Goal: Task Accomplishment & Management: Complete application form

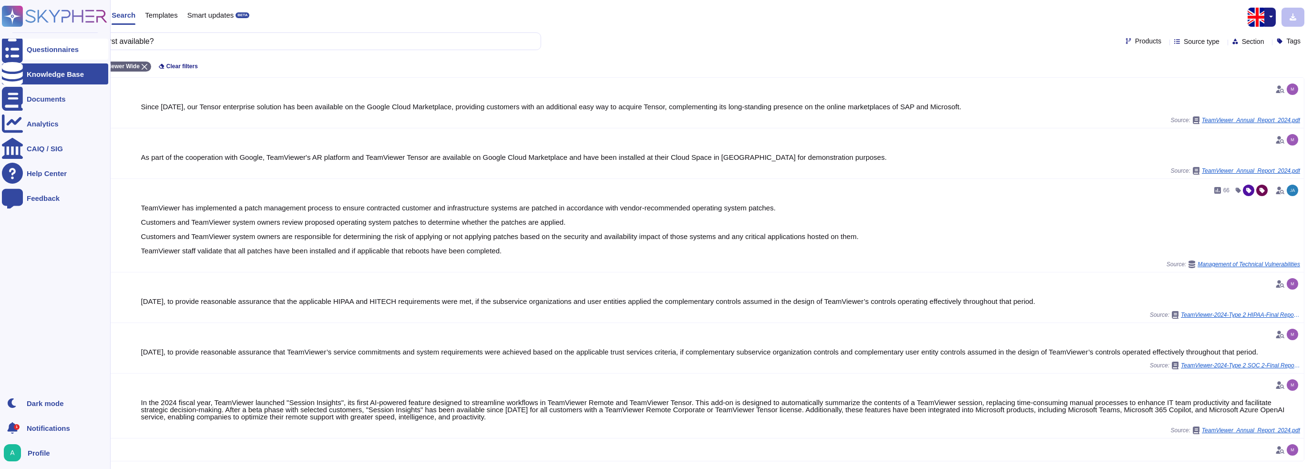
click at [60, 49] on div "Questionnaires" at bounding box center [53, 49] width 52 height 7
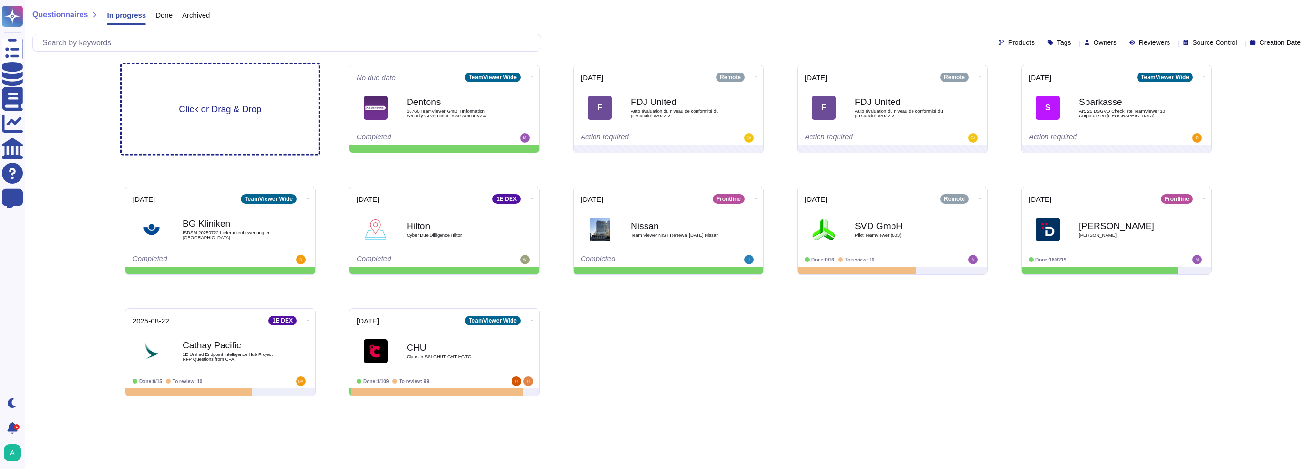
click at [232, 112] on span "Click or Drag & Drop" at bounding box center [220, 108] width 82 height 9
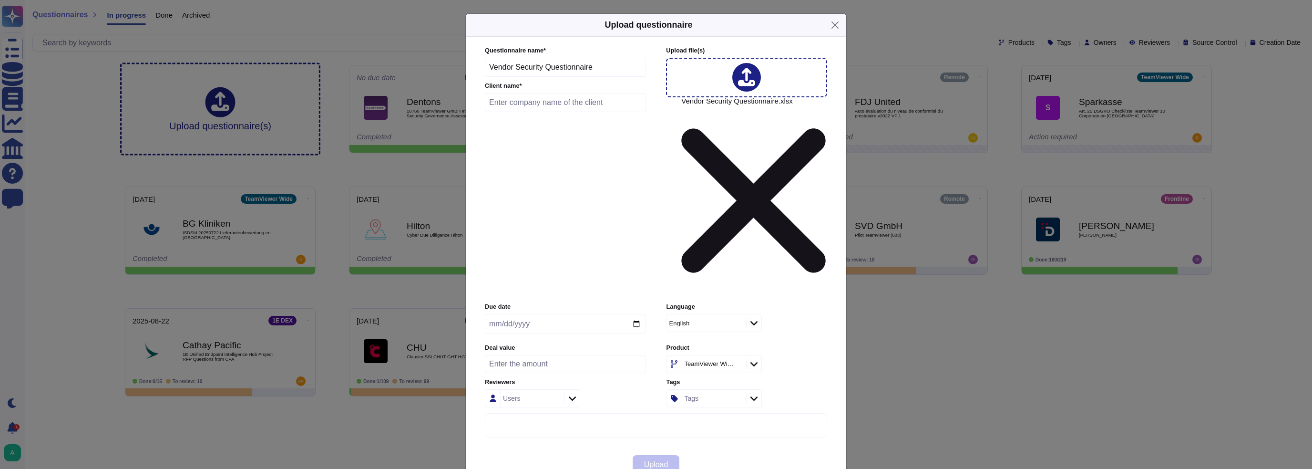
click at [602, 77] on input "Vendor Security Questionnaire" at bounding box center [565, 67] width 161 height 19
click at [488, 77] on input "Vendor Security Questionnaire" at bounding box center [565, 67] width 161 height 19
type input "Netgear Vendor Security Questionnaire"
type input "Netgear"
click at [757, 362] on icon at bounding box center [753, 364] width 7 height 4
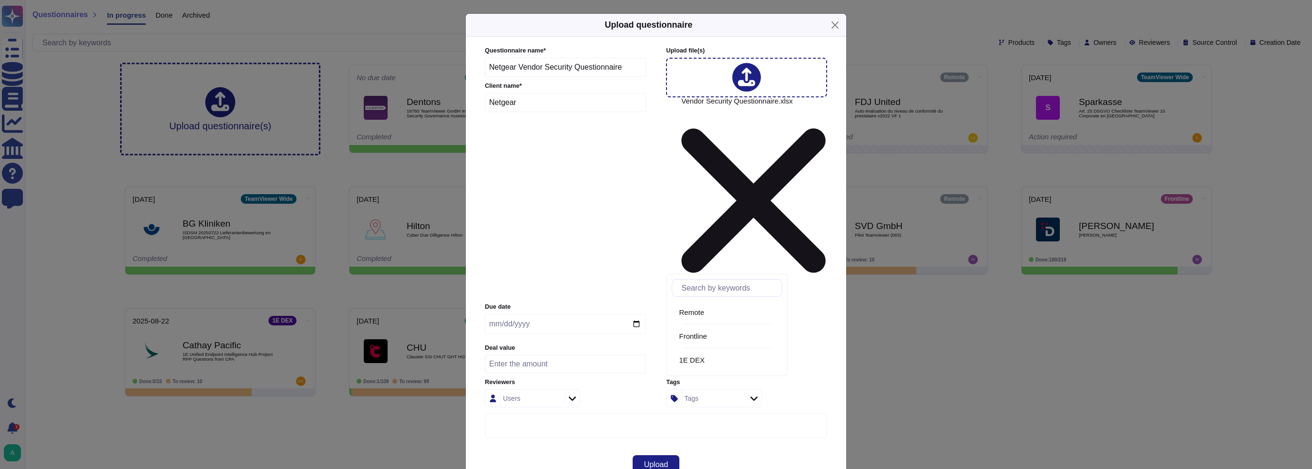
click at [814, 389] on div "Tags" at bounding box center [747, 398] width 161 height 18
click at [757, 359] on icon at bounding box center [753, 364] width 7 height 10
click at [705, 311] on span "Remote" at bounding box center [691, 312] width 25 height 9
click at [755, 362] on icon at bounding box center [753, 364] width 7 height 4
click at [824, 355] on div "Remote" at bounding box center [747, 364] width 161 height 18
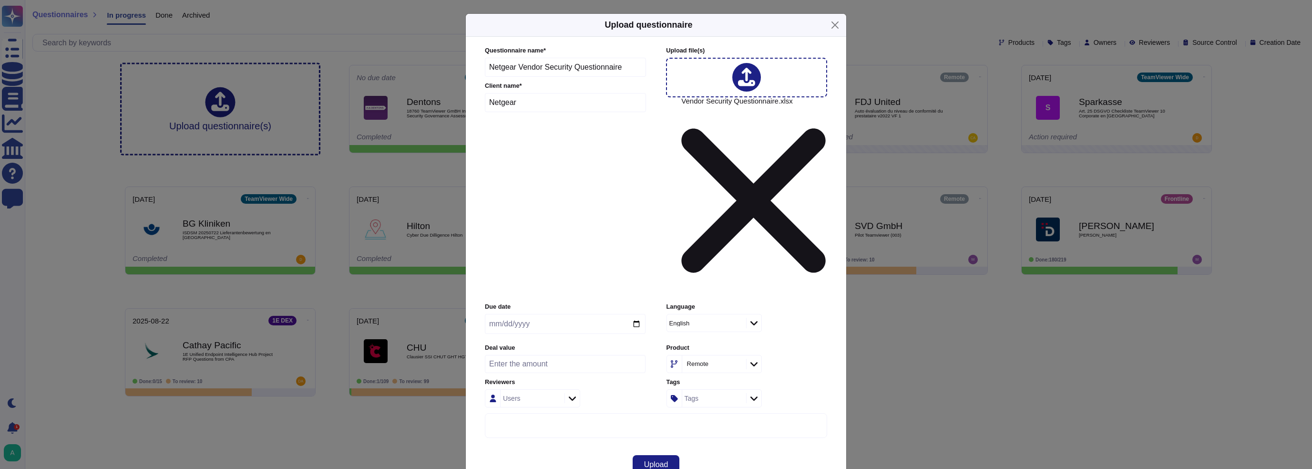
click at [737, 364] on icon at bounding box center [737, 364] width 0 height 0
click at [786, 355] on div "TeamViewer Wide" at bounding box center [747, 364] width 161 height 18
click at [706, 360] on div "TeamViewer Wide" at bounding box center [712, 363] width 54 height 7
click at [797, 343] on div "Product TeamViewer Wide" at bounding box center [747, 358] width 161 height 30
click at [644, 461] on span "Upload" at bounding box center [656, 465] width 24 height 8
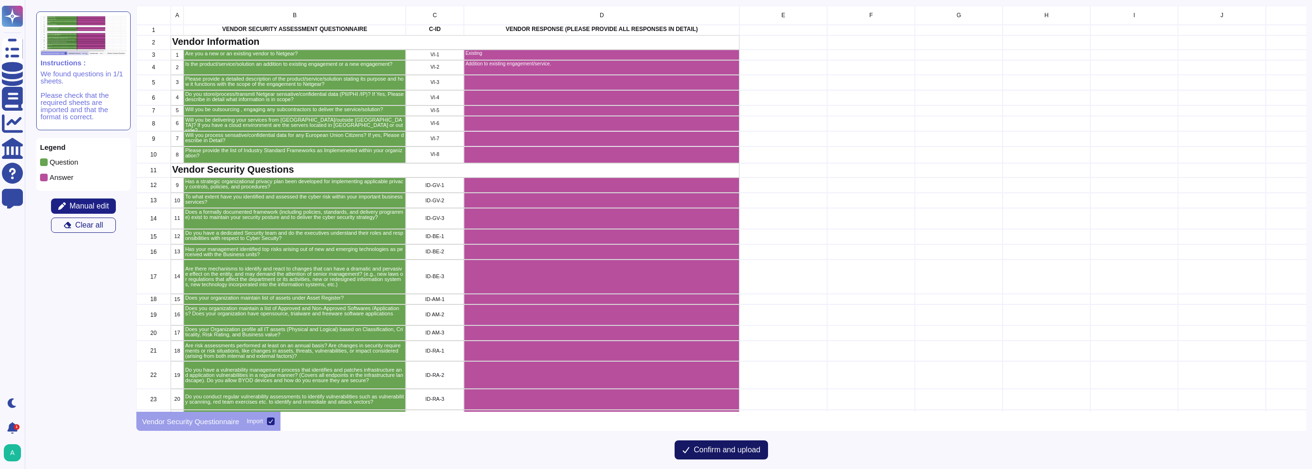
click at [723, 450] on span "Confirm and upload" at bounding box center [727, 450] width 67 height 8
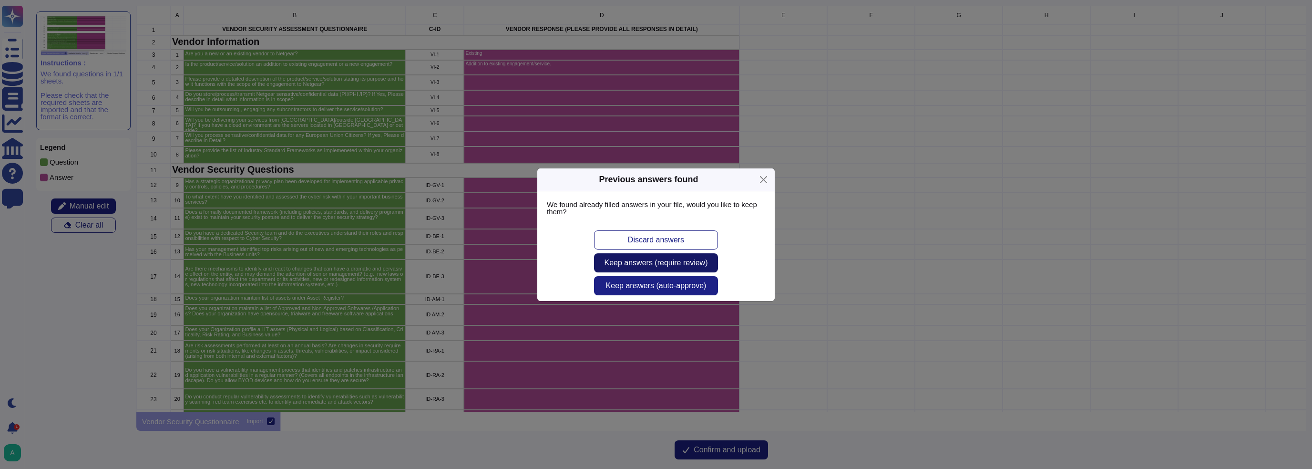
click at [625, 259] on span "Keep answers (require review)" at bounding box center [656, 263] width 103 height 8
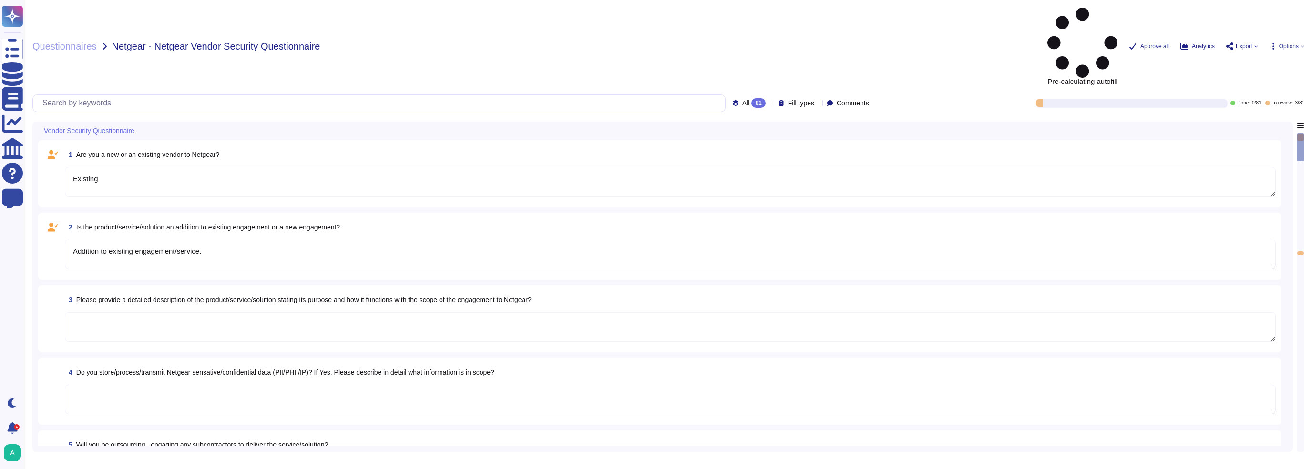
type textarea "Existing"
type textarea "Addition to existing engagement/service."
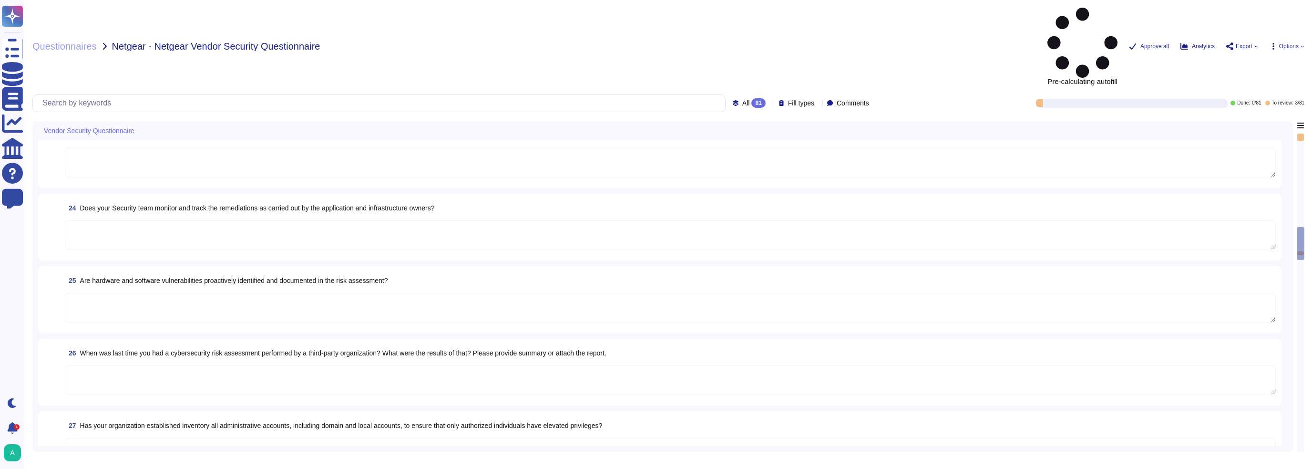
type textarea "Yes"
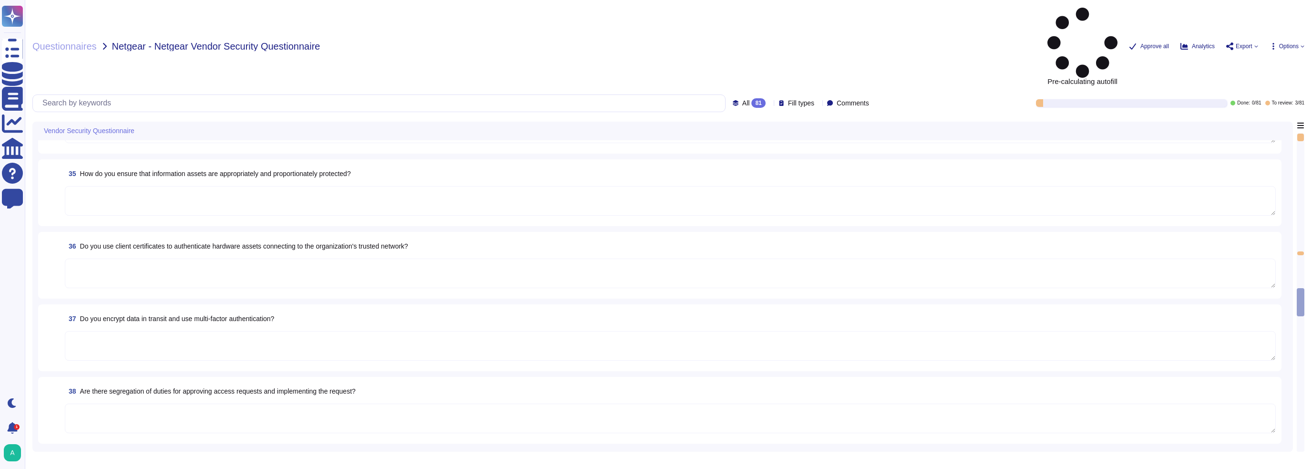
type textarea "Yes"
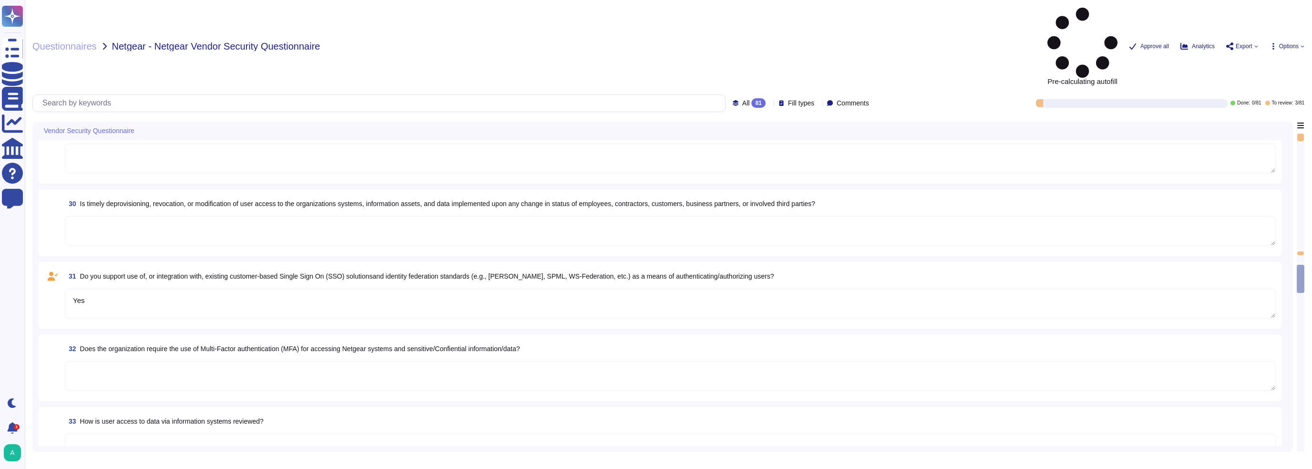
scroll to position [1907, 0]
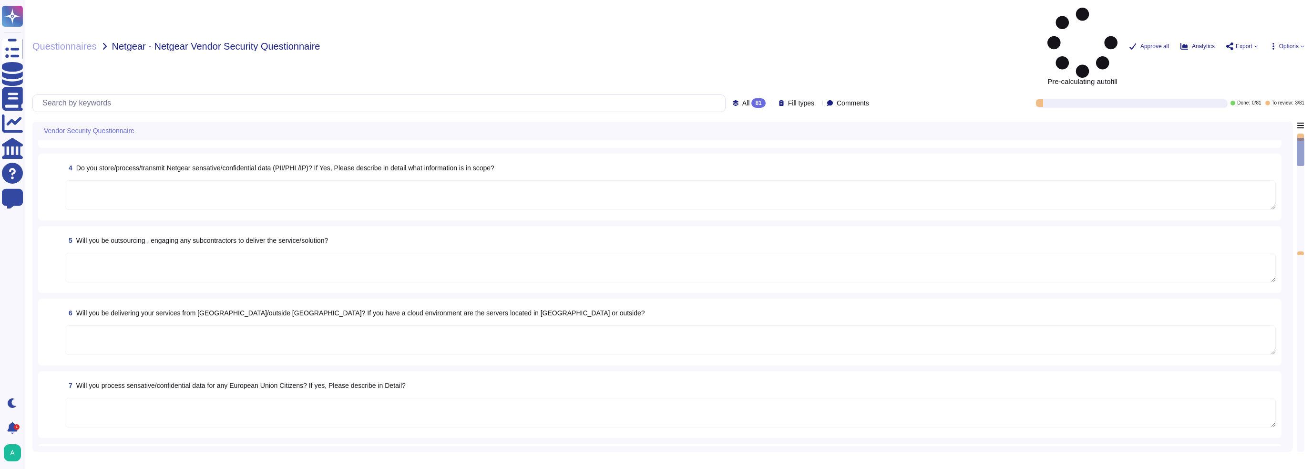
type textarea "Existing"
type textarea "Addition to existing engagement/service."
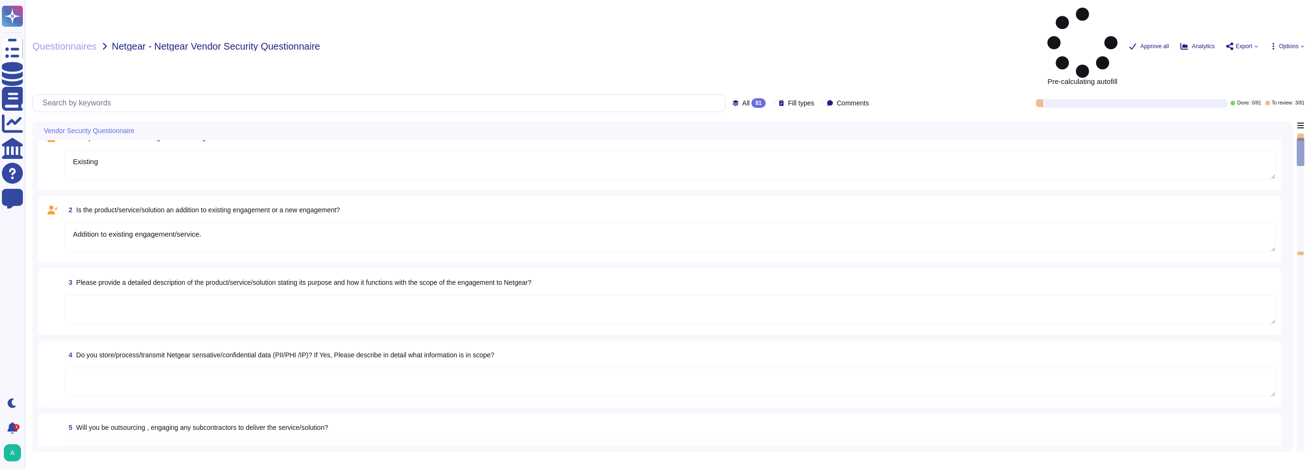
scroll to position [0, 0]
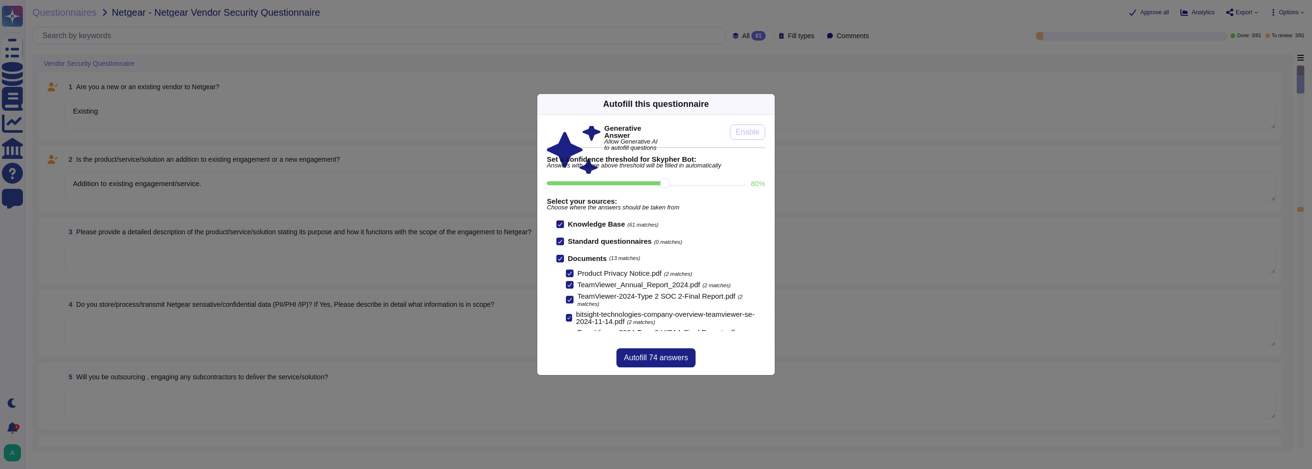
drag, startPoint x: 665, startPoint y: 185, endPoint x: 677, endPoint y: 183, distance: 12.1
click at [677, 183] on input "80 %" at bounding box center [646, 183] width 198 height 4
drag, startPoint x: 666, startPoint y: 183, endPoint x: 634, endPoint y: 181, distance: 31.5
click at [634, 181] on input "70 %" at bounding box center [646, 183] width 198 height 4
click at [686, 198] on b "Select your sources:" at bounding box center [656, 200] width 218 height 7
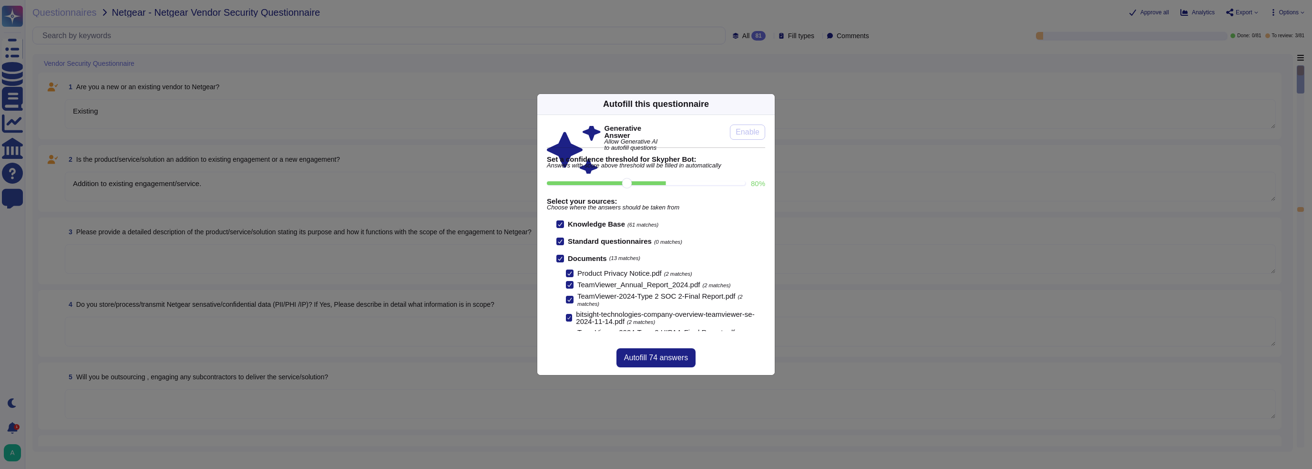
drag, startPoint x: 629, startPoint y: 185, endPoint x: 652, endPoint y: 185, distance: 23.4
click at [652, 185] on input "80 %" at bounding box center [646, 183] width 198 height 4
type input "80"
click at [644, 357] on span "Autofill 74 answers" at bounding box center [656, 358] width 64 height 8
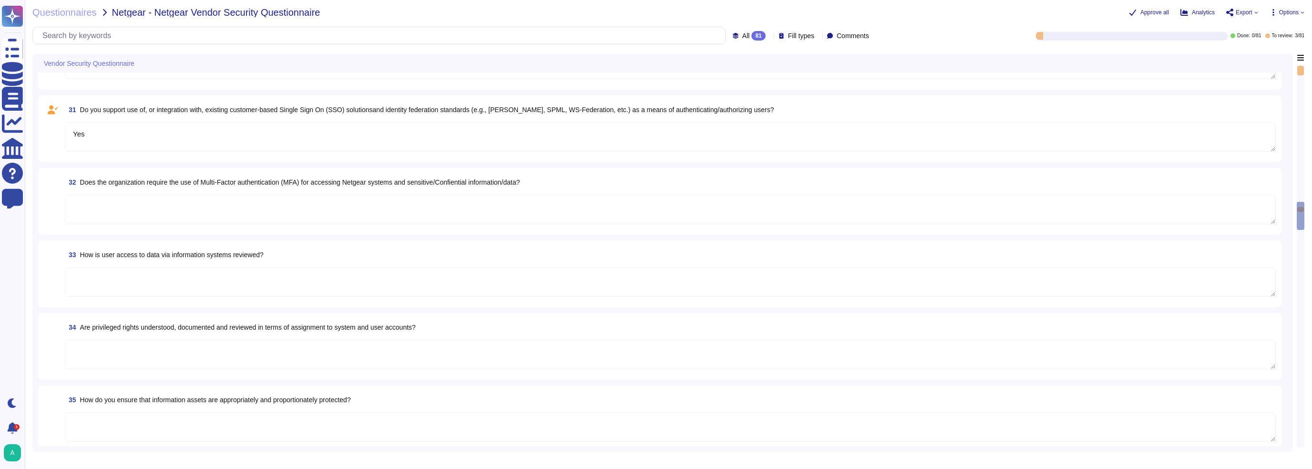
type textarea "Yes"
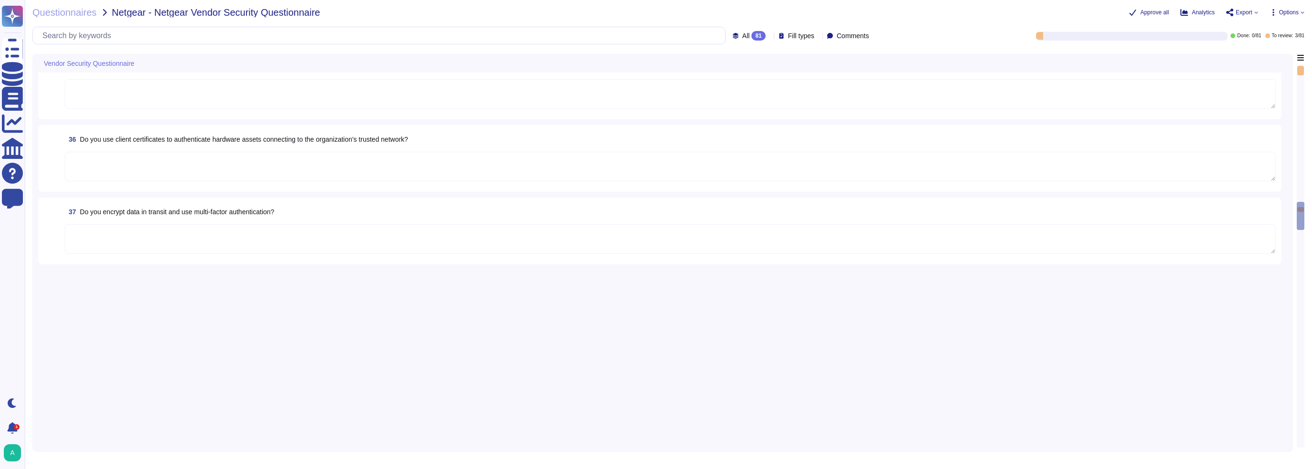
type textarea "Yes"
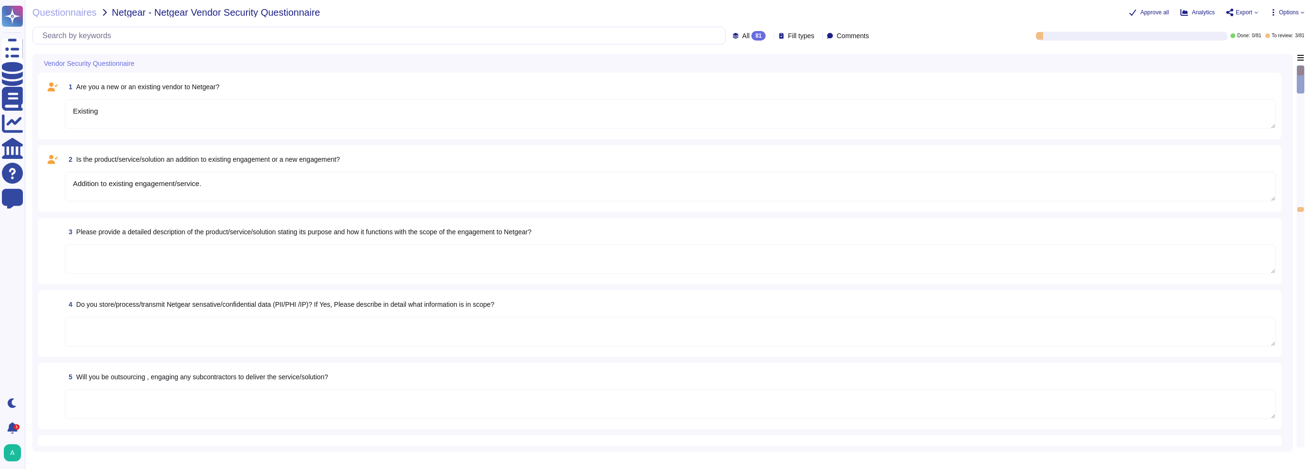
type textarea "Existing"
type textarea "Addition to existing engagement/service."
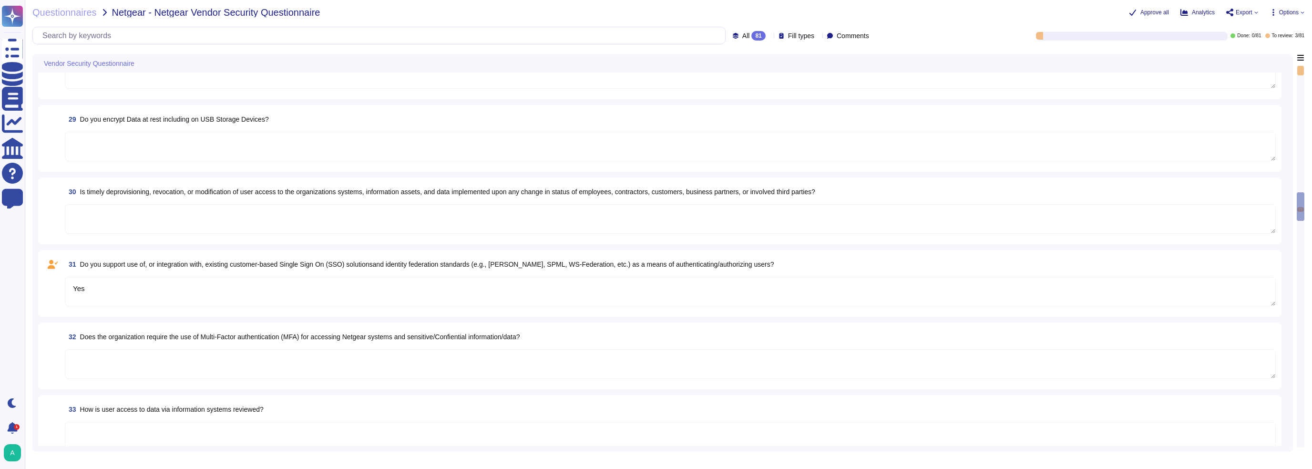
type textarea "Yes"
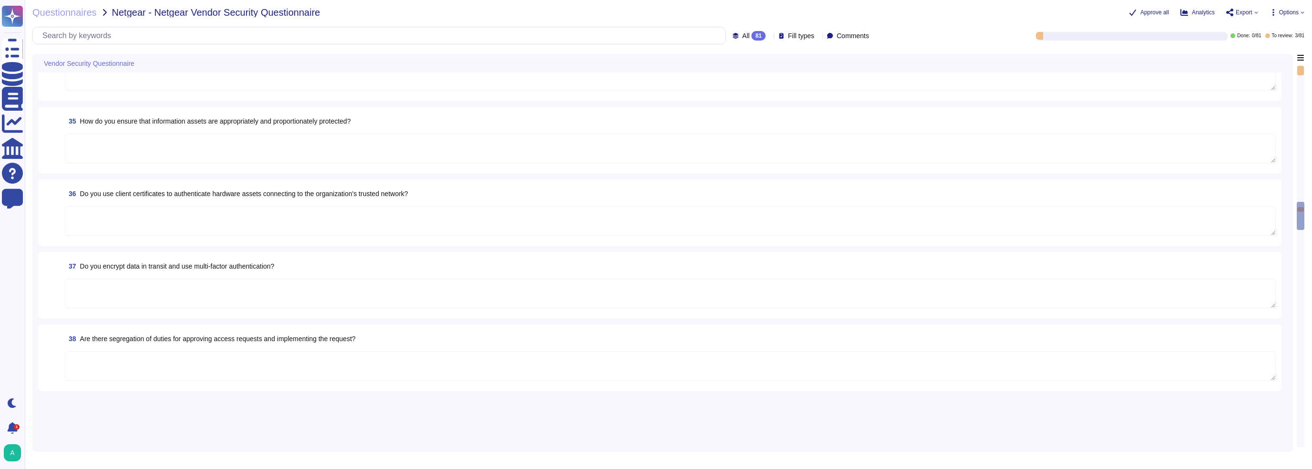
type textarea "Yes"
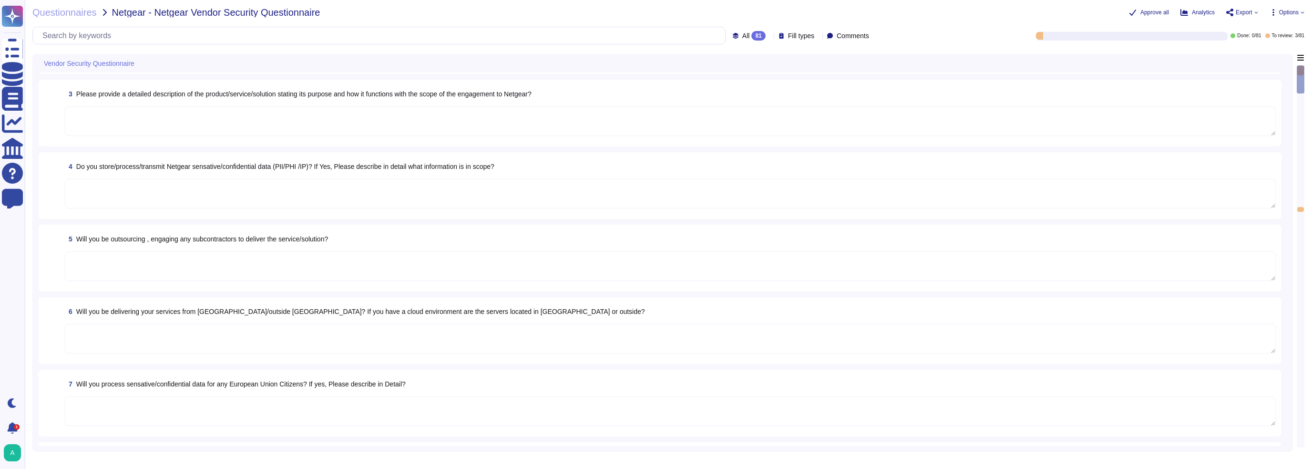
type textarea "Existing"
type textarea "Addition to existing engagement/service."
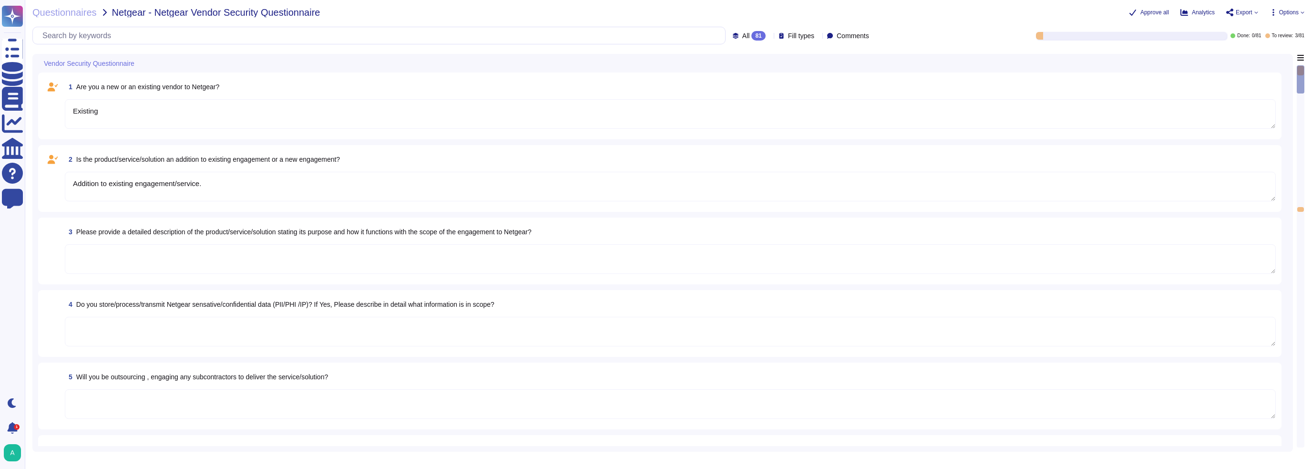
click at [954, 181] on textarea "Addition to existing engagement/service." at bounding box center [670, 187] width 1211 height 30
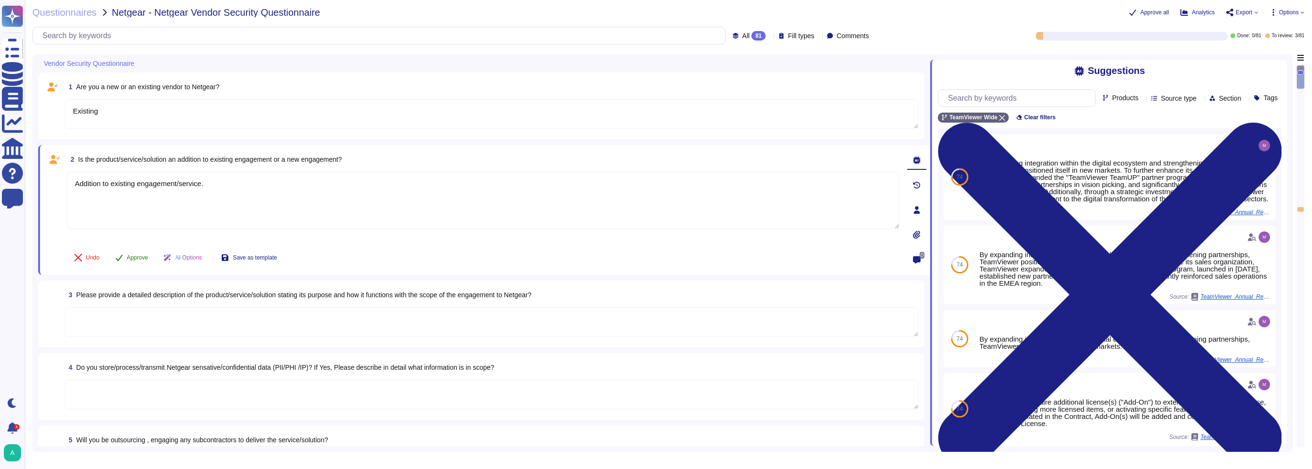
click at [128, 255] on span "Approve" at bounding box center [137, 258] width 21 height 6
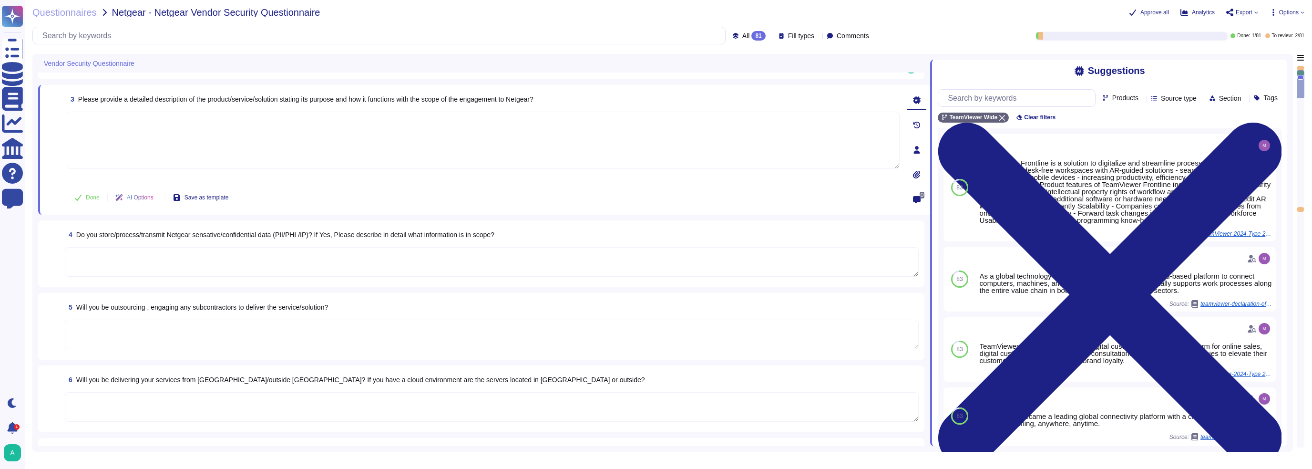
scroll to position [145, 0]
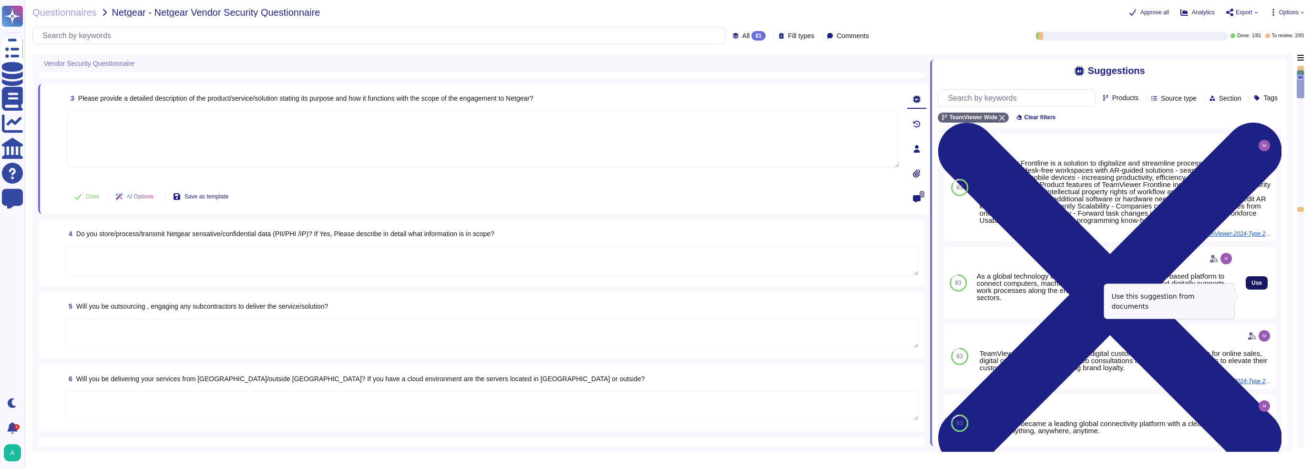
click at [1252, 286] on span "Use" at bounding box center [1257, 283] width 10 height 6
type textarea "As a global technology company, TeamViewer offers a cloud-based platform to con…"
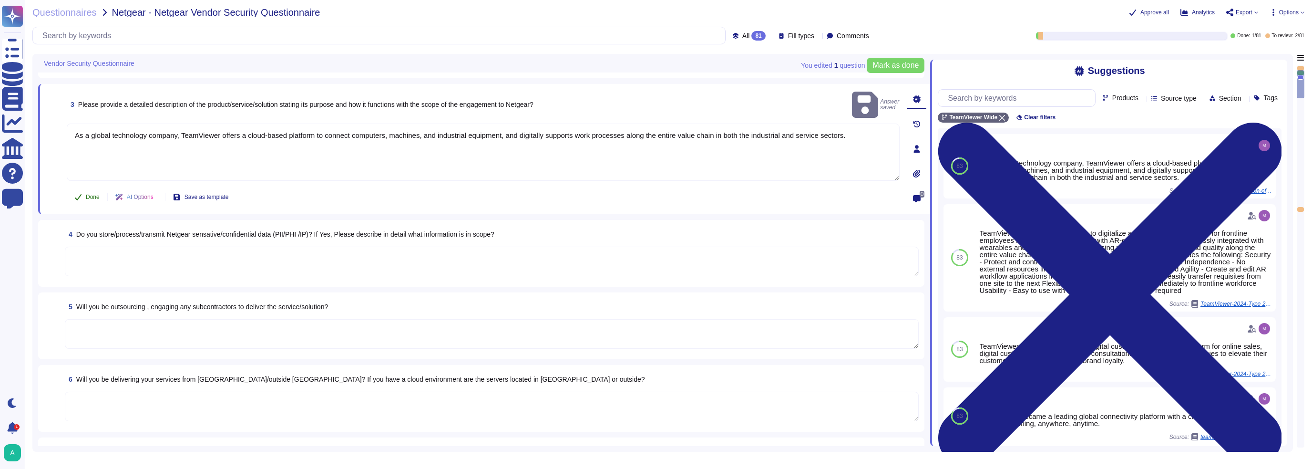
click at [80, 195] on icon at bounding box center [78, 197] width 8 height 8
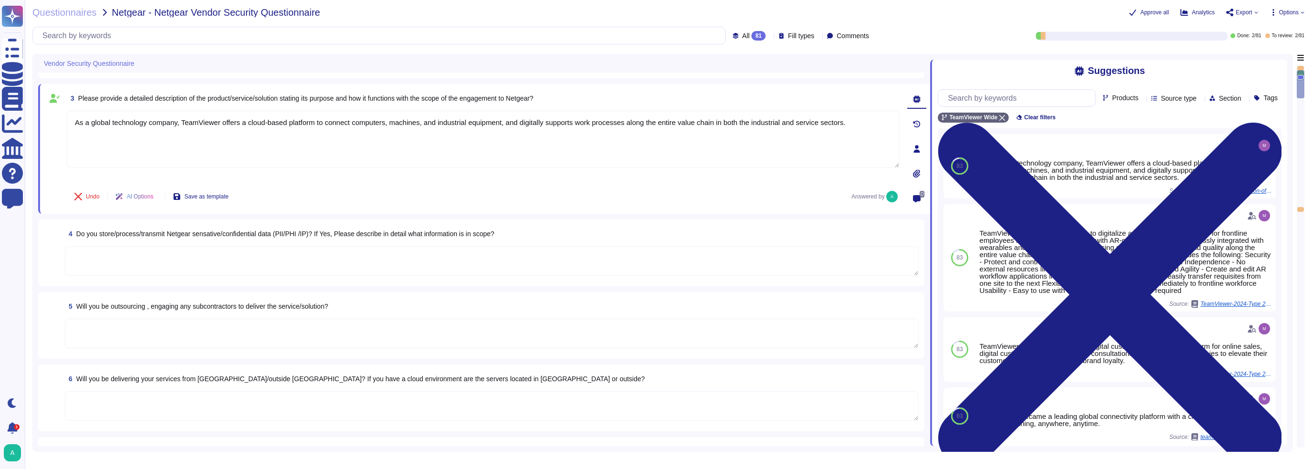
click at [301, 247] on textarea at bounding box center [492, 261] width 854 height 30
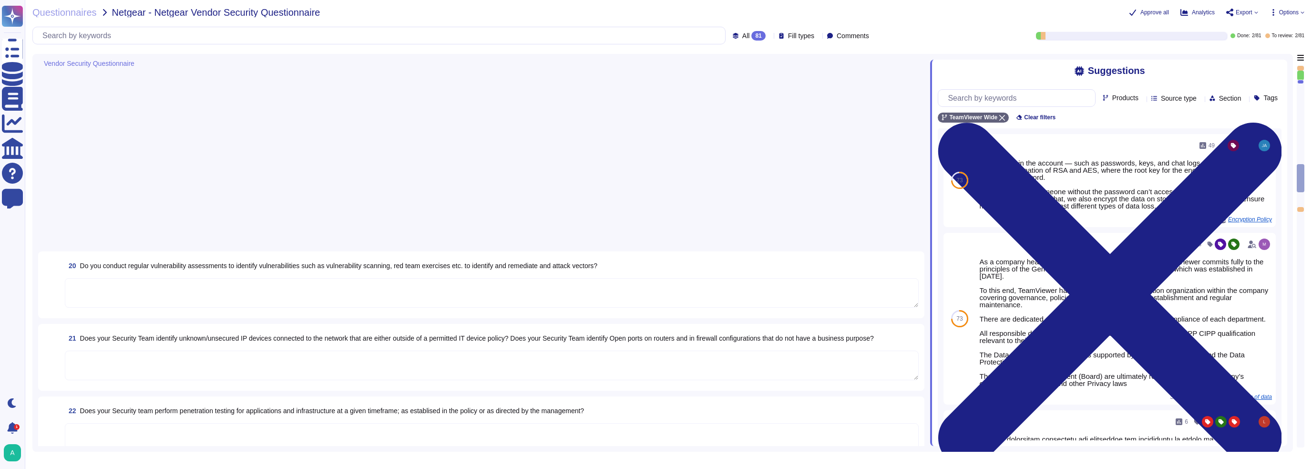
type textarea "Yes"
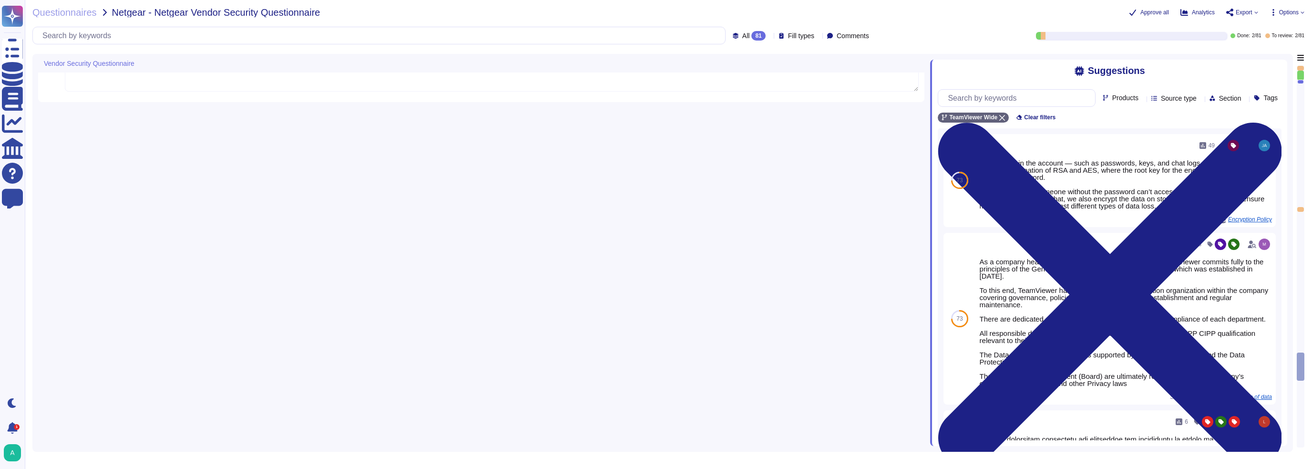
scroll to position [5237, 0]
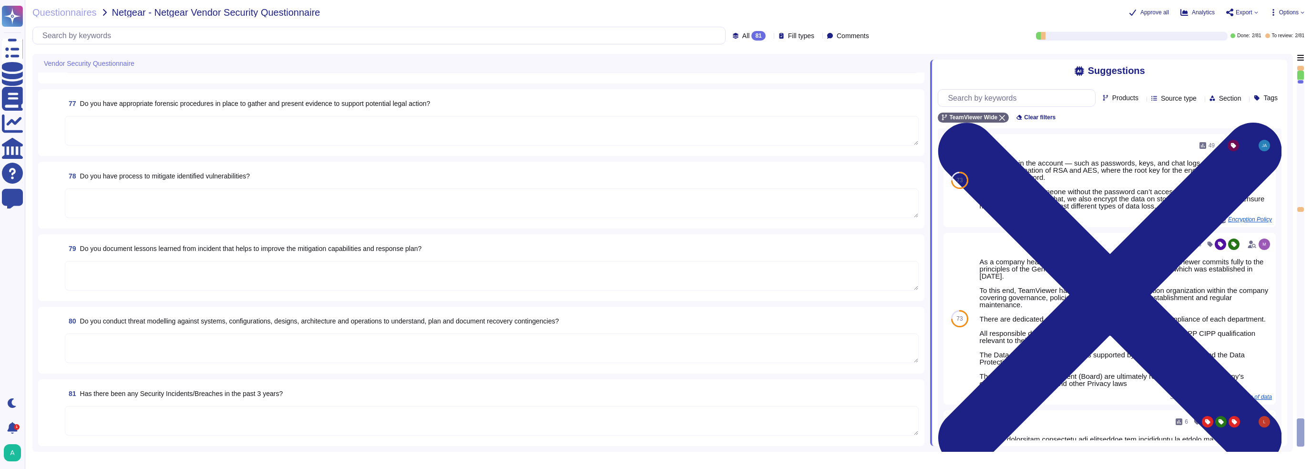
click at [286, 418] on textarea at bounding box center [492, 421] width 854 height 30
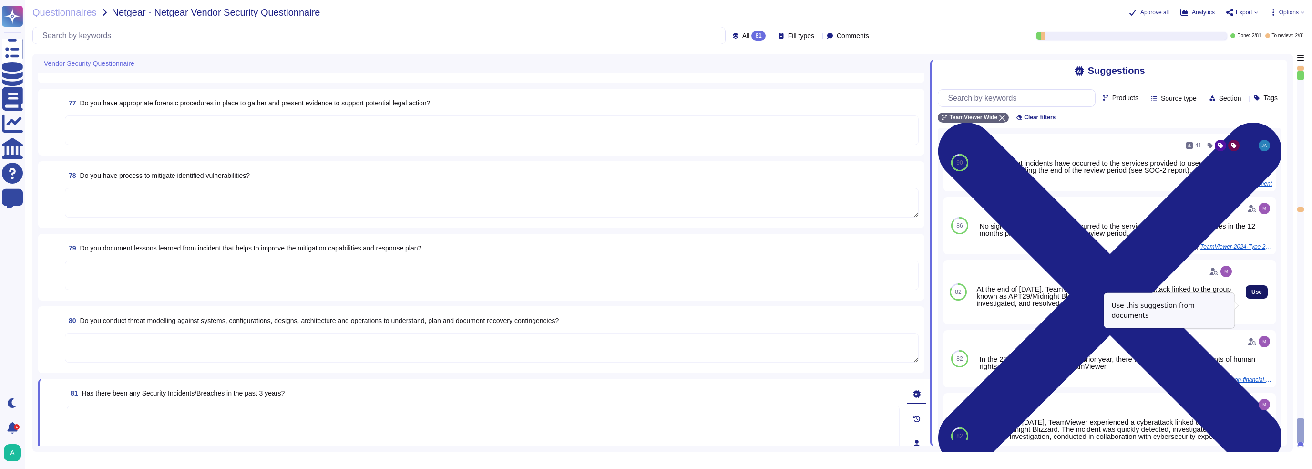
click at [1246, 298] on button "Use" at bounding box center [1257, 291] width 22 height 13
type textarea "At the end of June 2024, TeamViewer experienced a cyberattack linked to the gro…"
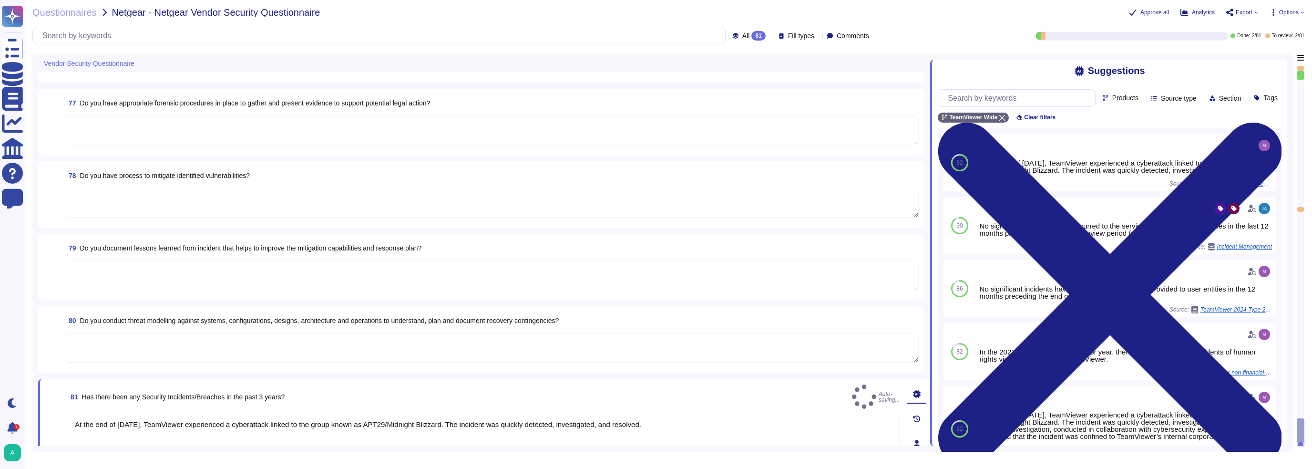
click at [246, 343] on textarea at bounding box center [492, 348] width 854 height 30
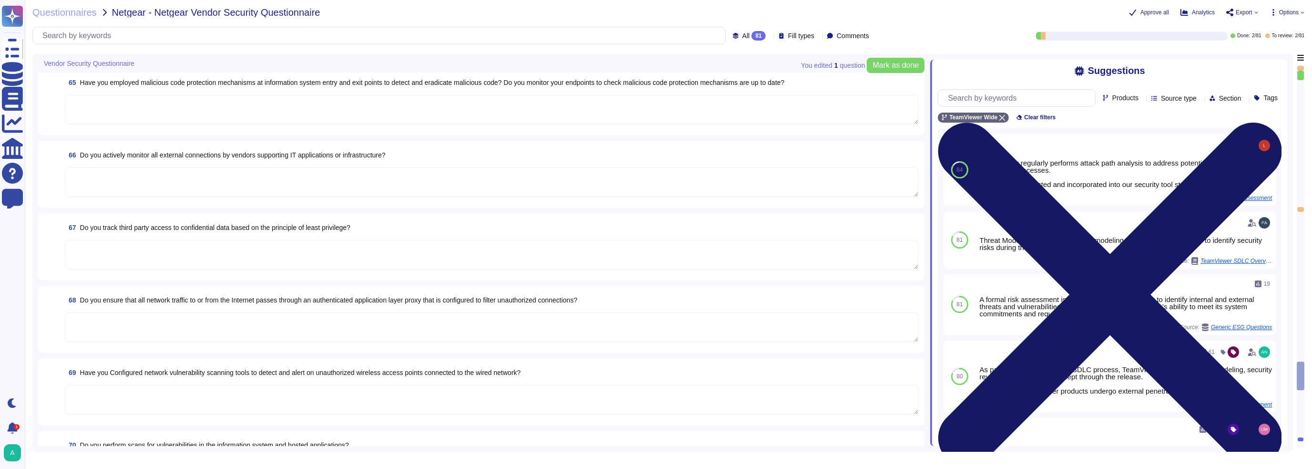
scroll to position [4427, 0]
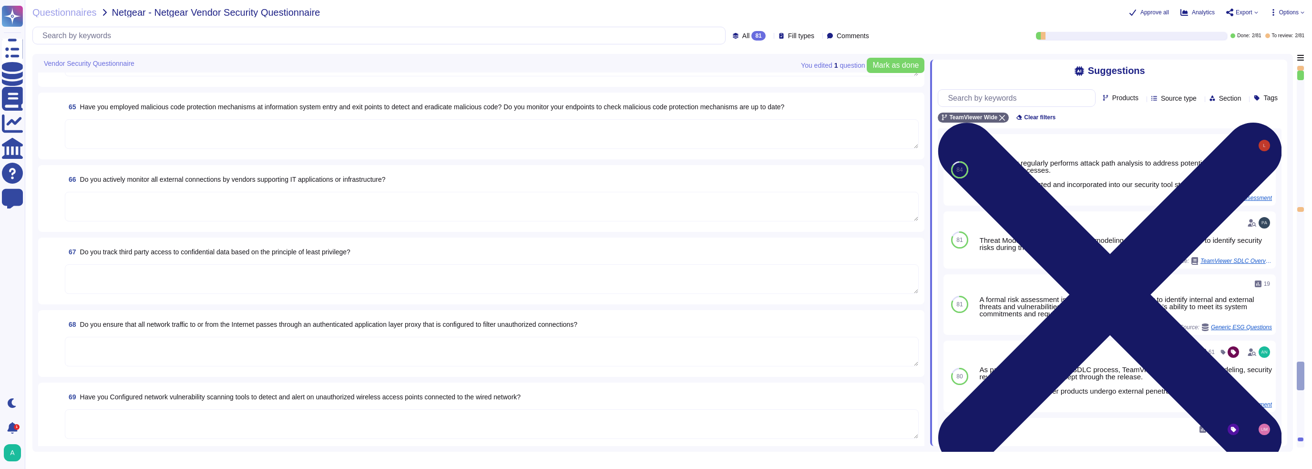
click at [1272, 68] on icon at bounding box center [1110, 294] width 344 height 458
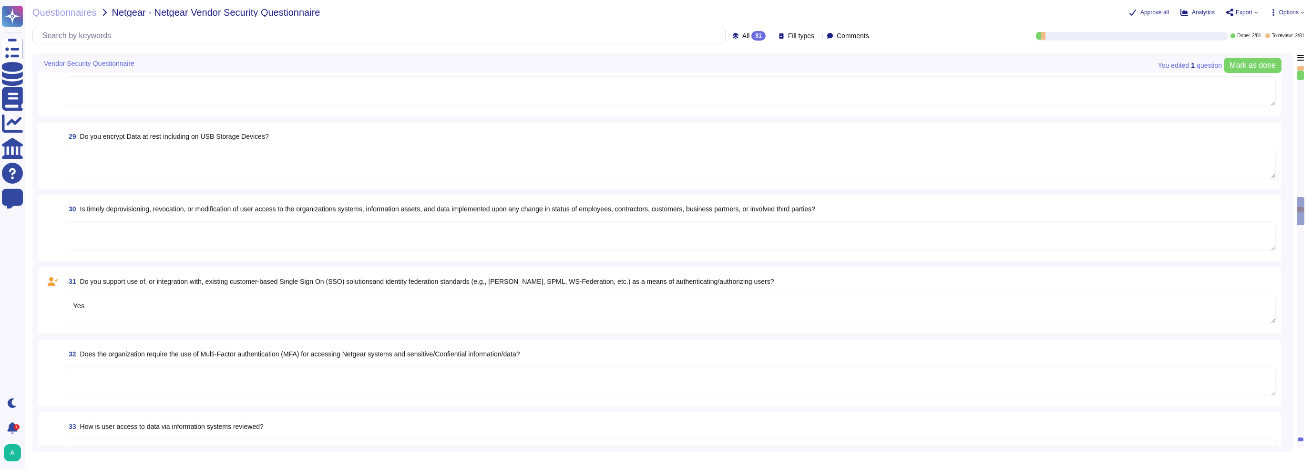
type textarea "Yes"
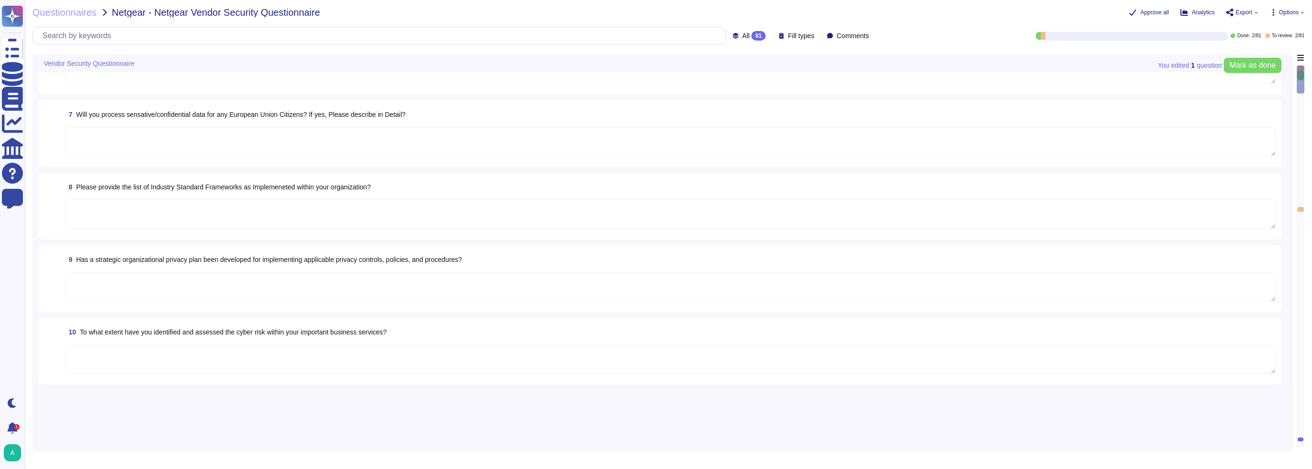
scroll to position [10, 0]
type textarea "Existing"
type textarea "Addition to existing engagement/service."
type textarea "As a global technology company, TeamViewer offers a cloud-based platform to con…"
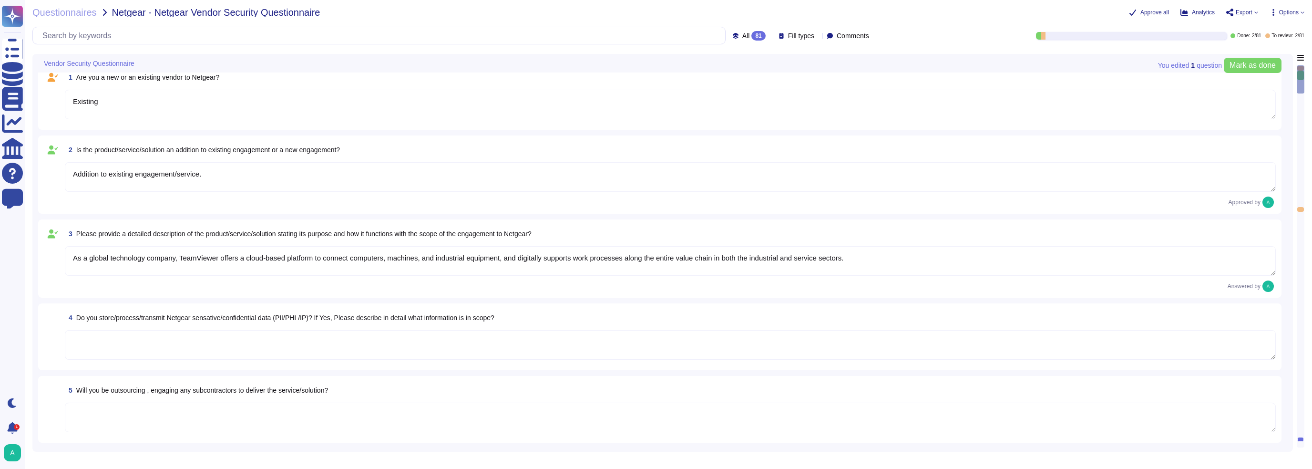
scroll to position [0, 0]
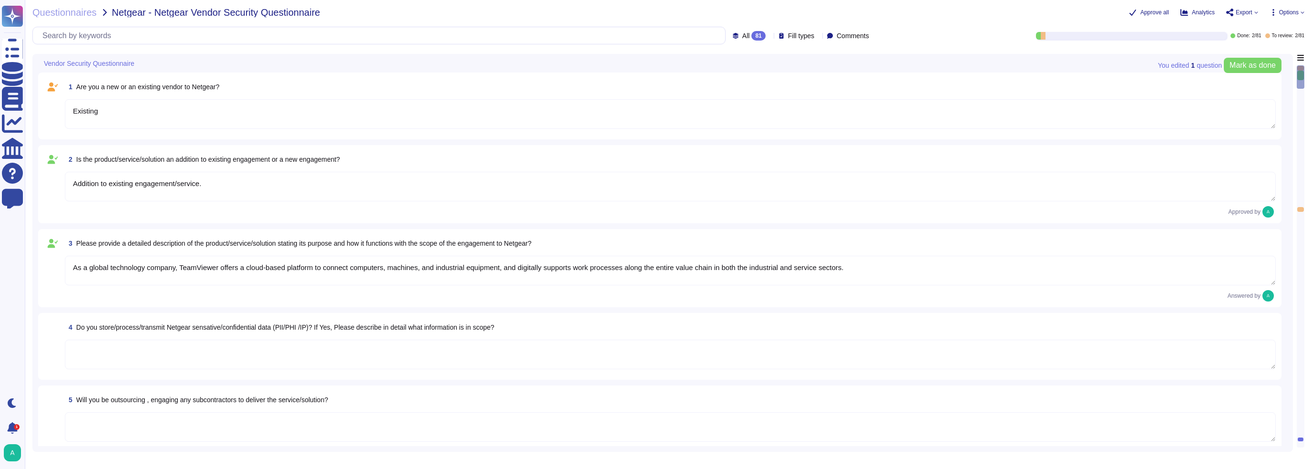
click at [770, 36] on icon at bounding box center [770, 36] width 0 height 0
click at [755, 88] on div "To do 77" at bounding box center [764, 84] width 77 height 10
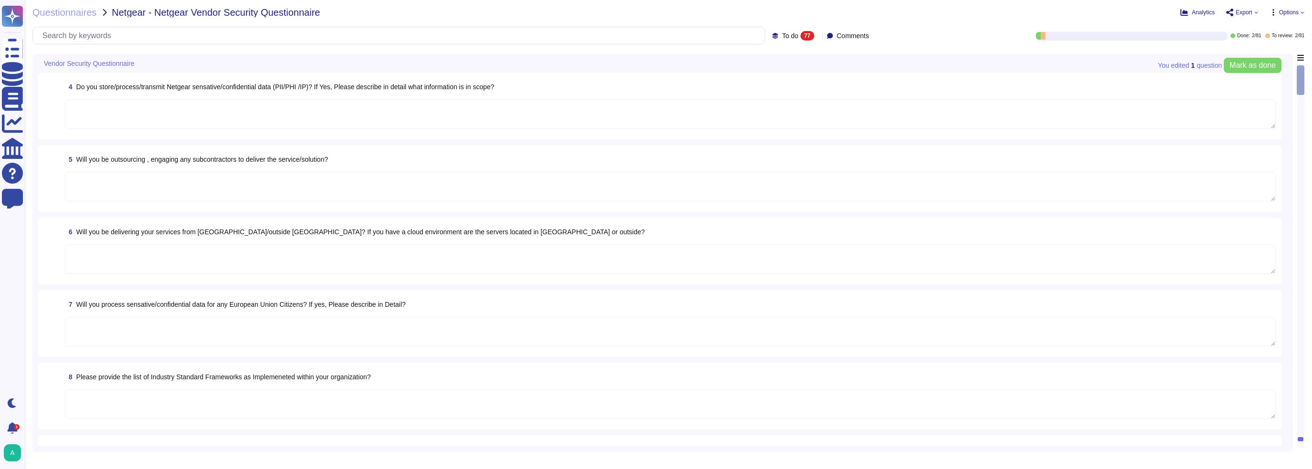
click at [812, 38] on div "To do 77 Comments" at bounding box center [822, 36] width 100 height 10
click at [818, 36] on icon at bounding box center [818, 36] width 0 height 0
click at [797, 62] on div "All 81" at bounding box center [809, 60] width 77 height 10
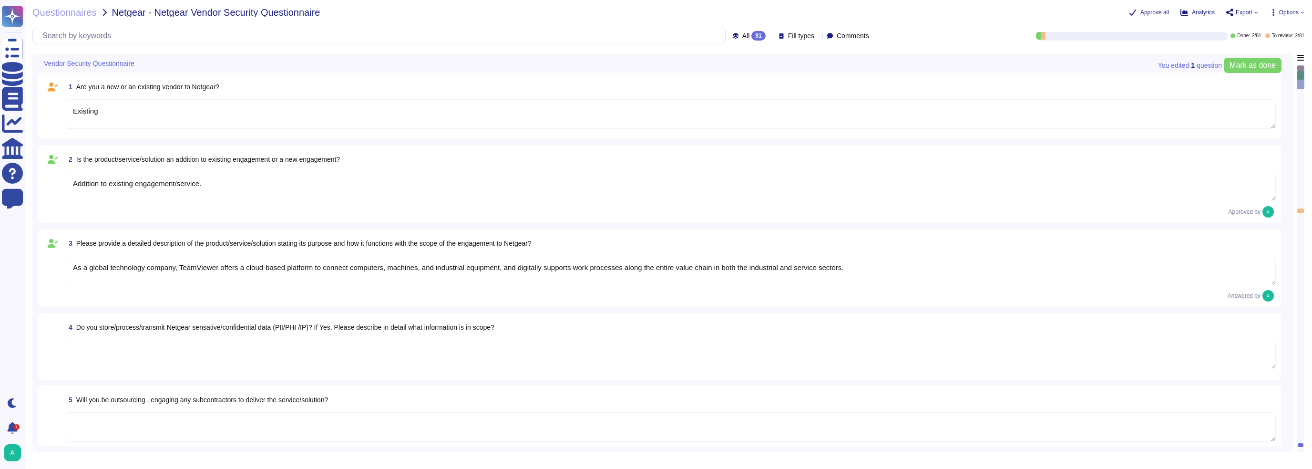
type textarea "Existing"
type textarea "Addition to existing engagement/service."
type textarea "As a global technology company, TeamViewer offers a cloud-based platform to con…"
click at [795, 34] on span "Fill types" at bounding box center [801, 35] width 26 height 7
click at [782, 81] on div at bounding box center [780, 83] width 8 height 8
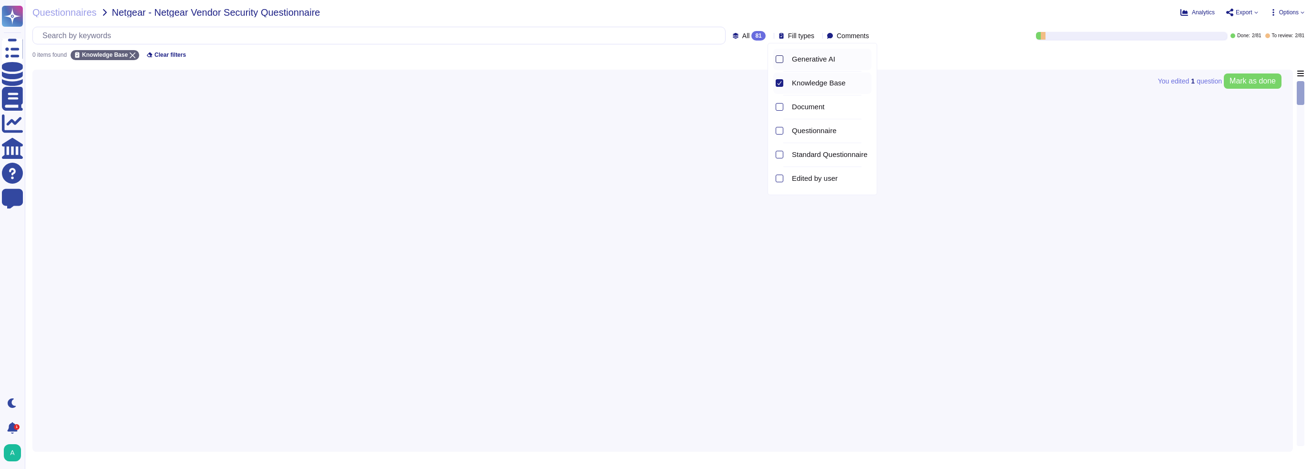
click at [781, 61] on div at bounding box center [780, 59] width 8 height 8
click at [778, 106] on div at bounding box center [780, 107] width 8 height 8
click at [779, 153] on div at bounding box center [780, 155] width 8 height 8
click at [779, 131] on div at bounding box center [780, 131] width 8 height 8
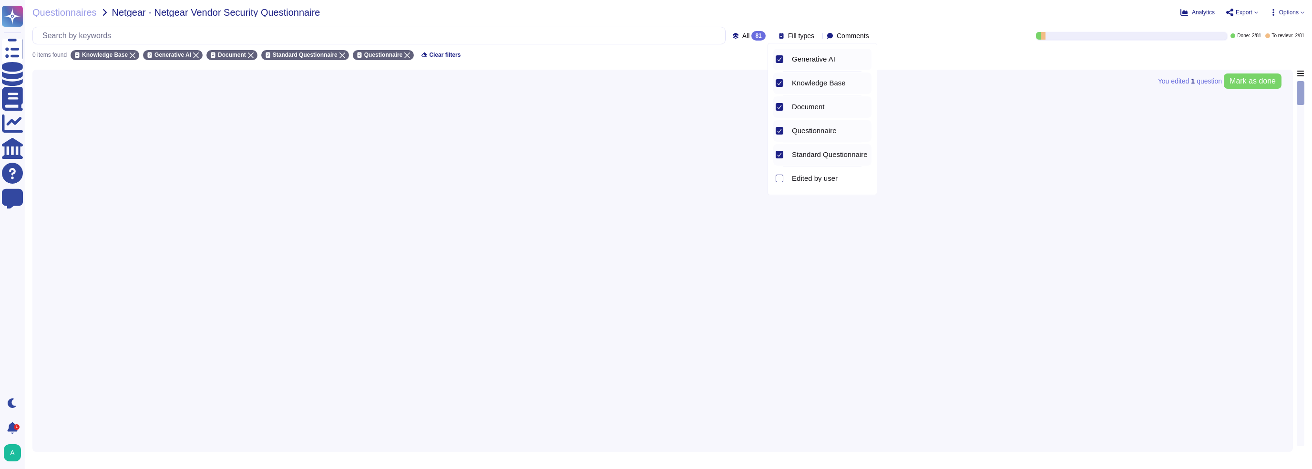
click at [969, 78] on div at bounding box center [662, 258] width 1249 height 376
click at [788, 34] on span "Fill types" at bounding box center [801, 35] width 26 height 7
click at [779, 59] on icon at bounding box center [779, 59] width 5 height 5
click at [781, 86] on div at bounding box center [780, 83] width 8 height 8
click at [783, 99] on div "Standard Questionnaire" at bounding box center [822, 106] width 98 height 21
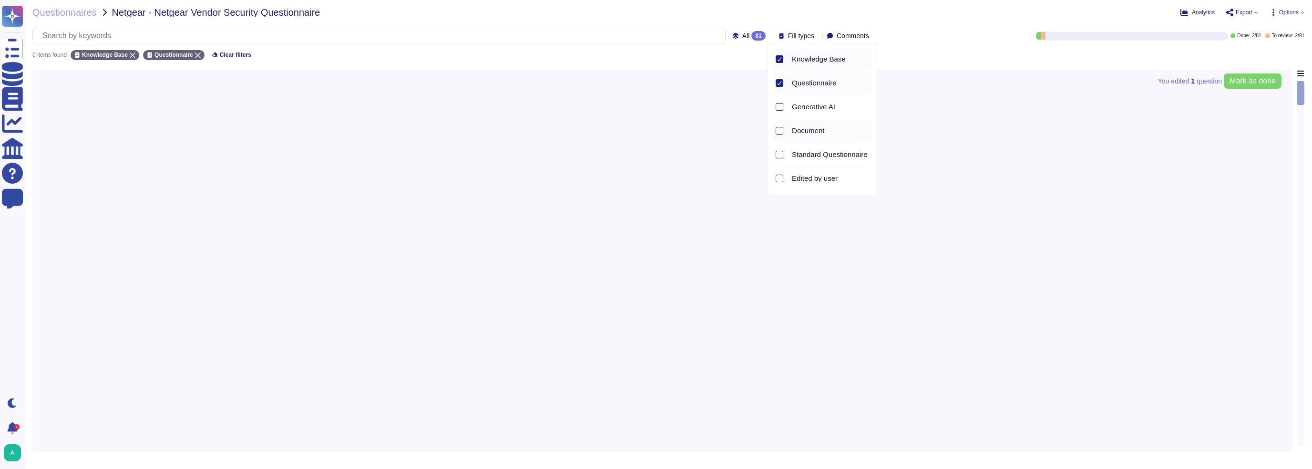
click at [787, 122] on div "Document" at bounding box center [822, 130] width 98 height 21
click at [1280, 16] on div "Analytics Export Options" at bounding box center [1060, 13] width 488 height 10
click at [1291, 13] on span "Options" at bounding box center [1289, 13] width 20 height 6
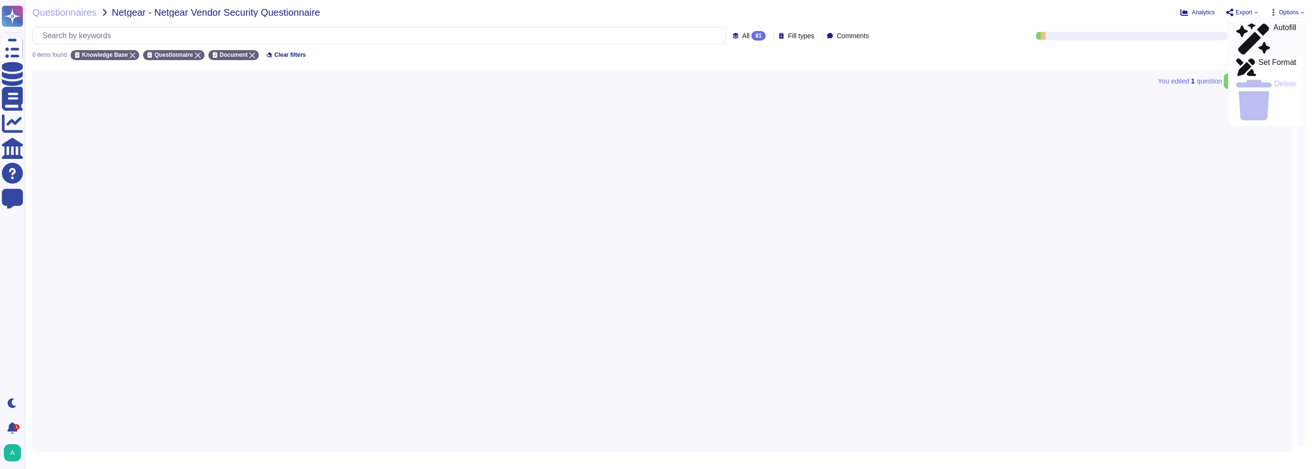
click at [1274, 26] on p "Autofill" at bounding box center [1285, 39] width 23 height 31
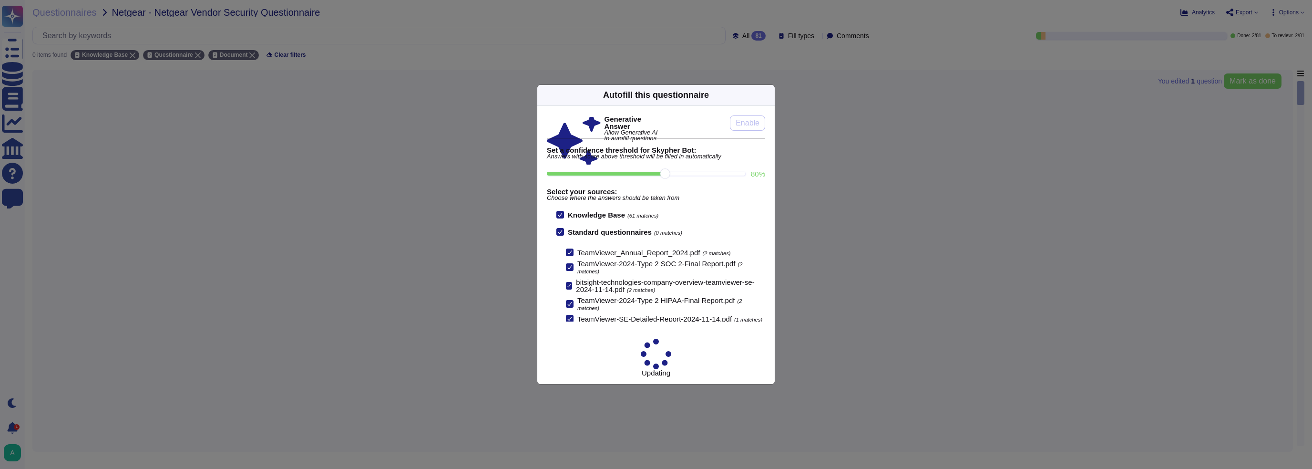
scroll to position [42, 0]
click at [769, 95] on icon at bounding box center [769, 95] width 0 height 0
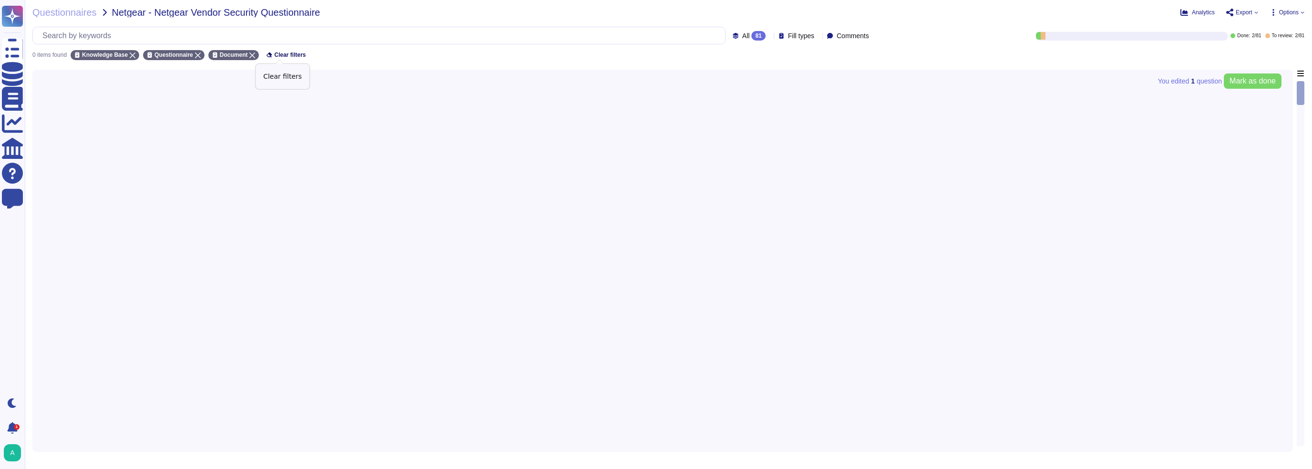
click at [287, 54] on span "Clear filters" at bounding box center [289, 55] width 31 height 6
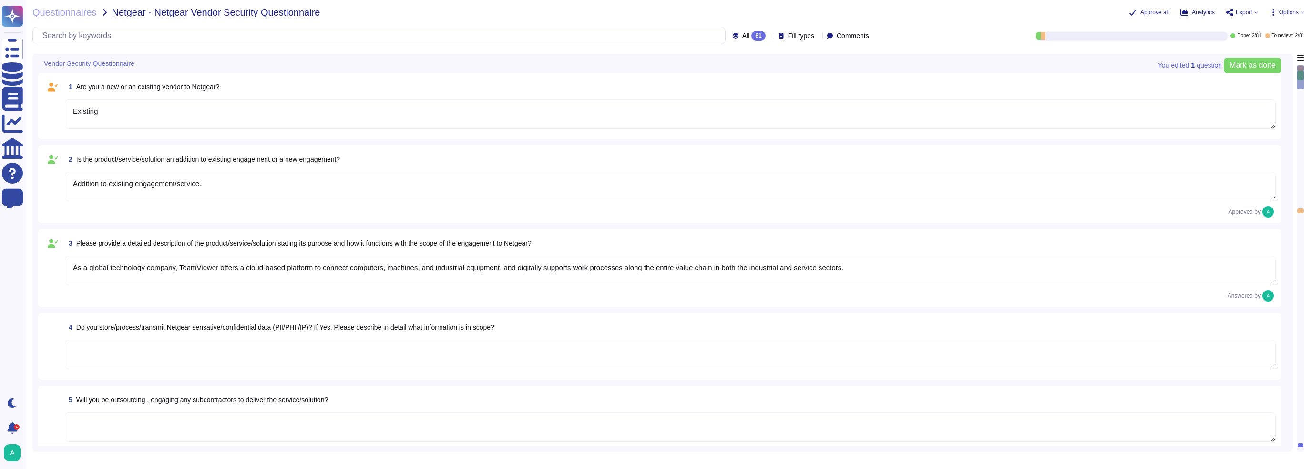
type textarea "Existing"
type textarea "Addition to existing engagement/service."
type textarea "As a global technology company, TeamViewer offers a cloud-based platform to con…"
click at [1281, 13] on span "Options" at bounding box center [1289, 13] width 20 height 6
click at [1274, 28] on p "Autofill" at bounding box center [1285, 39] width 23 height 31
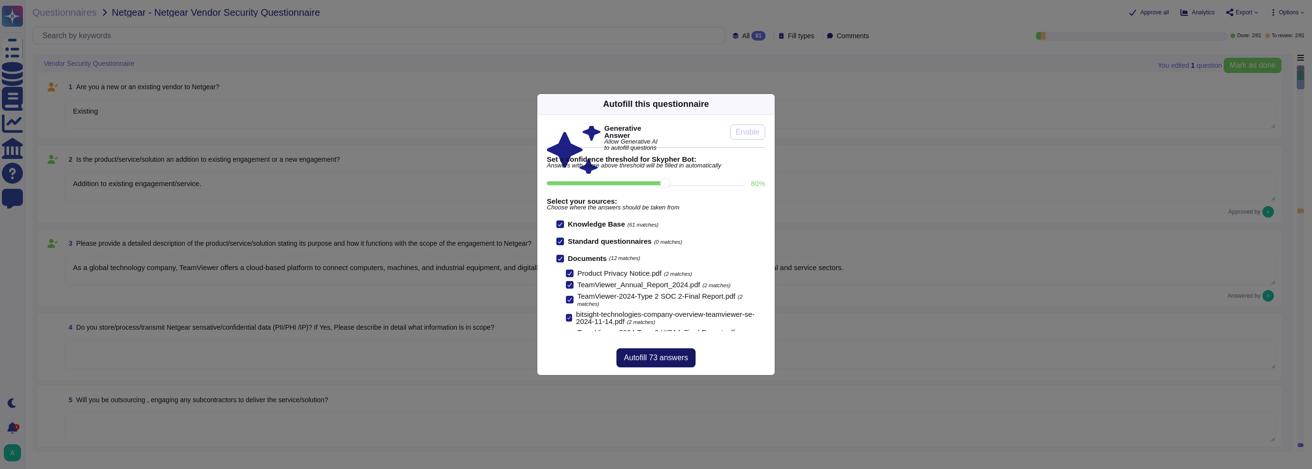
click at [663, 355] on span "Autofill 73 answers" at bounding box center [656, 358] width 64 height 8
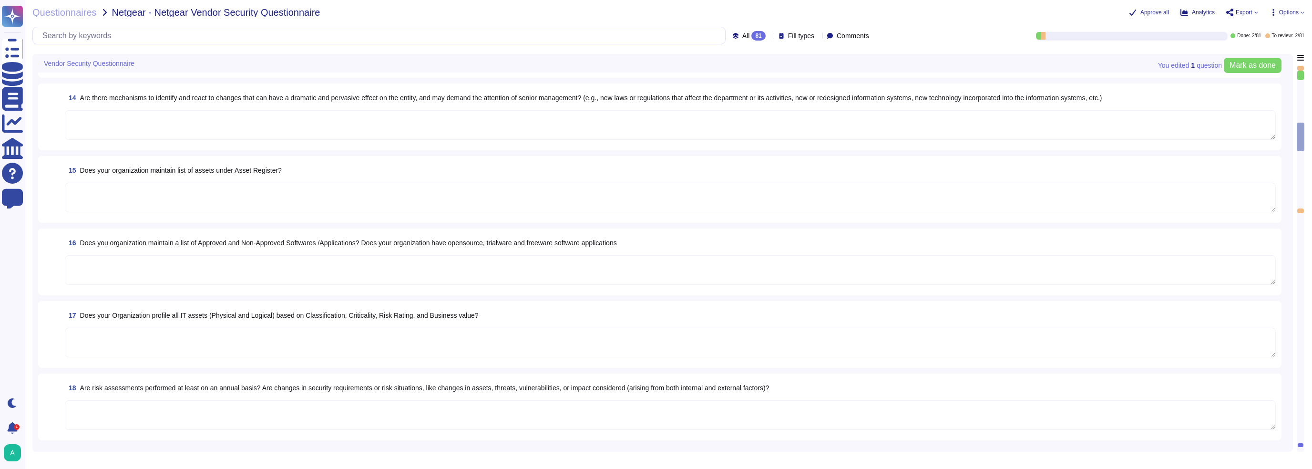
scroll to position [906, 0]
click at [1153, 10] on span "Approve all" at bounding box center [1155, 13] width 29 height 6
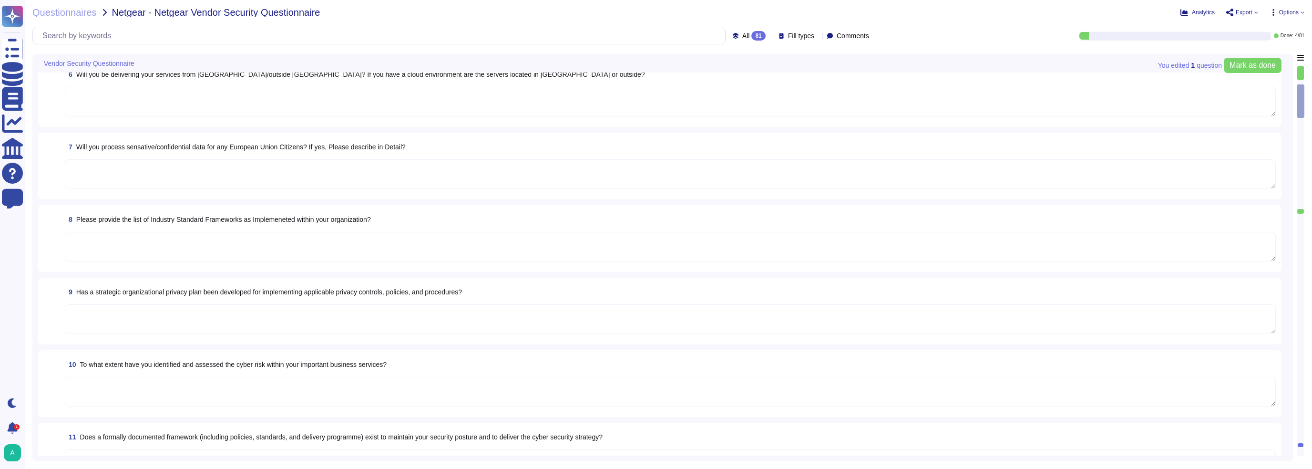
type textarea "As a global technology company, TeamViewer offers a cloud-based platform to con…"
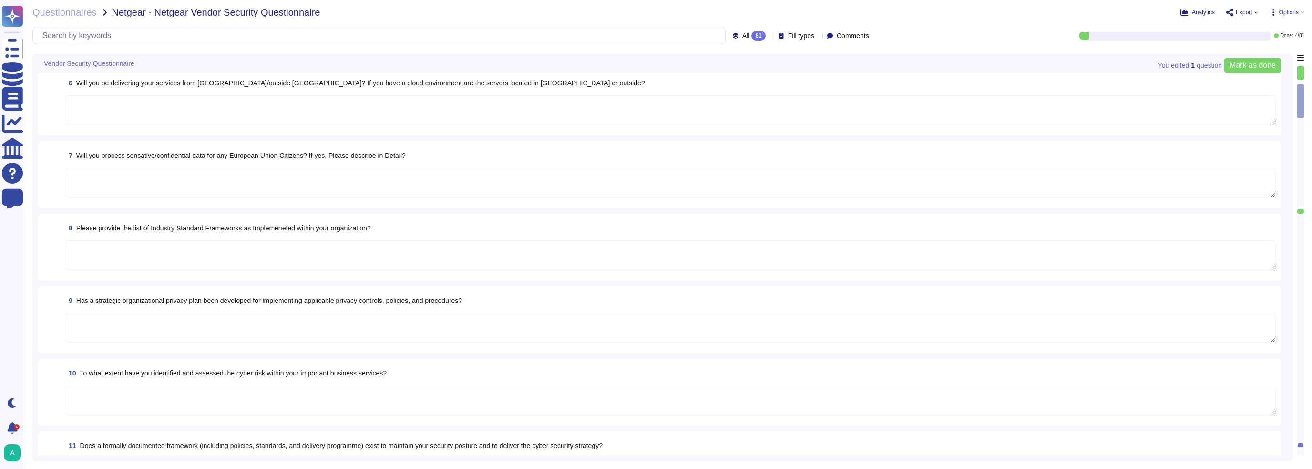
scroll to position [235, 0]
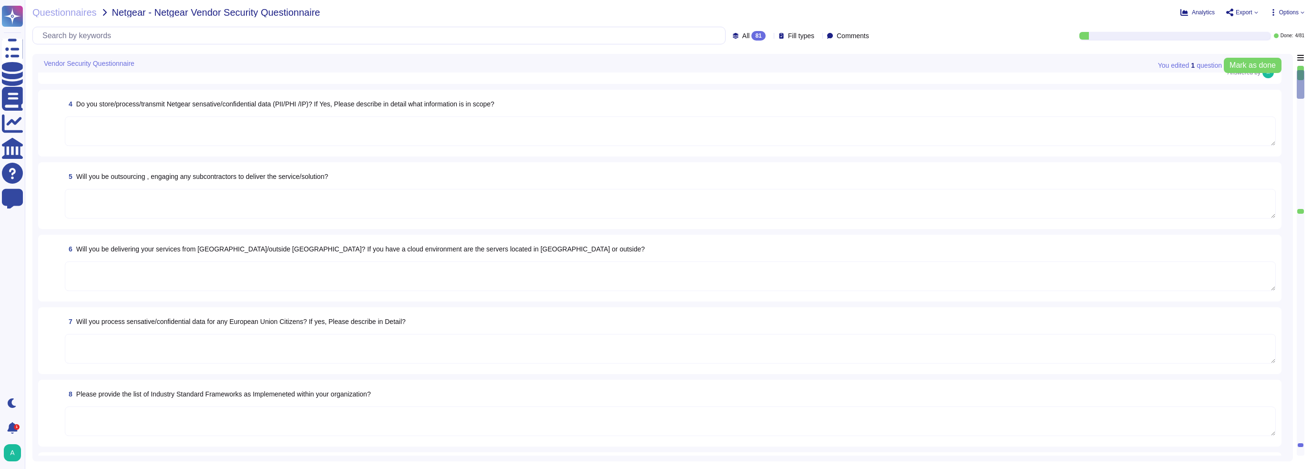
type textarea "Existing"
type textarea "Addition to existing engagement/service."
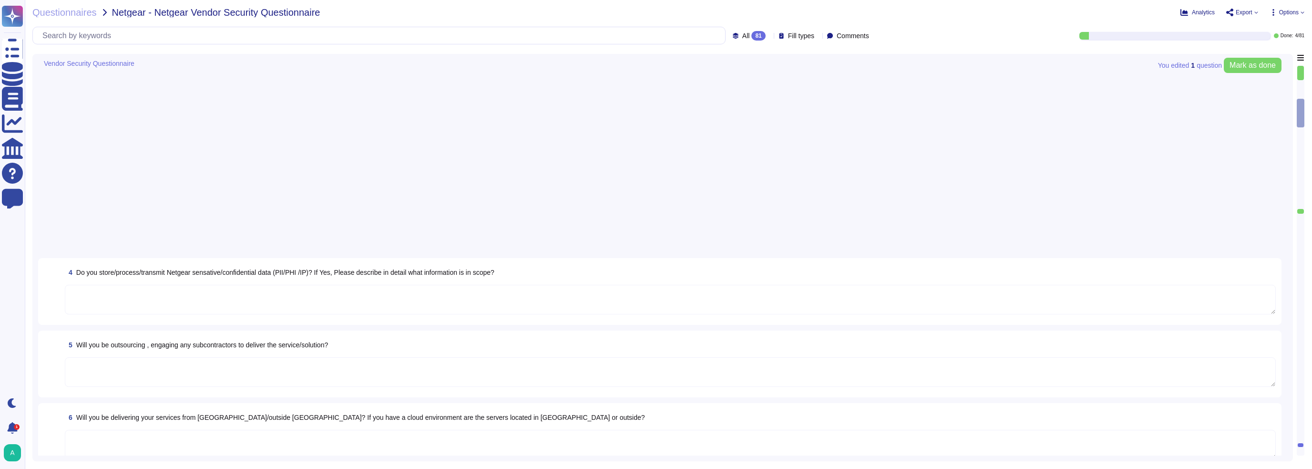
scroll to position [0, 0]
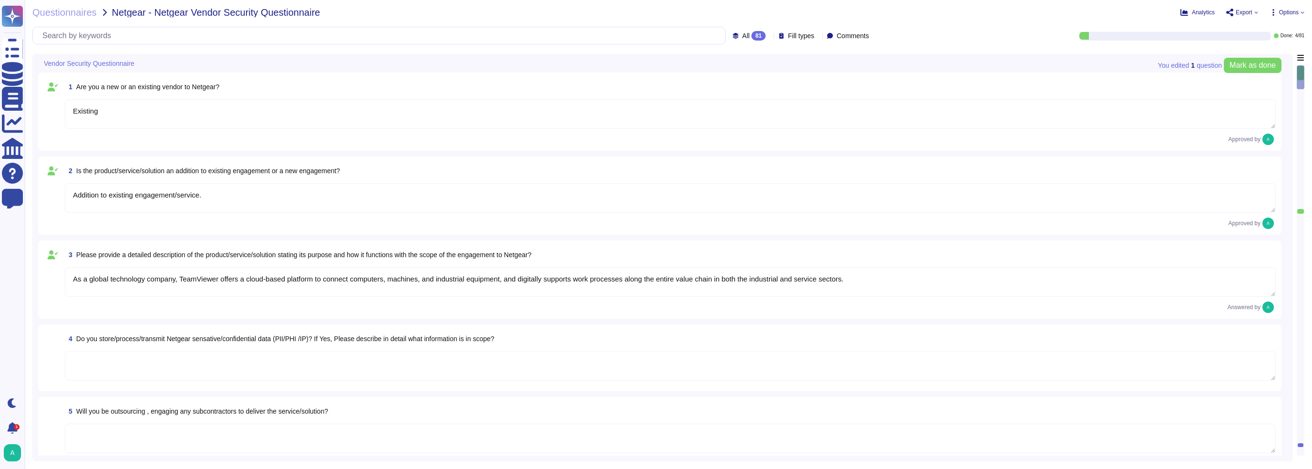
type textarea "Existing"
type textarea "Addition to existing engagement/service."
type textarea "As a global technology company, TeamViewer offers a cloud-based platform to con…"
click at [1285, 10] on span "Options" at bounding box center [1289, 13] width 20 height 6
click at [1274, 27] on div "Autofill" at bounding box center [1266, 38] width 60 height 31
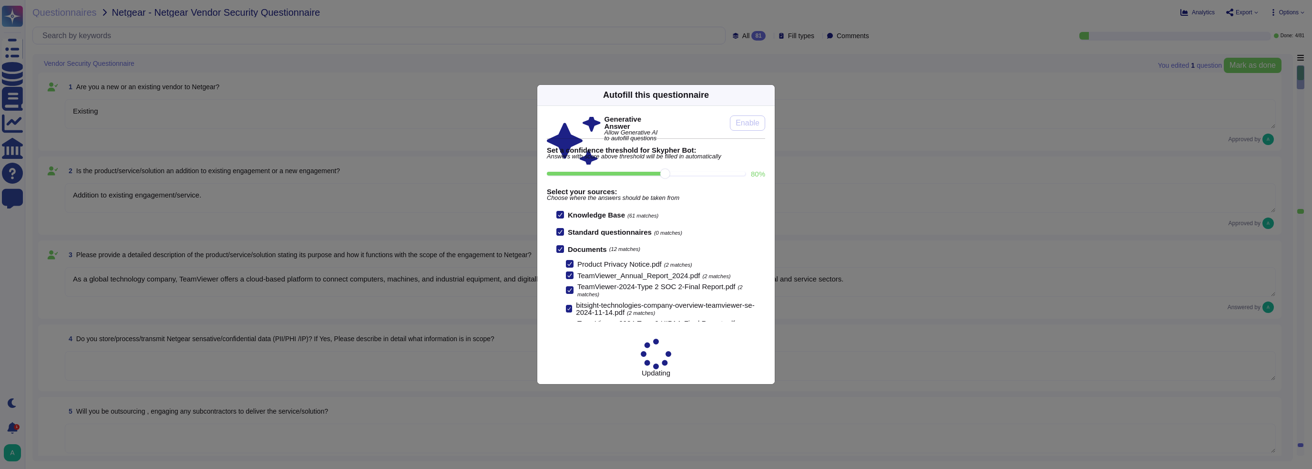
click at [562, 217] on icon at bounding box center [560, 214] width 5 height 5
click at [0, 0] on input "Knowledge Base (61 matches)" at bounding box center [0, 0] width 0 height 0
click at [562, 218] on div at bounding box center [560, 215] width 8 height 8
click at [0, 0] on input "Knowledge Base (61 matches)" at bounding box center [0, 0] width 0 height 0
click at [769, 95] on icon at bounding box center [769, 95] width 0 height 0
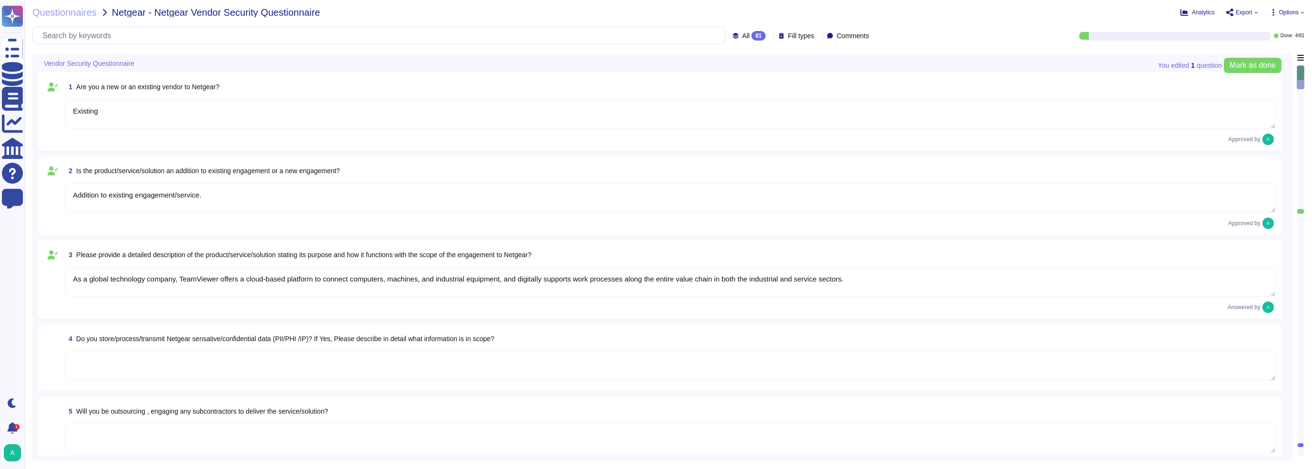
click at [1282, 16] on div "Analytics Export Options Autofill Set Format Delete" at bounding box center [1060, 13] width 488 height 10
click at [1281, 15] on span "Options" at bounding box center [1289, 13] width 20 height 6
click at [1251, 15] on span "Export" at bounding box center [1244, 13] width 17 height 6
click at [1263, 25] on p "Copy link" at bounding box center [1278, 39] width 31 height 30
click at [1240, 66] on span "Mark as done" at bounding box center [1253, 66] width 46 height 8
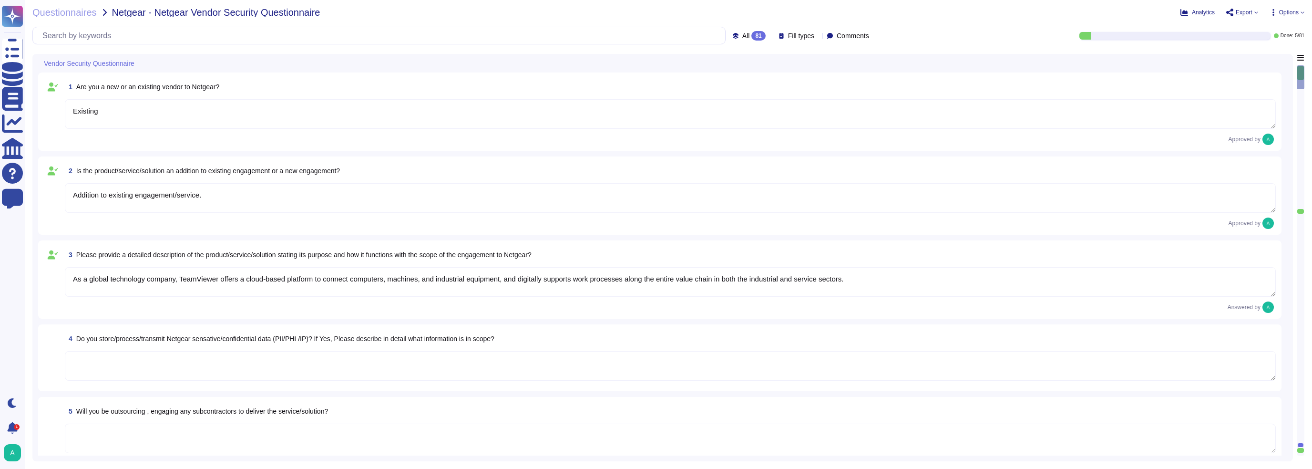
click at [1294, 11] on span "Options" at bounding box center [1289, 13] width 20 height 6
click at [1274, 28] on p "Autofill" at bounding box center [1285, 39] width 23 height 31
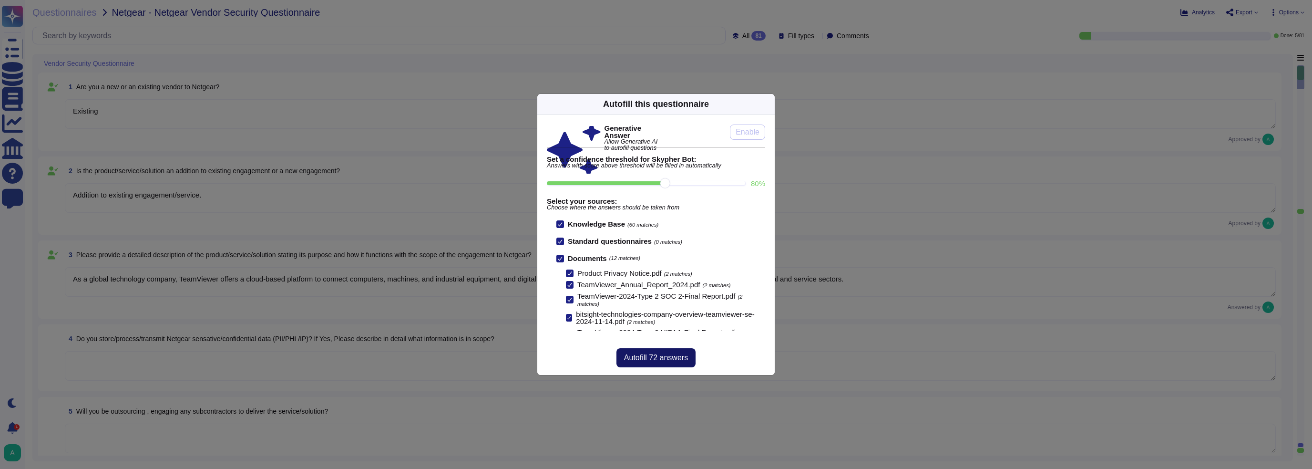
click at [629, 360] on span "Autofill 72 answers" at bounding box center [656, 358] width 64 height 8
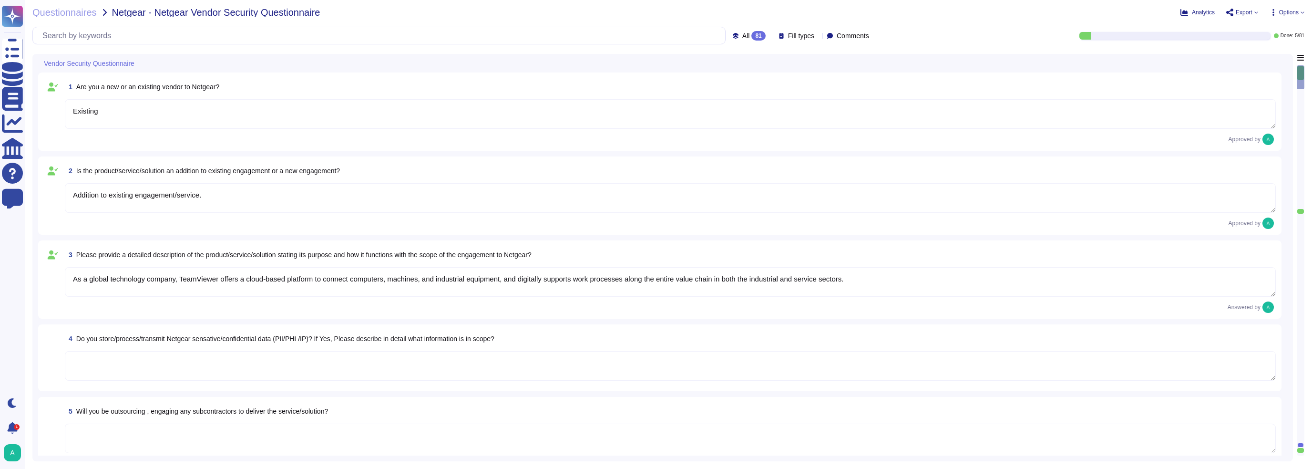
click at [749, 34] on div "All 81" at bounding box center [751, 36] width 37 height 10
click at [899, 27] on div "All 81 Fill types Comments Done: 5 / 81" at bounding box center [668, 36] width 1272 height 18
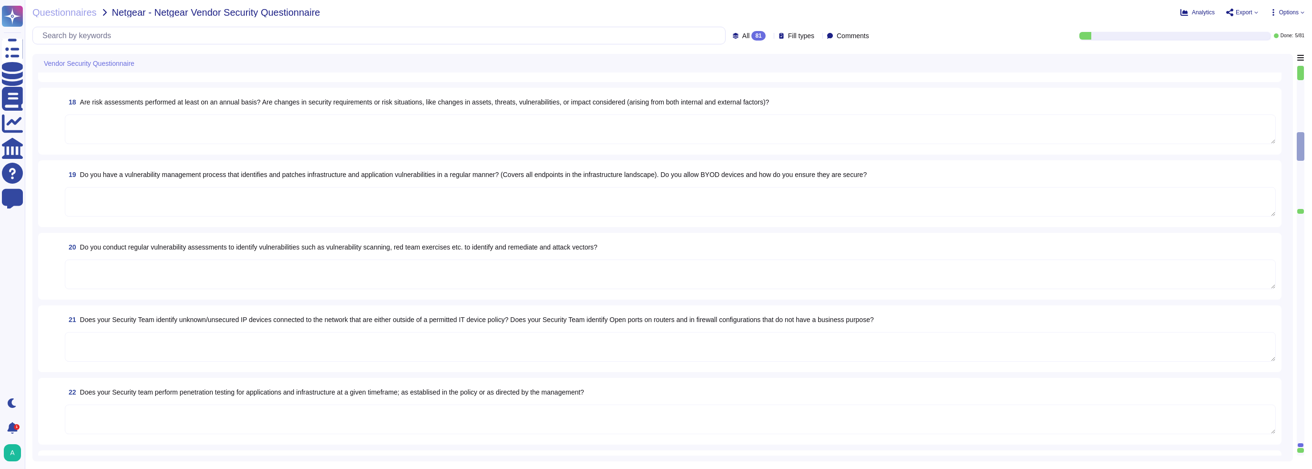
scroll to position [1335, 0]
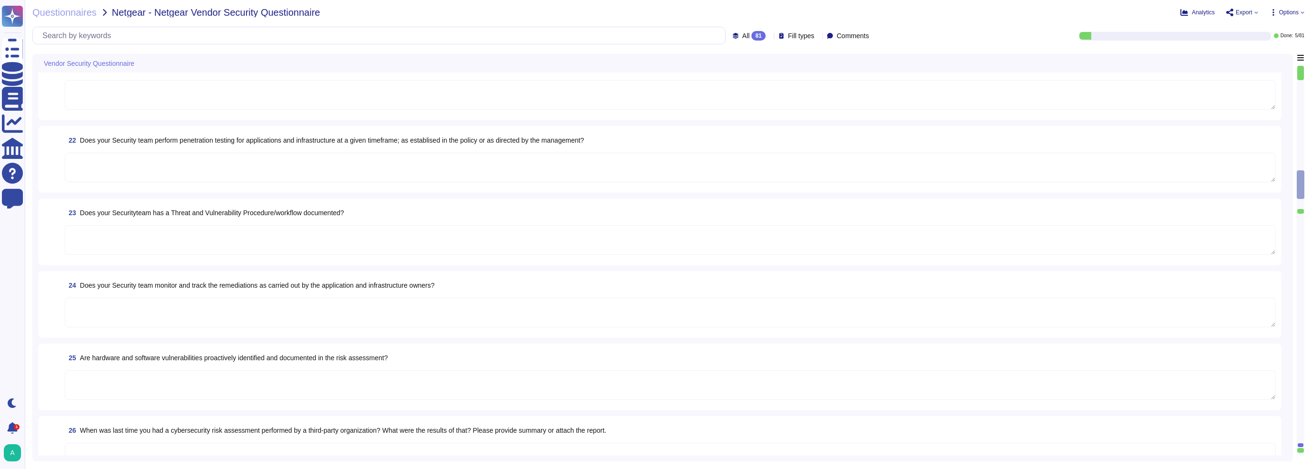
type textarea "Yes"
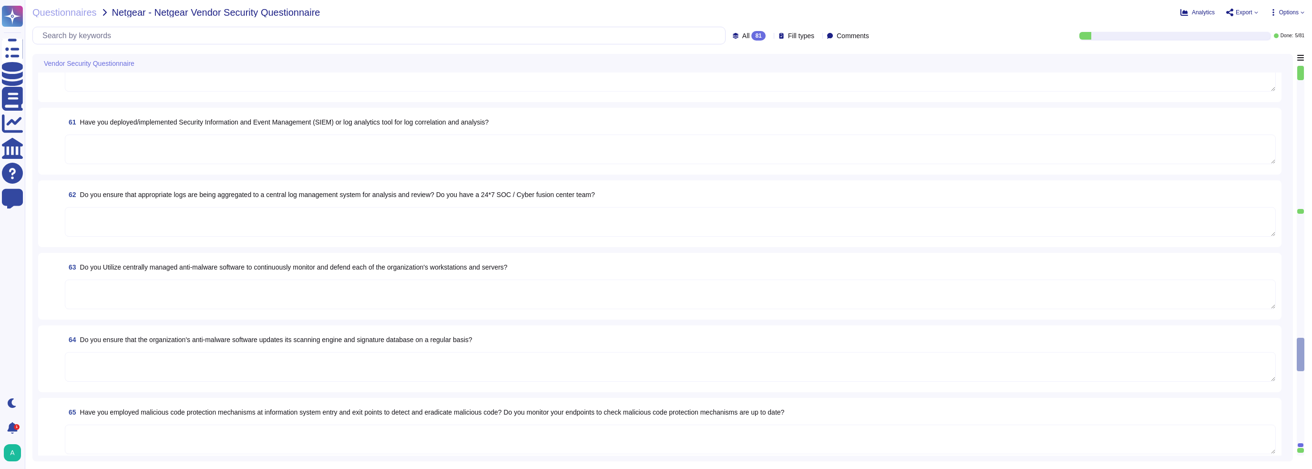
scroll to position [5230, 0]
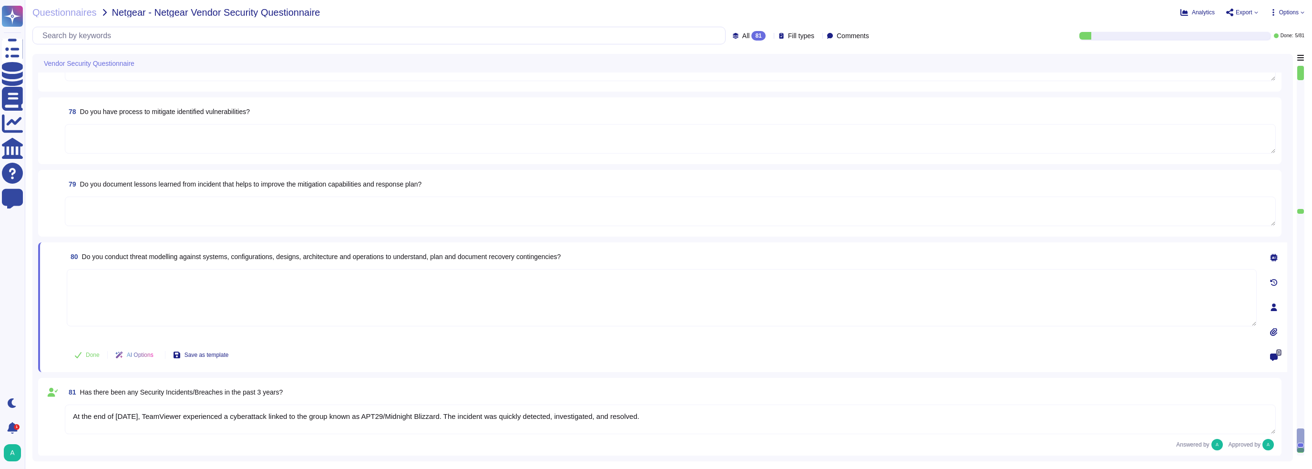
type textarea "At the end of June 2024, TeamViewer experienced a cyberattack linked to the gro…"
click at [139, 298] on textarea at bounding box center [662, 297] width 1190 height 57
click at [144, 295] on textarea at bounding box center [662, 297] width 1190 height 57
click at [145, 352] on span "AI Options" at bounding box center [140, 355] width 27 height 6
click at [184, 319] on textarea at bounding box center [662, 297] width 1190 height 57
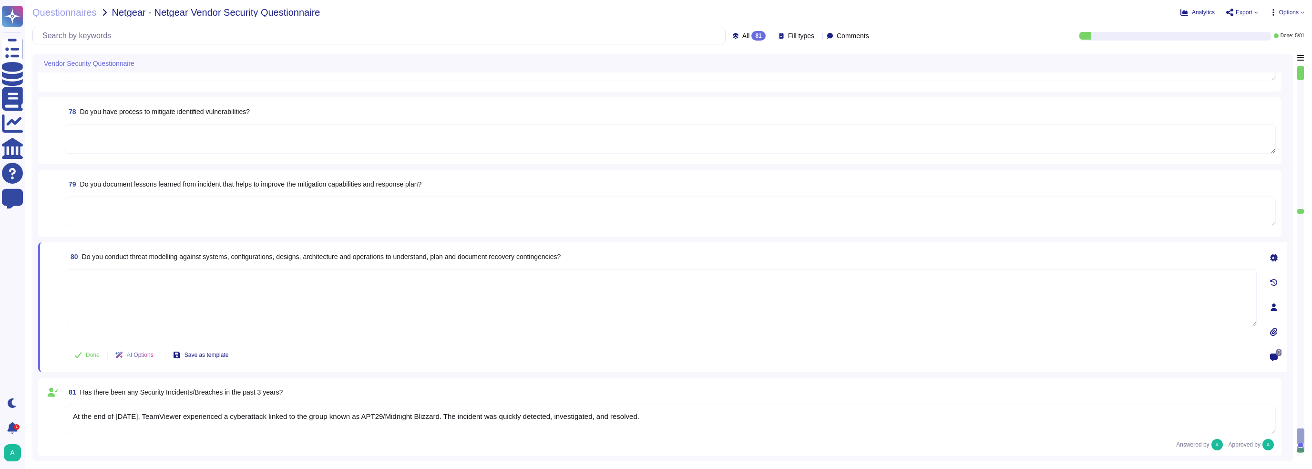
click at [1270, 255] on icon at bounding box center [1274, 258] width 8 height 8
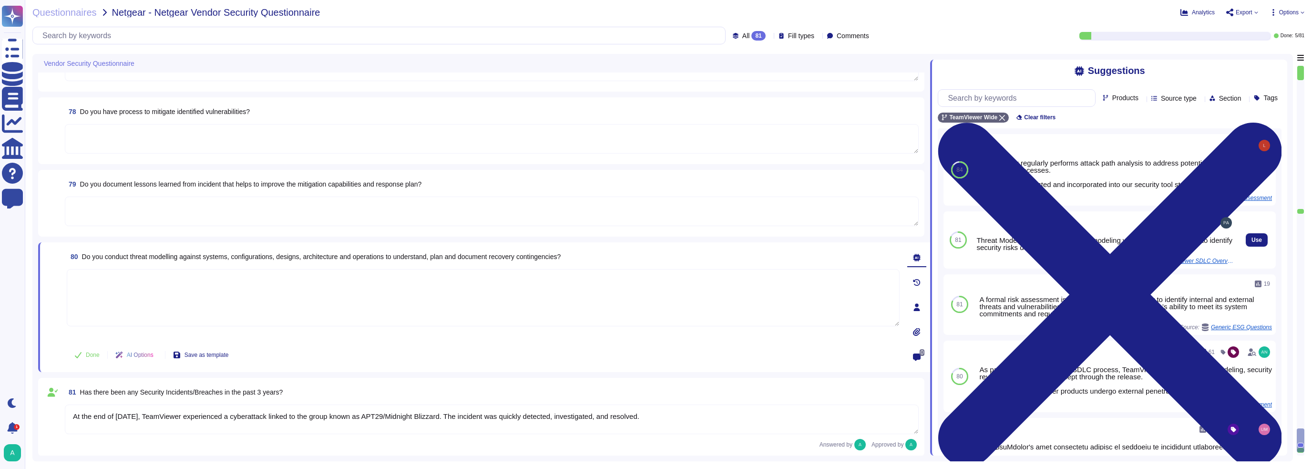
click at [1024, 251] on div "Threat Modeling: We perform threat modeling with development teams to identify …" at bounding box center [1104, 243] width 257 height 14
click at [1252, 243] on span "Use" at bounding box center [1257, 240] width 10 height 6
type textarea "Threat Modeling: We perform threat modeling with development teams to identify …"
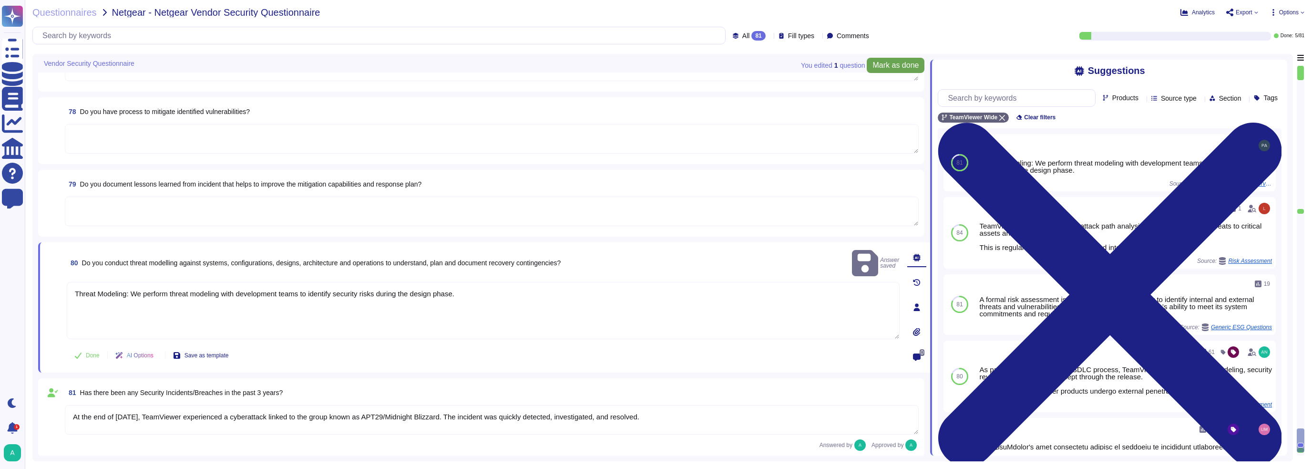
click at [884, 62] on span "Mark as done" at bounding box center [896, 66] width 46 height 8
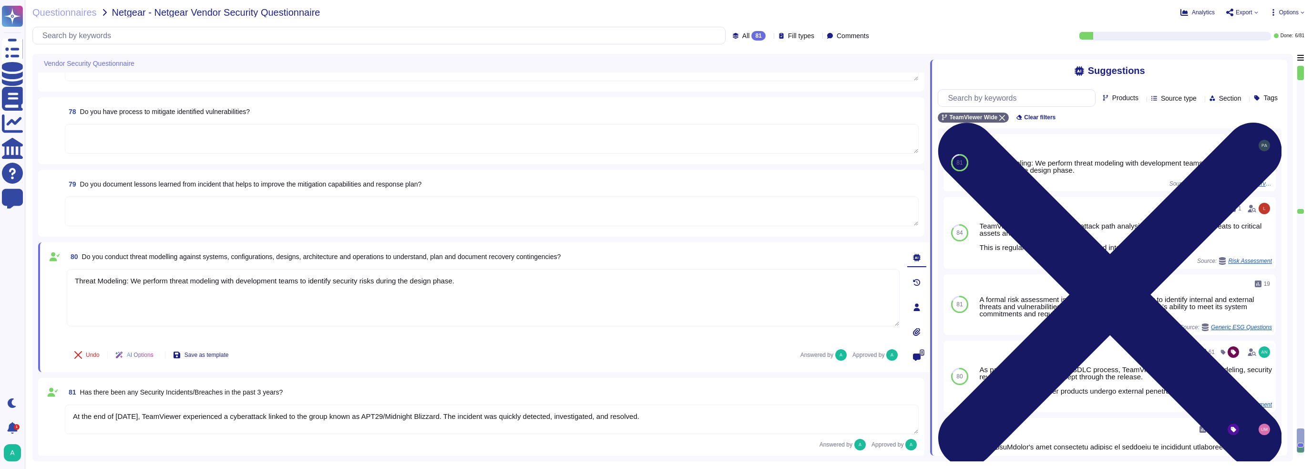
click at [1271, 73] on icon at bounding box center [1110, 294] width 344 height 458
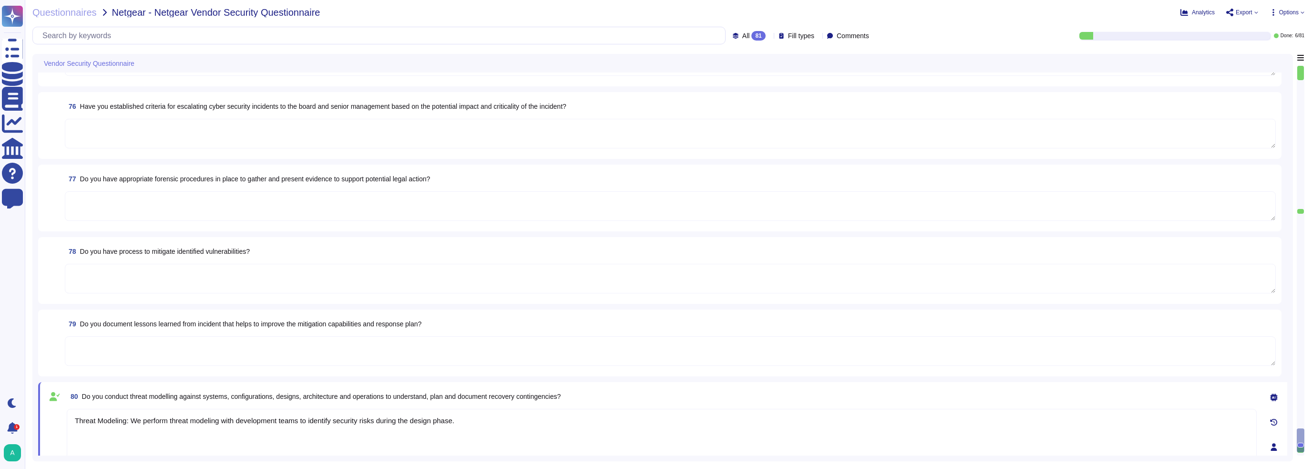
scroll to position [5039, 0]
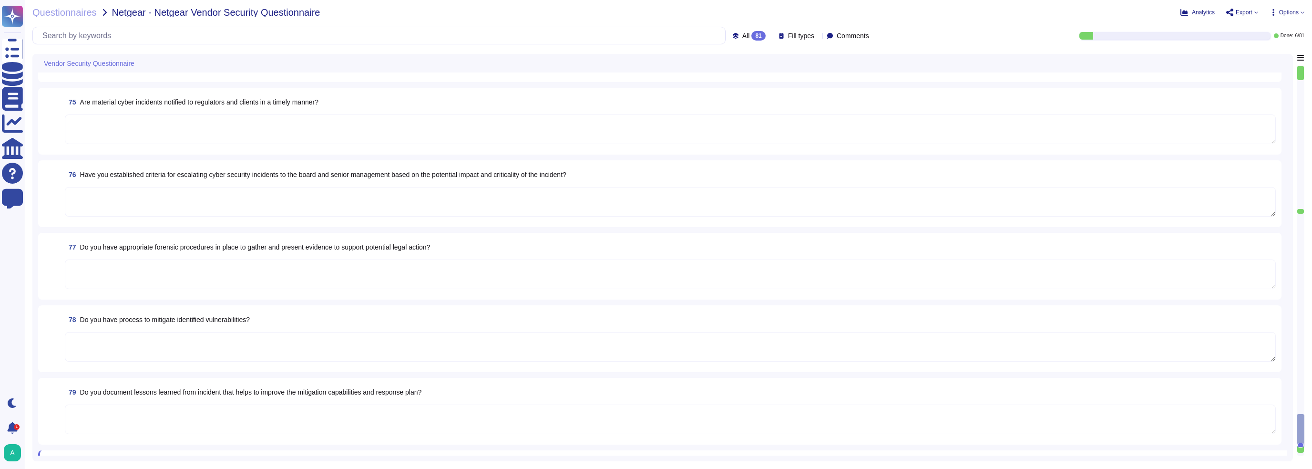
click at [206, 339] on textarea at bounding box center [670, 347] width 1211 height 30
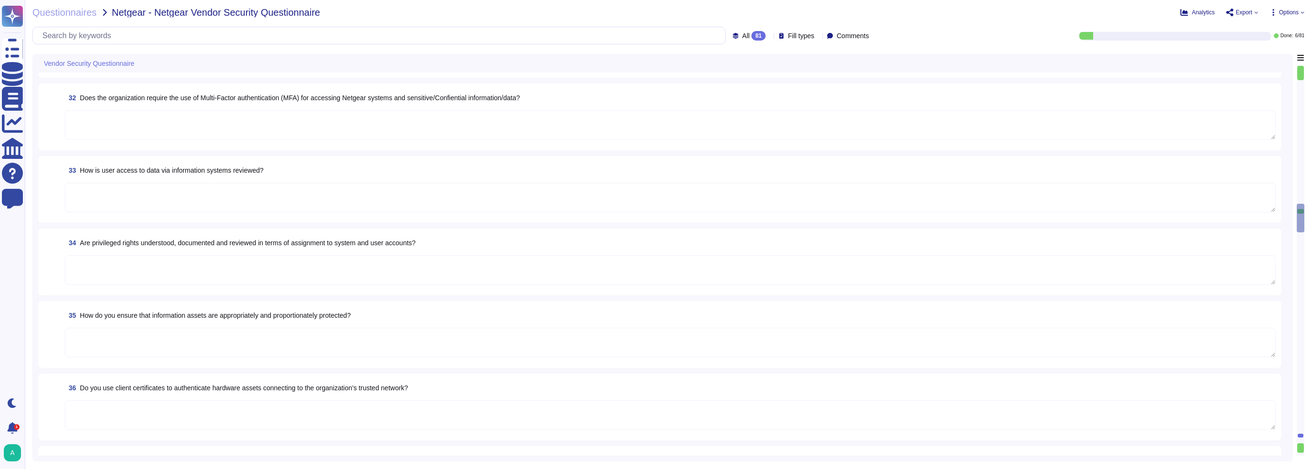
type textarea "Yes"
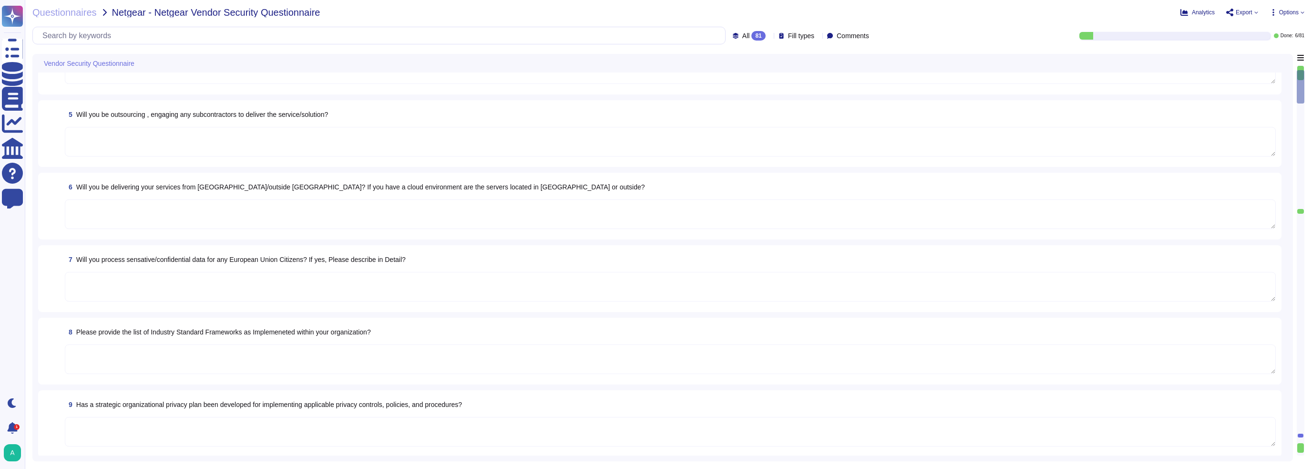
type textarea "Existing"
type textarea "Addition to existing engagement/service."
type textarea "As a global technology company, TeamViewer offers a cloud-based platform to con…"
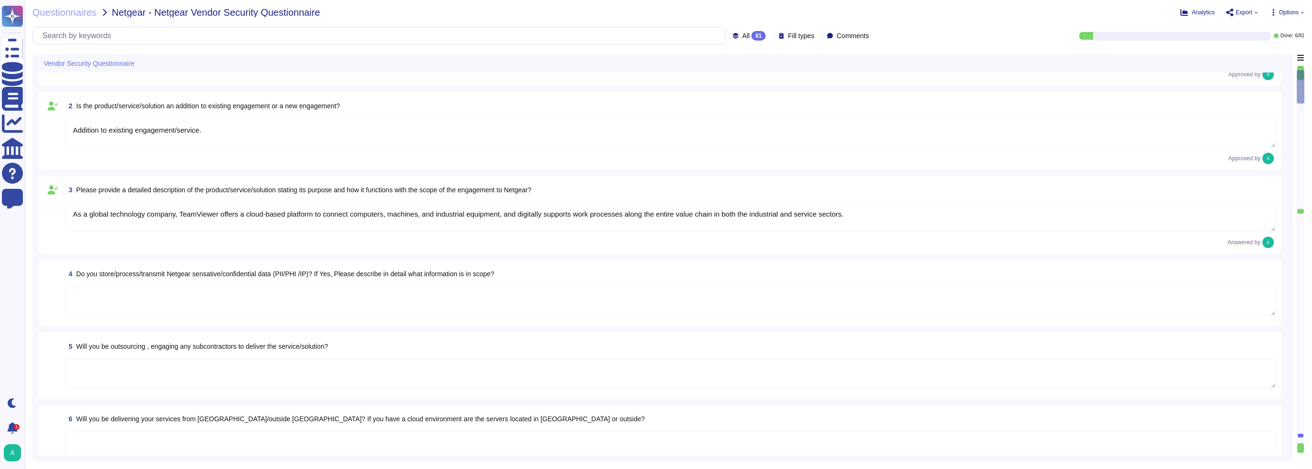
scroll to position [0, 0]
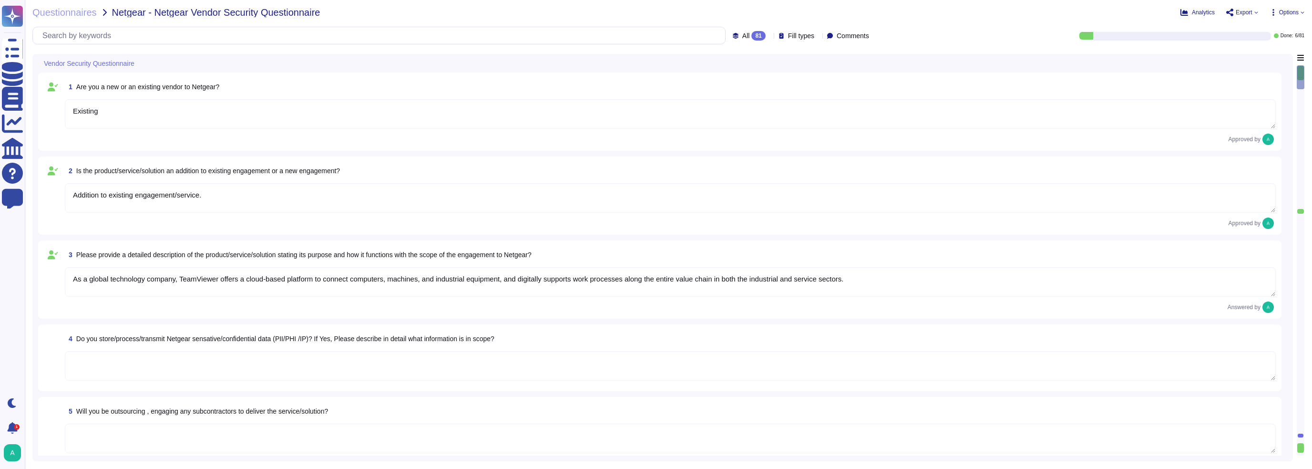
click at [113, 69] on div "Vendor Security Questionnaire" at bounding box center [596, 63] width 1116 height 19
click at [115, 68] on div "Vendor Security Questionnaire" at bounding box center [596, 63] width 1116 height 19
click at [117, 67] on span "Vendor Security Questionnaire" at bounding box center [89, 63] width 91 height 7
click at [140, 64] on icon at bounding box center [140, 64] width 0 height 0
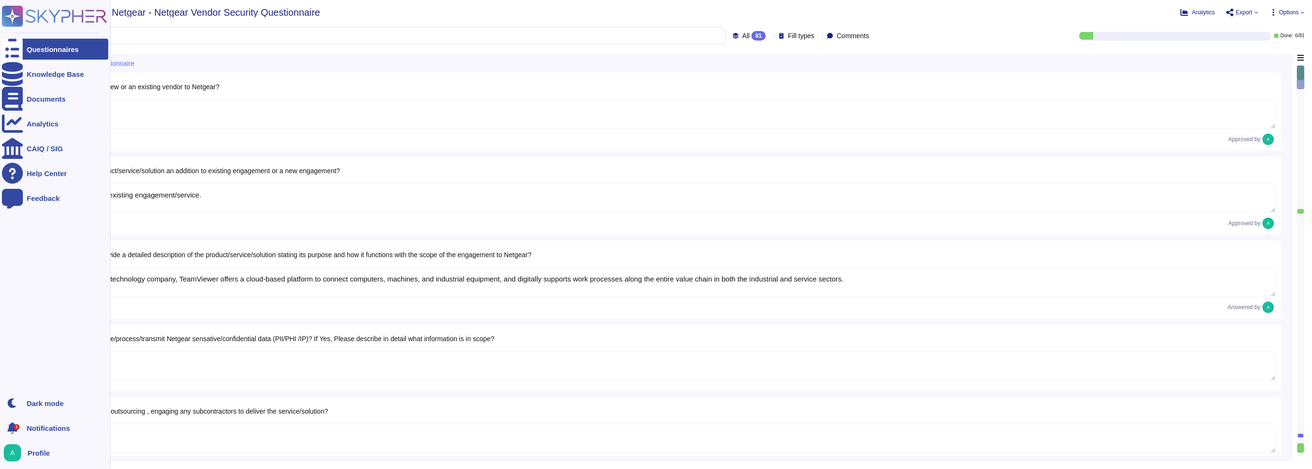
click at [26, 45] on div "Questionnaires" at bounding box center [55, 49] width 106 height 21
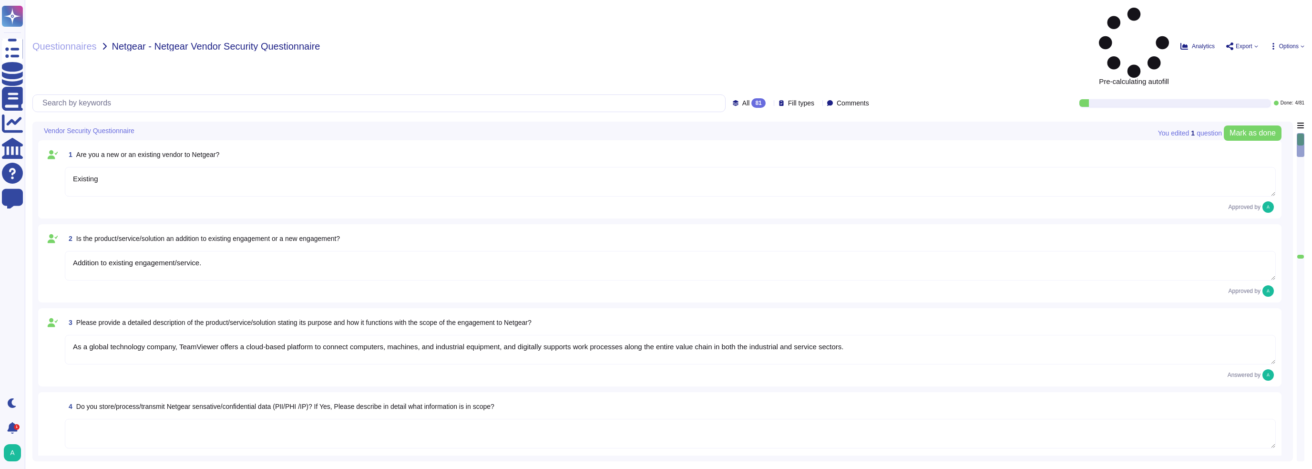
type textarea "Existing"
type textarea "Addition to existing engagement/service."
type textarea "As a global technology company, TeamViewer offers a cloud-based platform to con…"
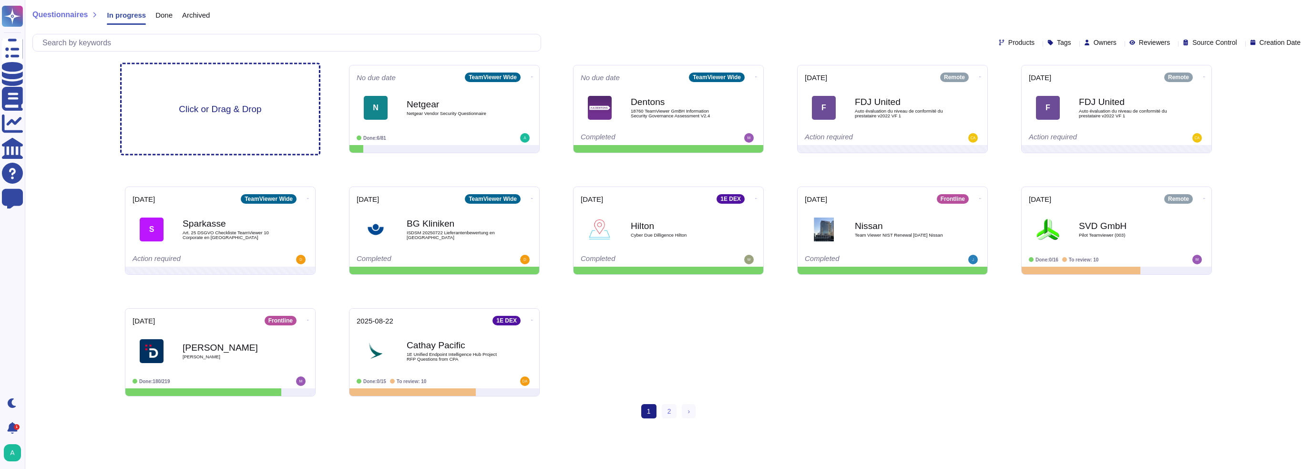
click at [228, 108] on span "Click or Drag & Drop" at bounding box center [220, 108] width 82 height 9
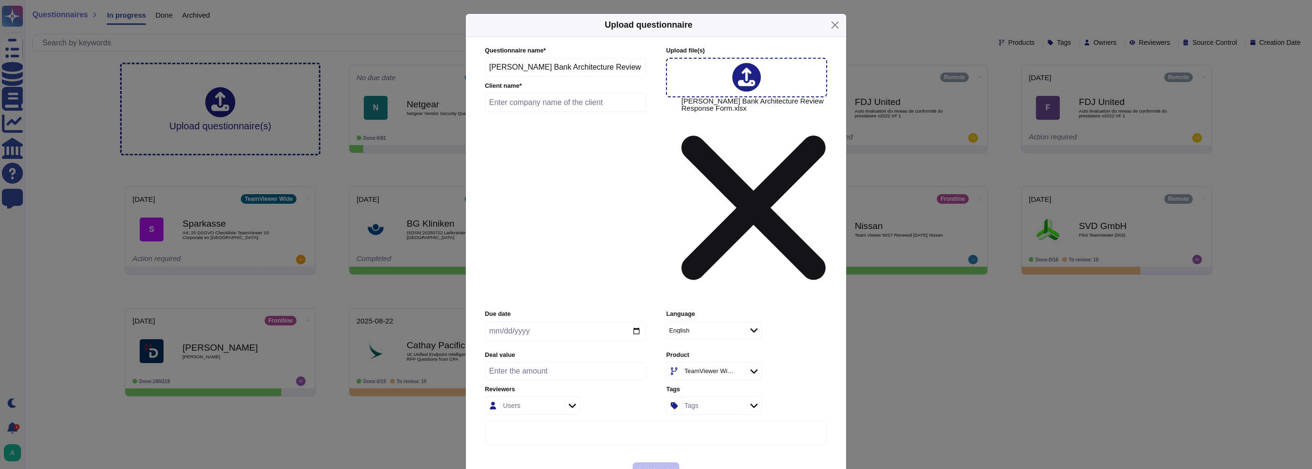
click at [521, 112] on input "text" at bounding box center [565, 102] width 161 height 19
drag, startPoint x: 487, startPoint y: 144, endPoint x: 539, endPoint y: 146, distance: 52.5
click at [539, 77] on input "[PERSON_NAME] Bank Architecture Review Response Form" at bounding box center [565, 67] width 161 height 19
click at [513, 112] on input "text" at bounding box center [565, 102] width 161 height 19
paste input "[PERSON_NAME] Bank"
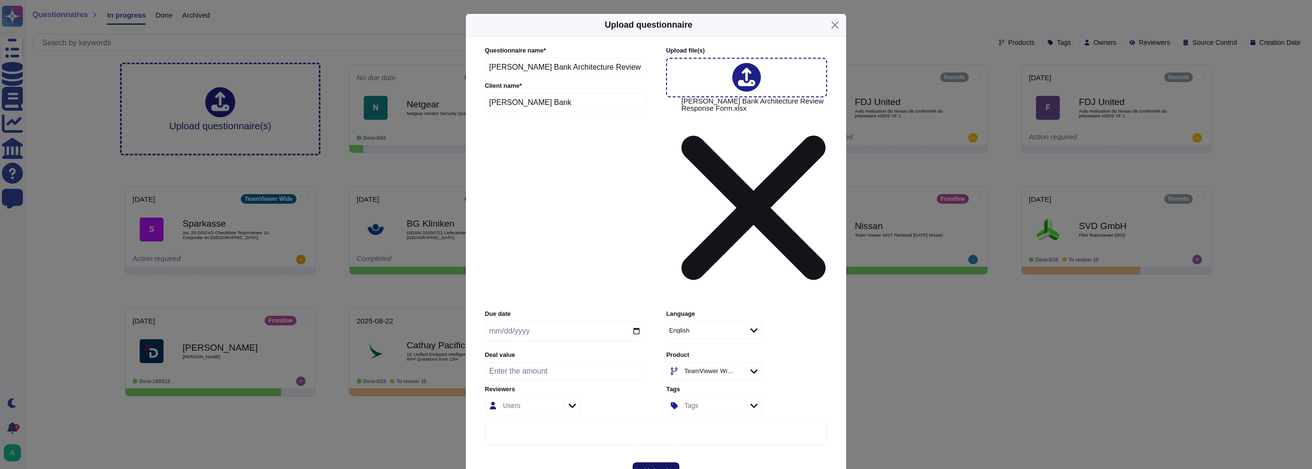
type input "[PERSON_NAME] Bank"
click at [658, 462] on button "Upload" at bounding box center [656, 471] width 47 height 19
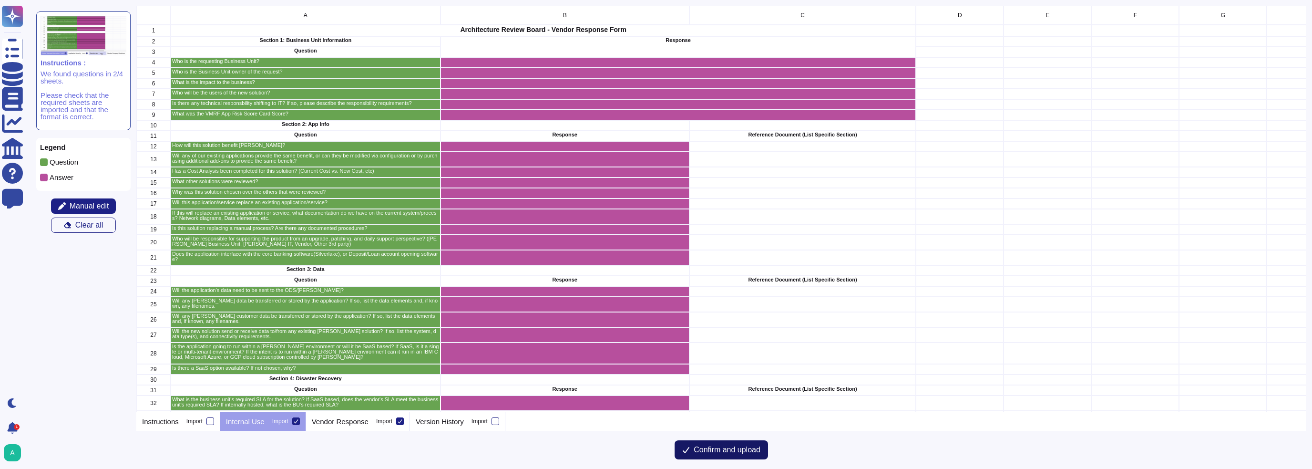
click at [695, 449] on span "Confirm and upload" at bounding box center [727, 450] width 67 height 8
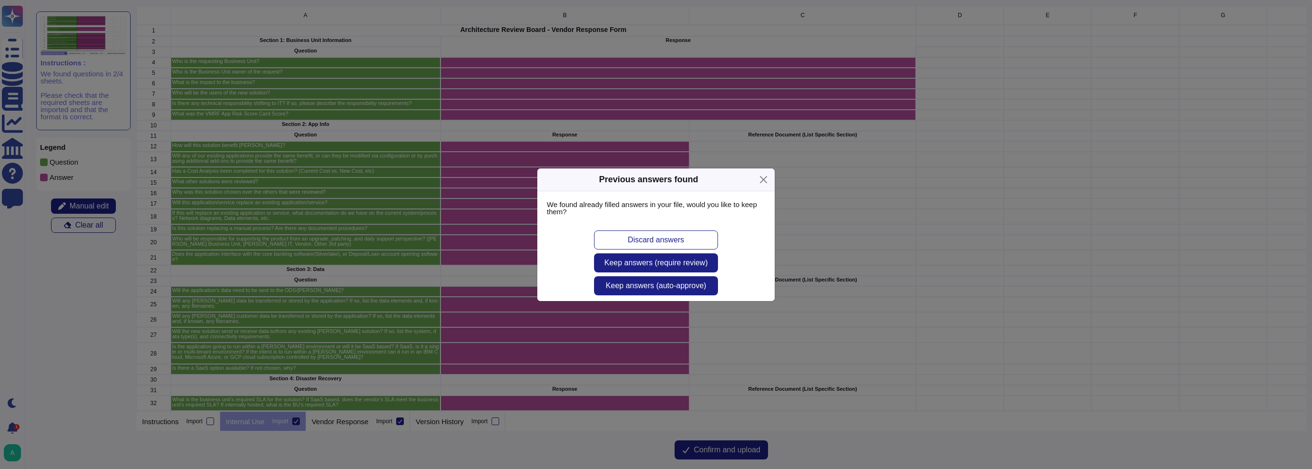
drag, startPoint x: 650, startPoint y: 264, endPoint x: 753, endPoint y: 259, distance: 103.1
click at [753, 259] on div "Discard answers Keep answers (require review) Keep answers (auto-approve)" at bounding box center [655, 263] width 237 height 76
click at [649, 282] on span "Keep answers (auto-approve)" at bounding box center [656, 286] width 101 height 8
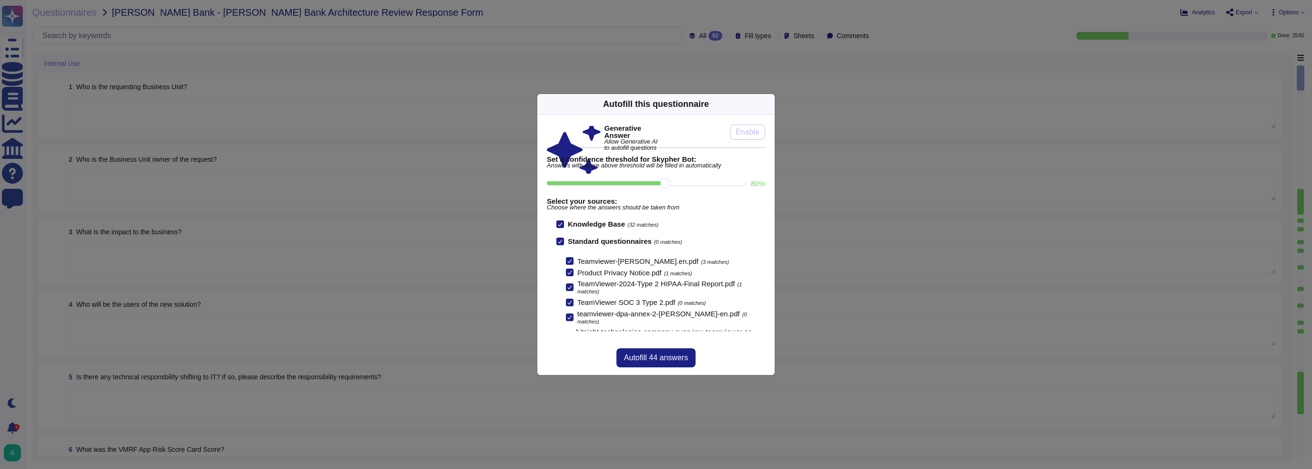
scroll to position [59, 0]
click at [646, 360] on span "Autofill 44 answers" at bounding box center [656, 358] width 64 height 8
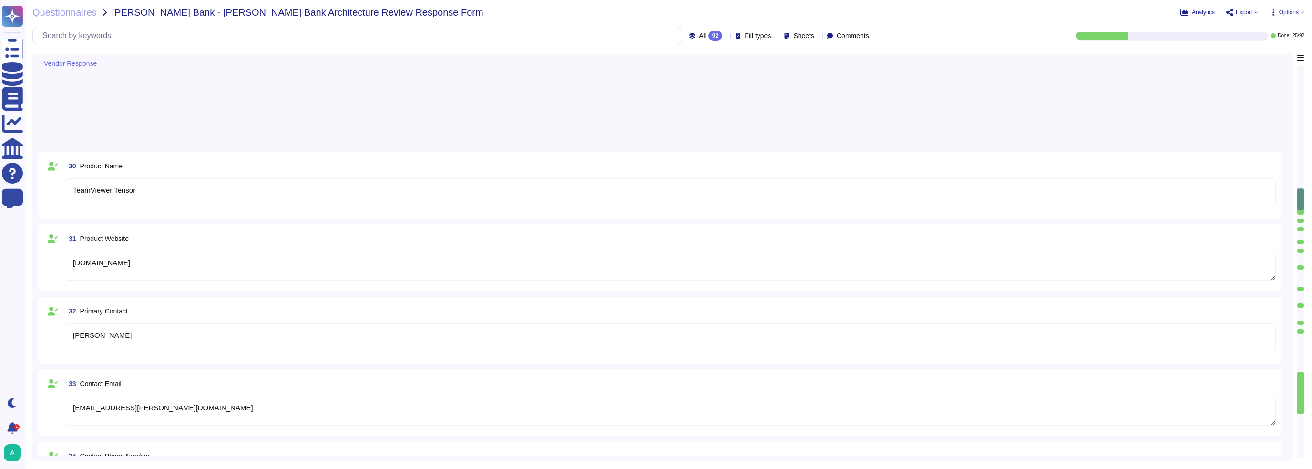
type textarea "TeamViewer Tensor"
type textarea "[DOMAIN_NAME]"
type textarea "[PERSON_NAME]"
type textarea "[EMAIL_ADDRESS][PERSON_NAME][DOMAIN_NAME]"
type textarea "[PHONE_NUMBER]"
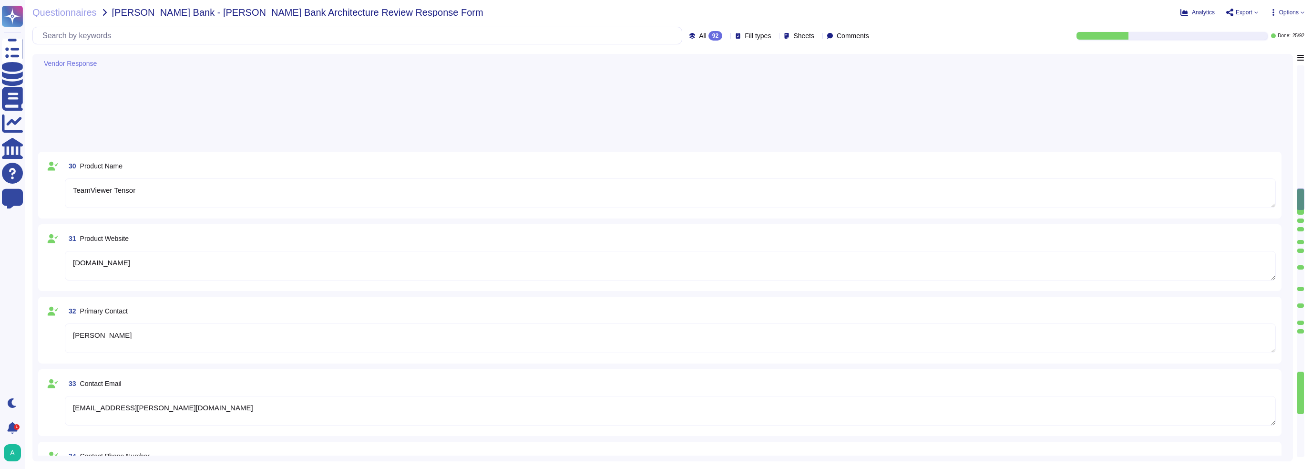
type textarea "TeamViewer was founded in [DATE]."
type textarea "More than 60,000 customers worldwide."
type textarea "No"
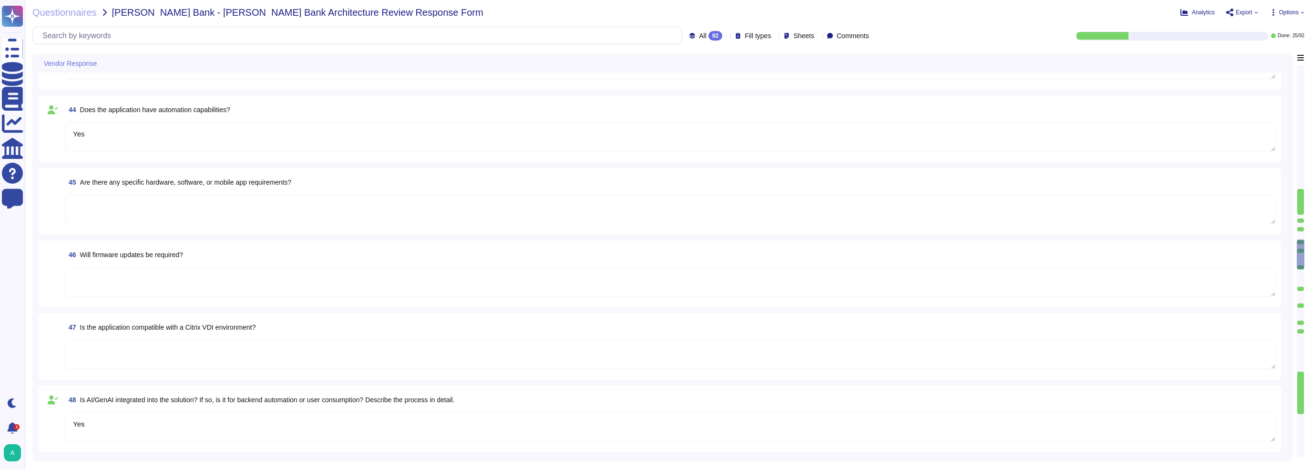
type textarea "Yes"
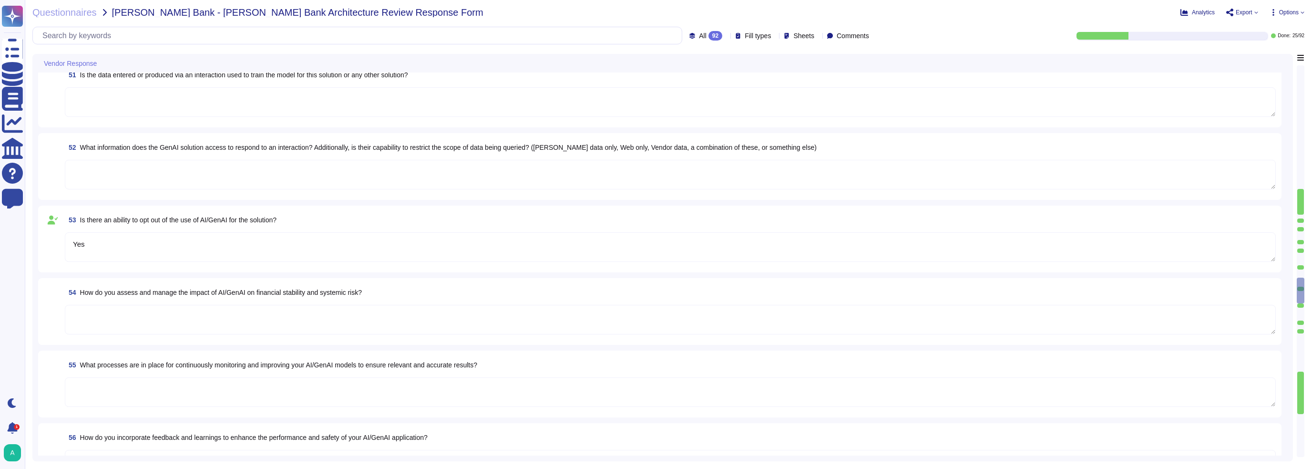
type textarea "Yes"
type textarea "Yes - API availability."
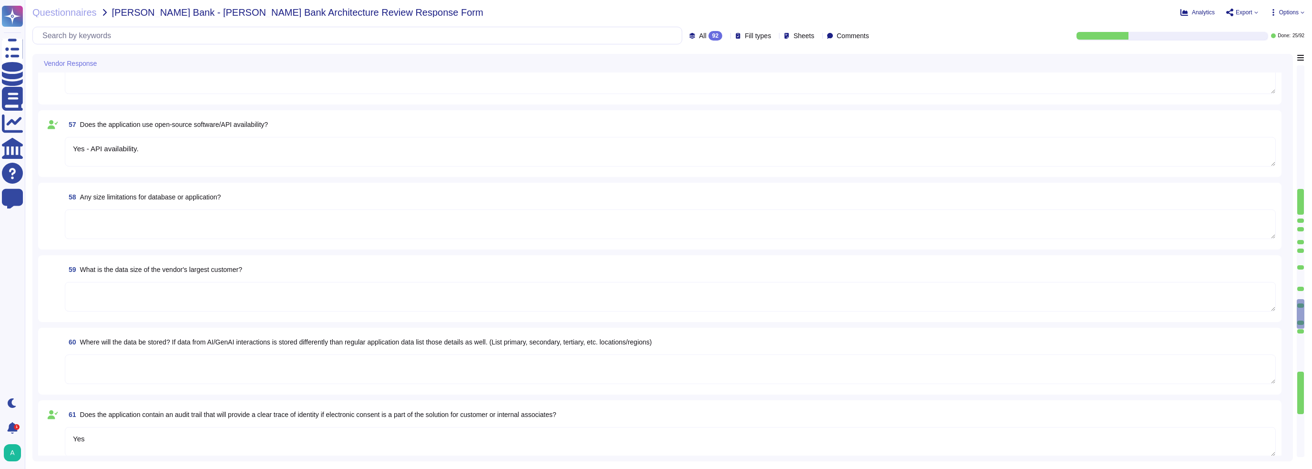
type textarea "Yes"
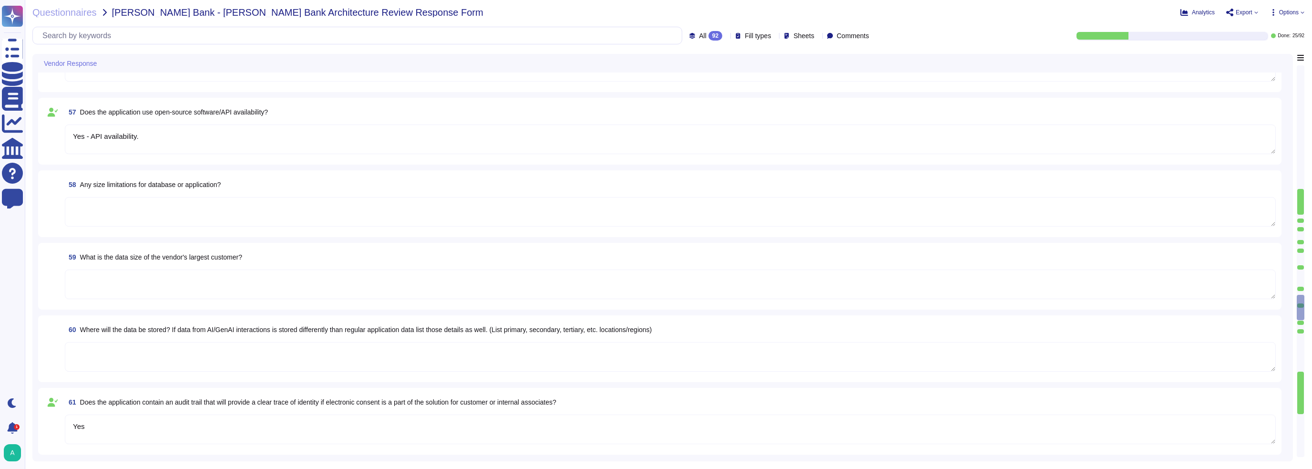
type textarea "Yes"
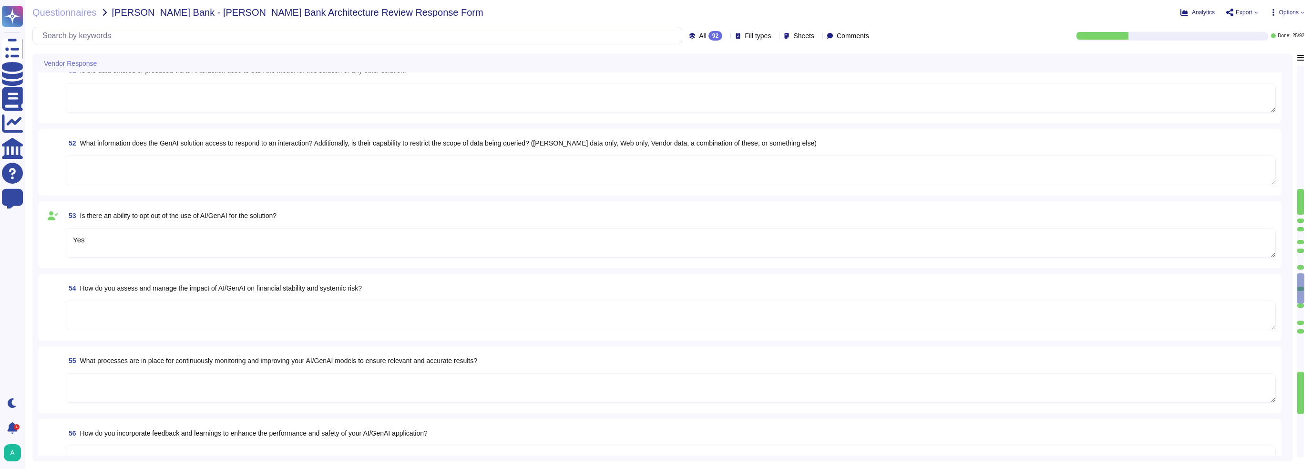
type textarea "Yes"
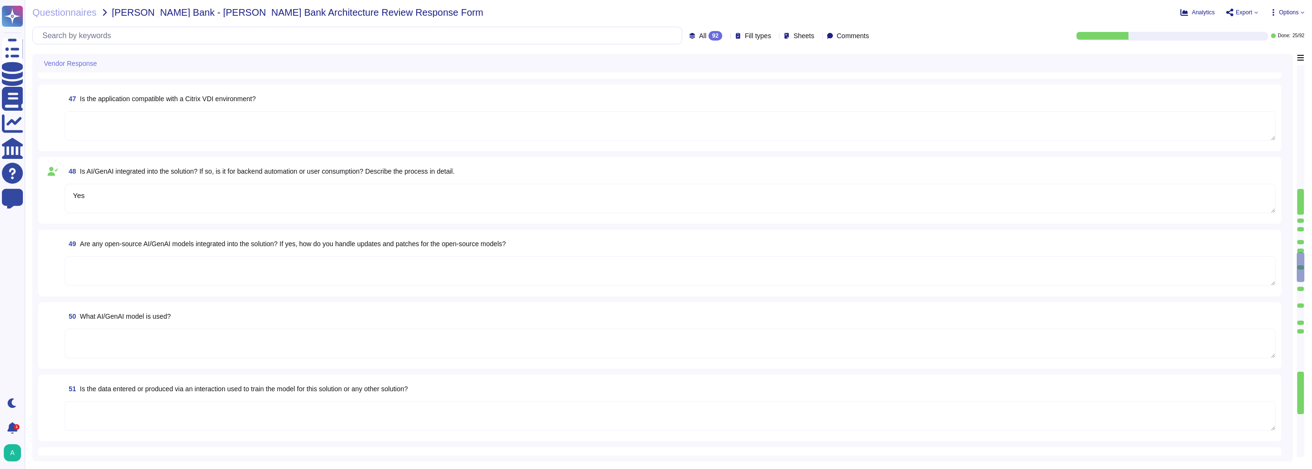
type textarea "Yes"
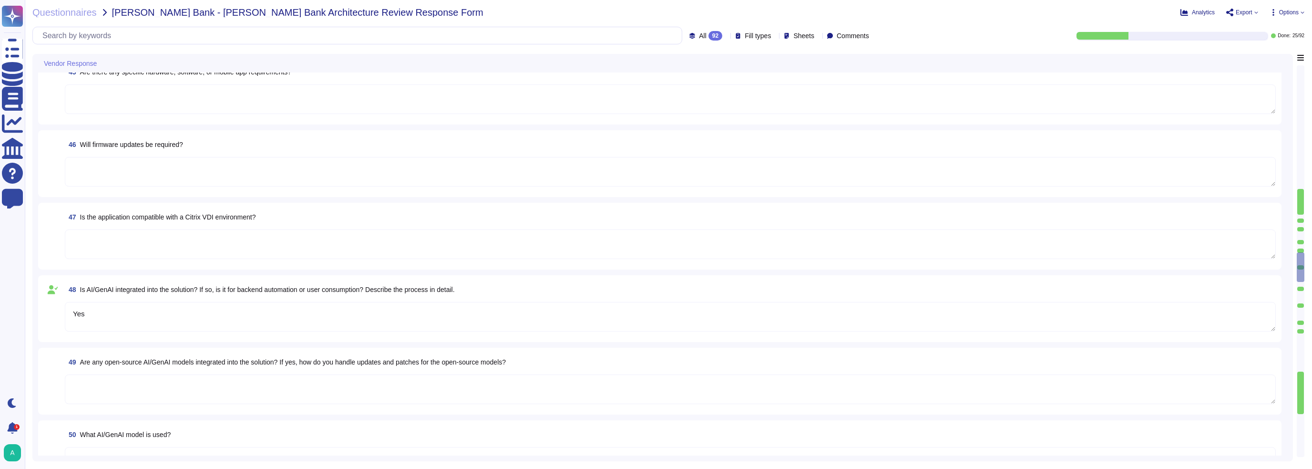
type textarea "Yes"
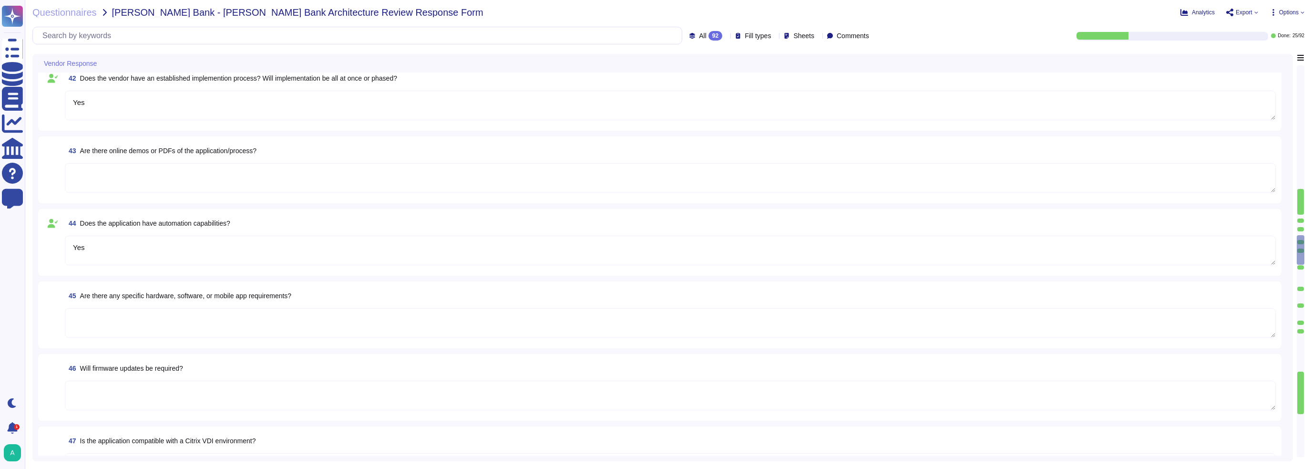
type textarea "No"
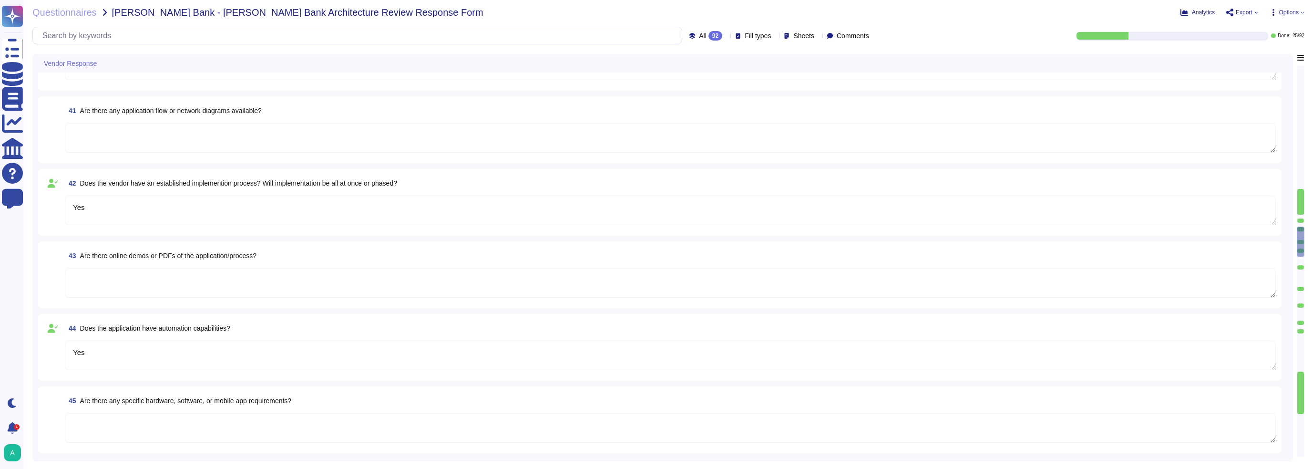
type textarea "More than 60,000 customers worldwide."
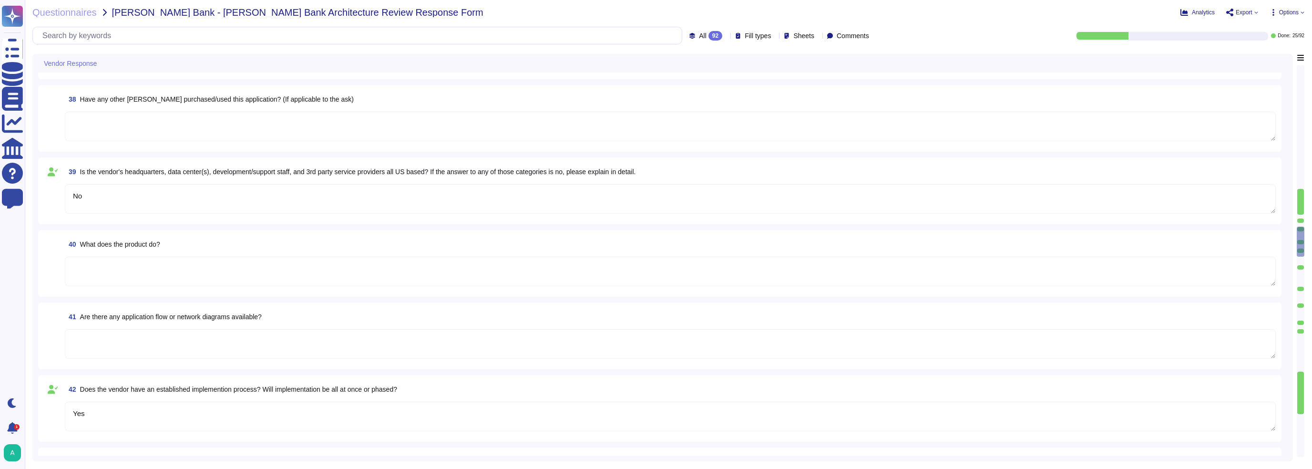
scroll to position [2479, 0]
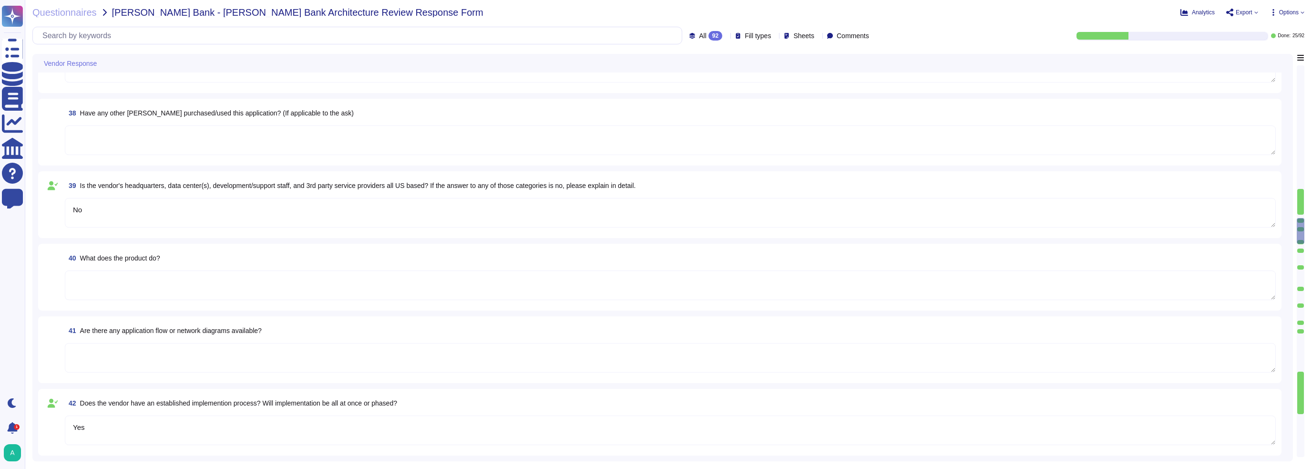
type textarea "TeamViewer was founded in [DATE]."
type textarea "[PHONE_NUMBER]"
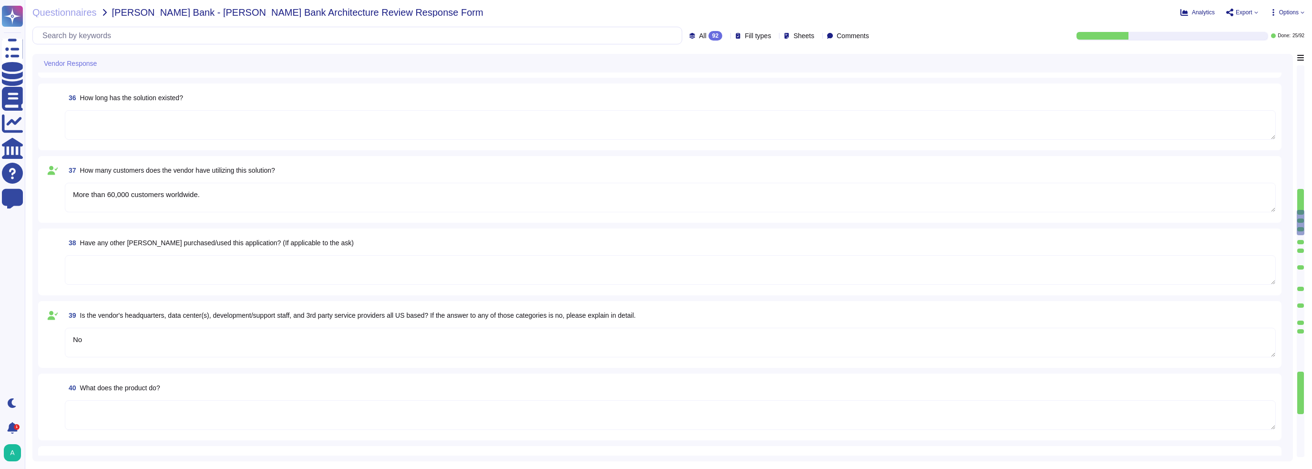
type textarea "[EMAIL_ADDRESS][PERSON_NAME][DOMAIN_NAME]"
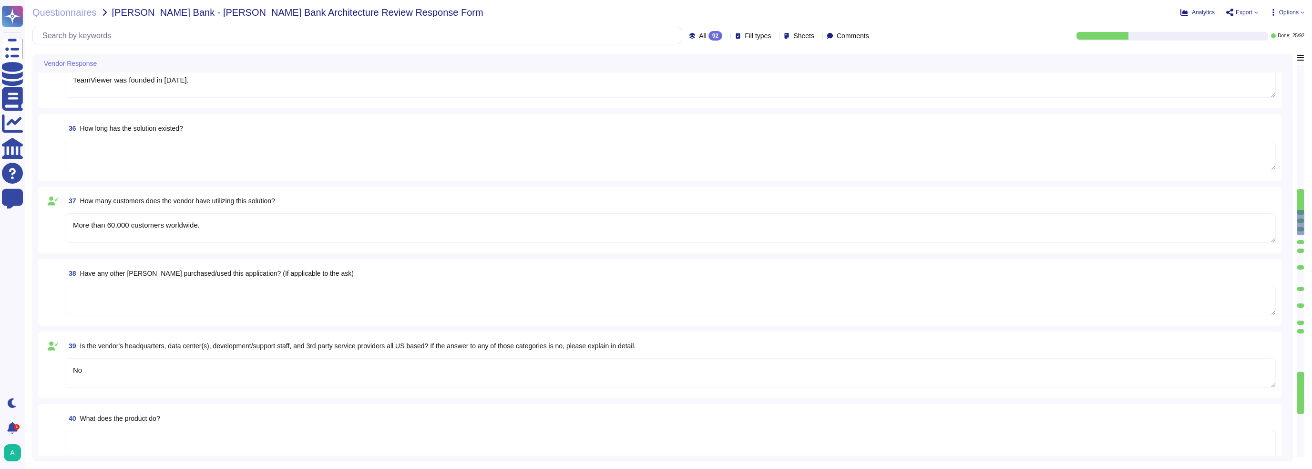
type textarea "[PERSON_NAME]"
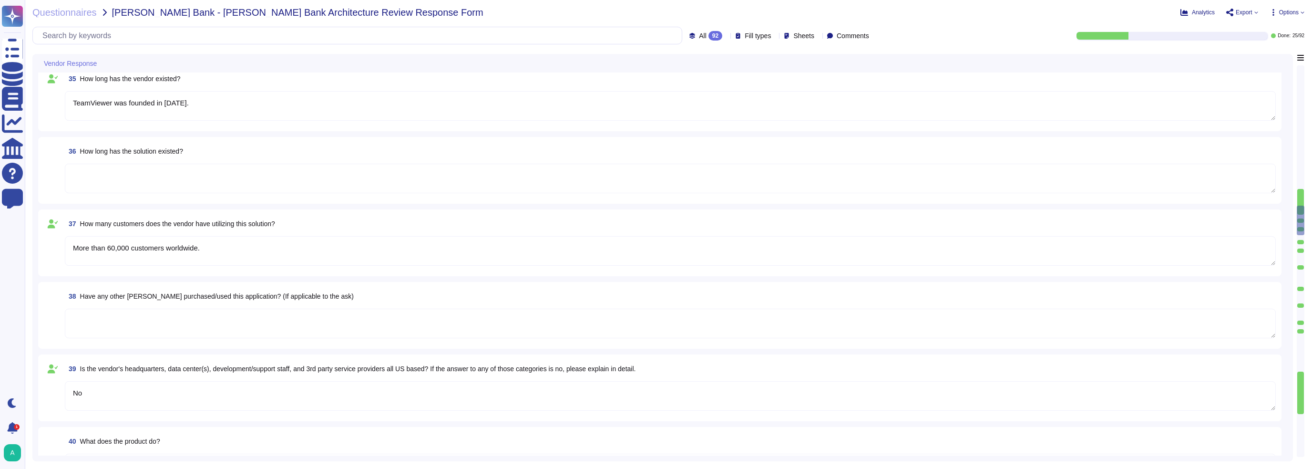
scroll to position [2193, 0]
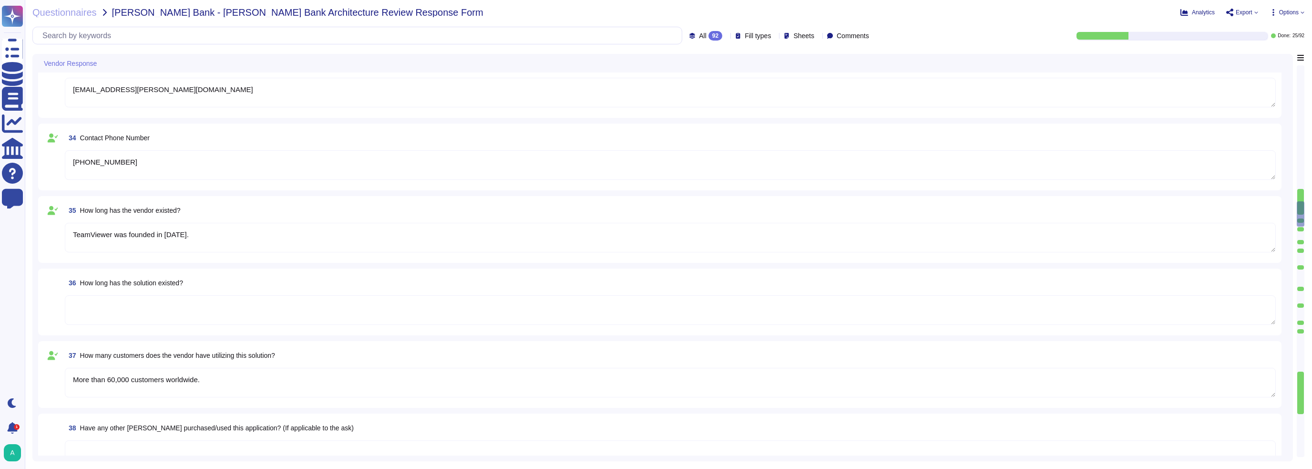
type textarea "TeamViewer Tensor"
type textarea "[DOMAIN_NAME]"
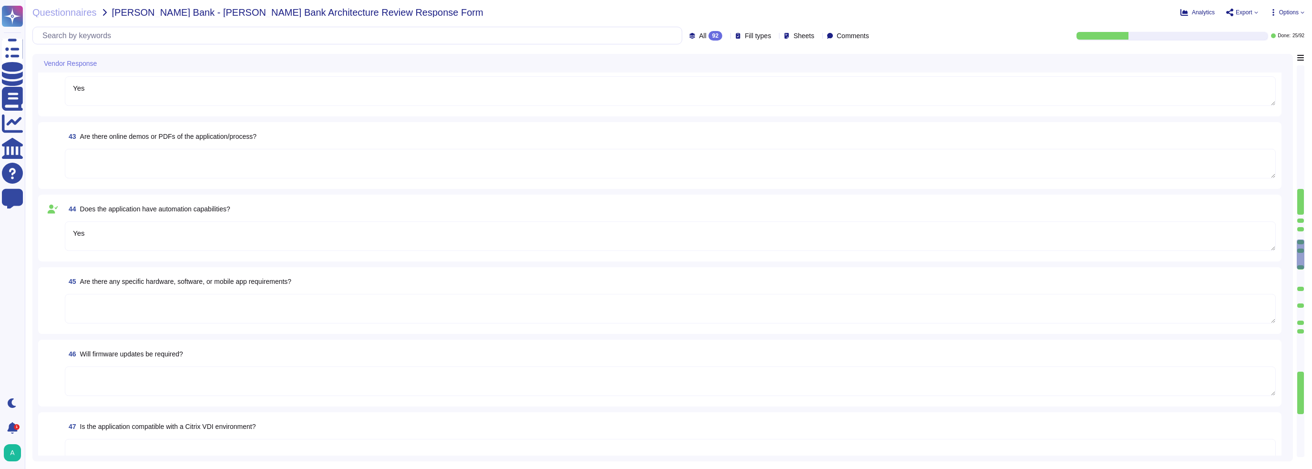
type textarea "Yes"
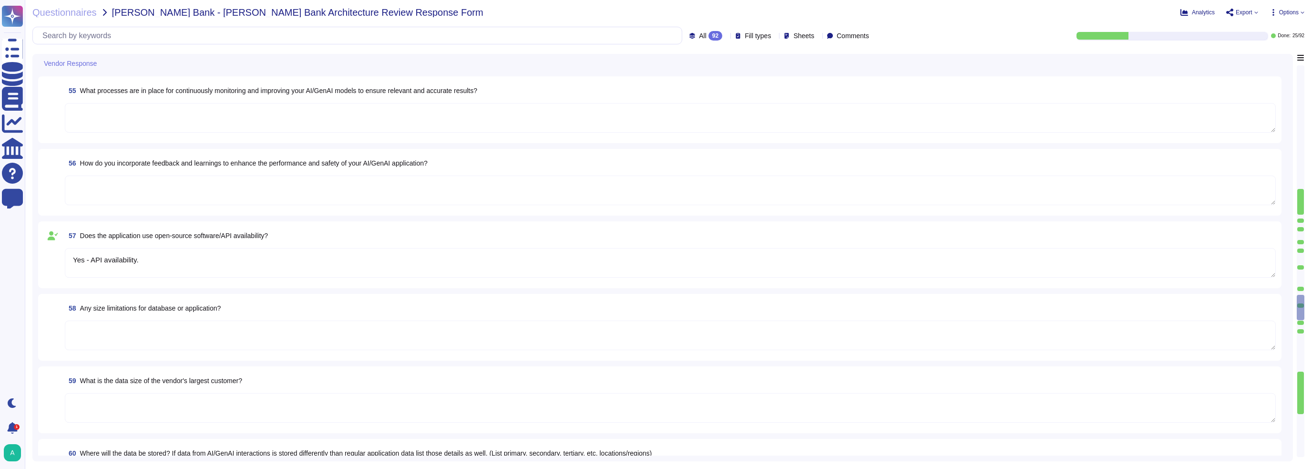
type textarea "Yes - API availability."
type textarea "Yes"
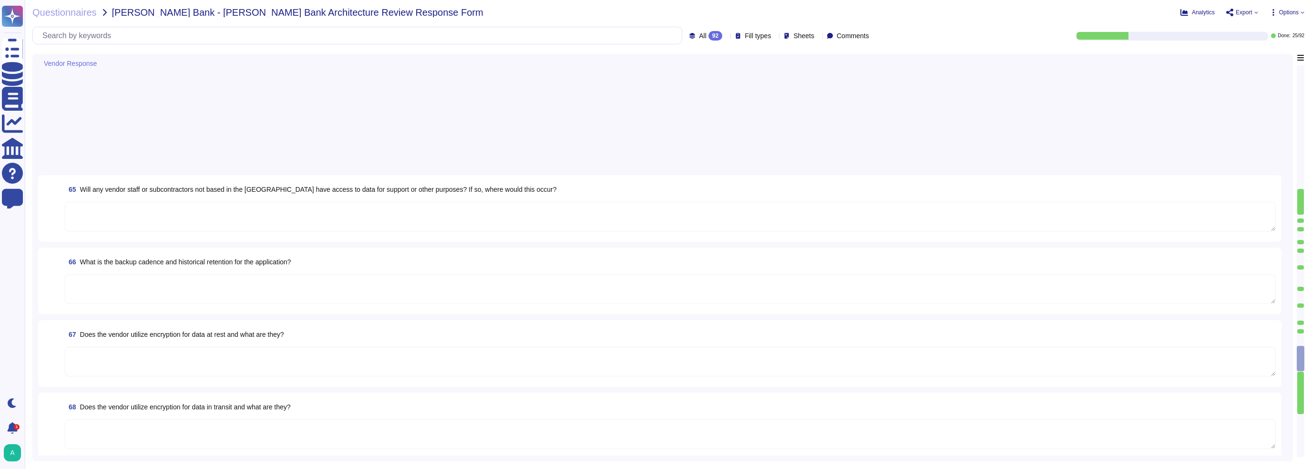
type textarea "Yes - current SOC 2. A signed NDA is required and the SOC 2 can be provided."
type textarea "Yes"
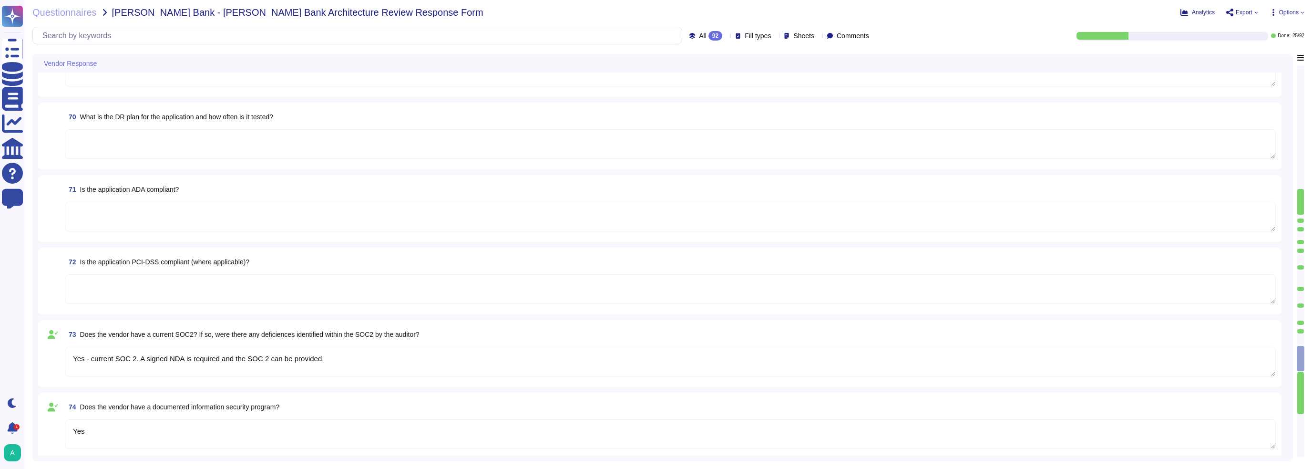
type textarea "Yes"
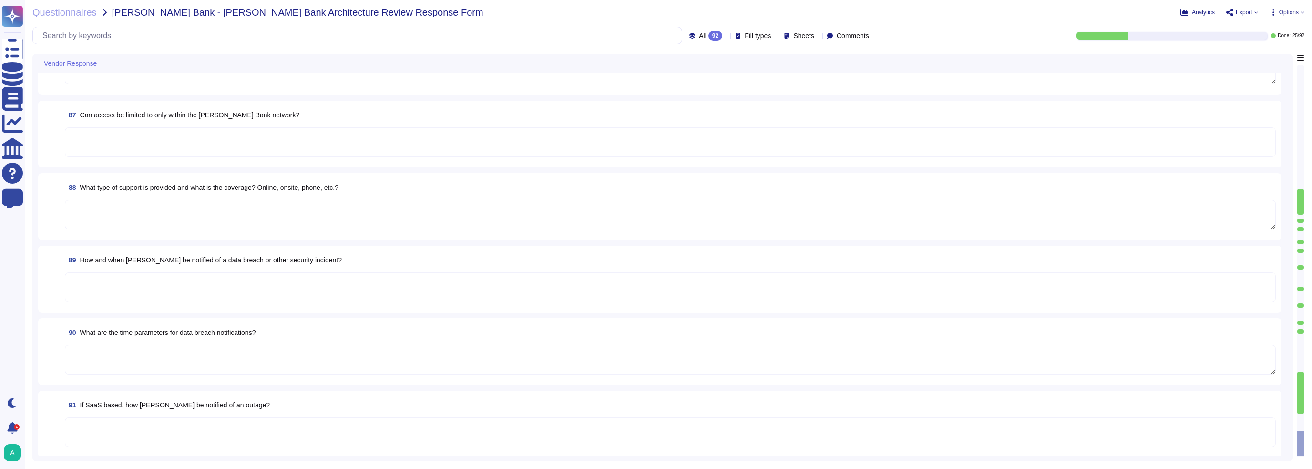
scroll to position [5823, 0]
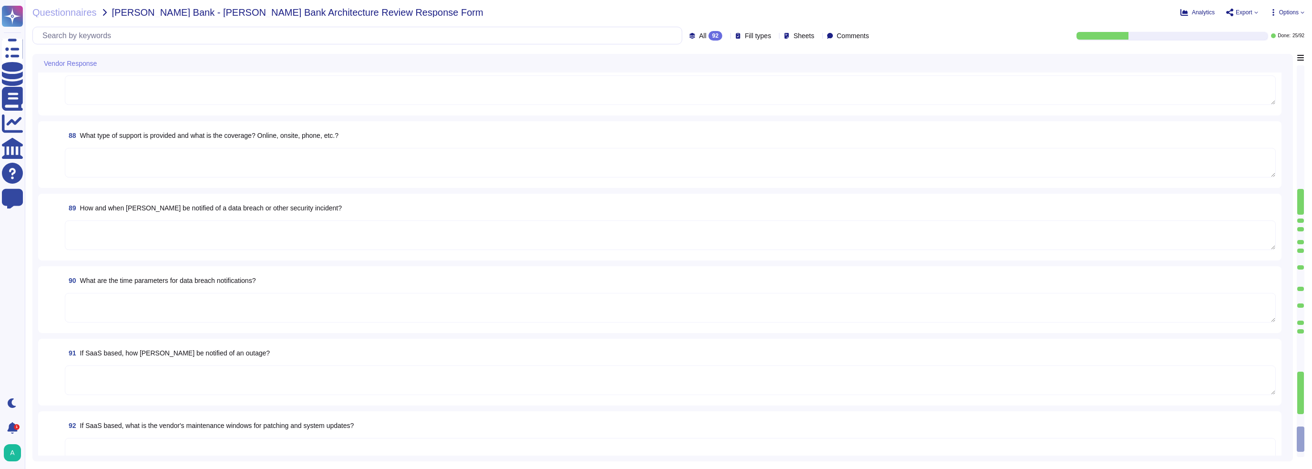
type textarea "Yes"
type textarea "Upon request, some items can be made available. Certain documentation is intern…"
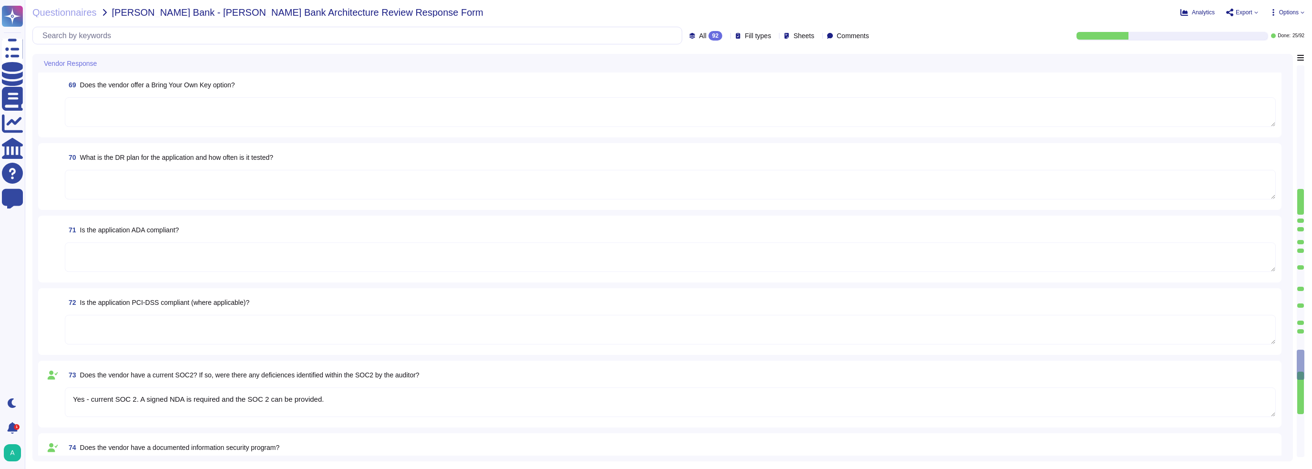
type textarea "Yes - current SOC 2. A signed NDA is required and the SOC 2 can be provided."
type textarea "Yes"
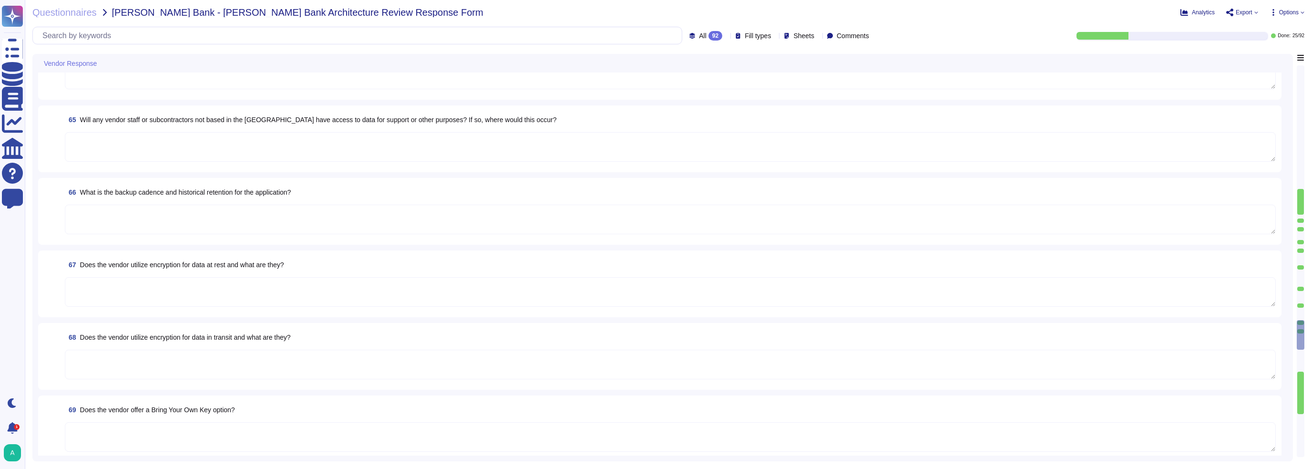
type textarea "Yes"
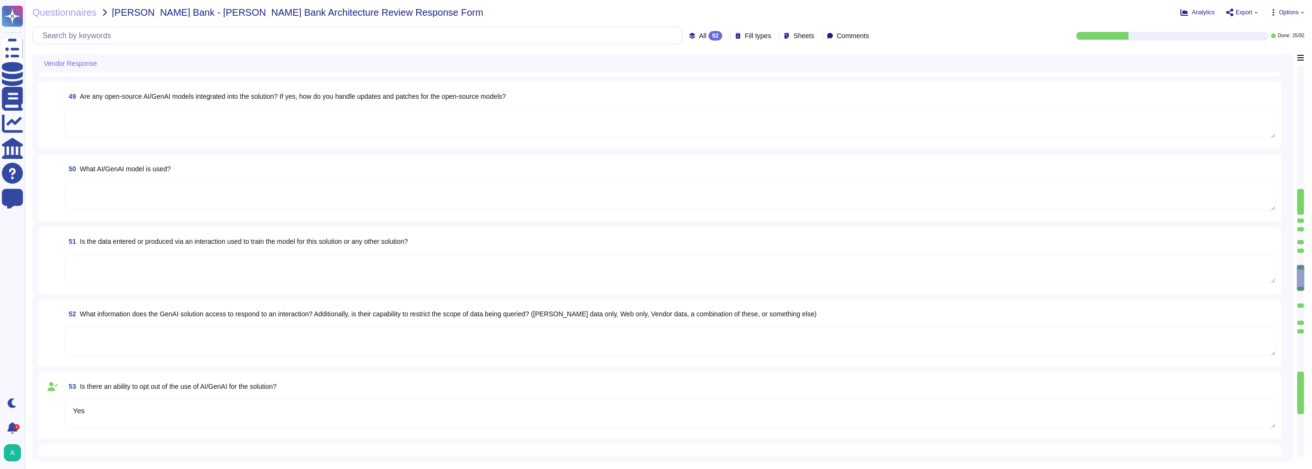
type textarea "Yes"
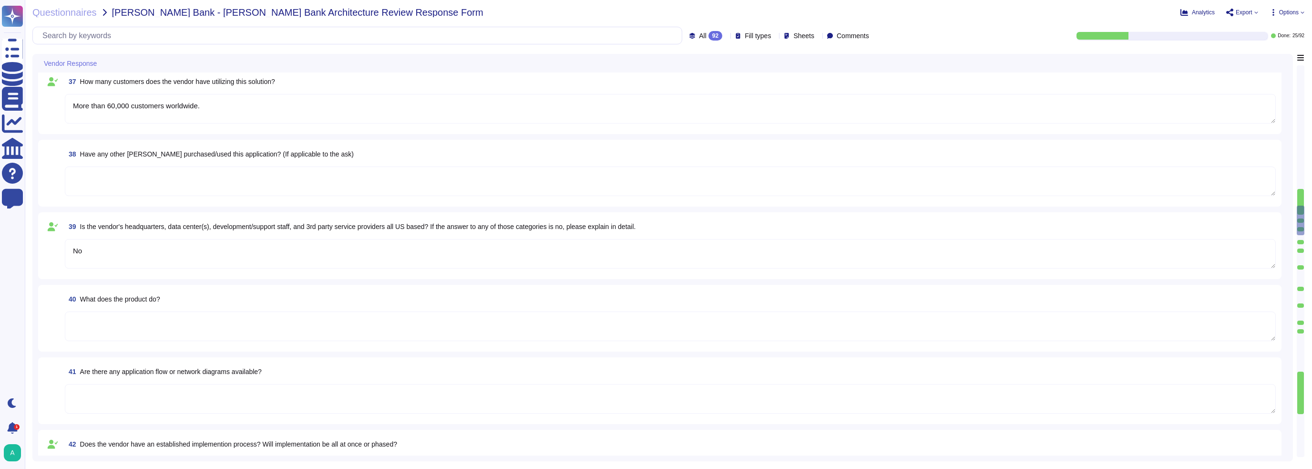
type textarea "TeamViewer Tensor"
type textarea "[DOMAIN_NAME]"
type textarea "[PERSON_NAME]"
type textarea "[EMAIL_ADDRESS][PERSON_NAME][DOMAIN_NAME]"
type textarea "[PHONE_NUMBER]"
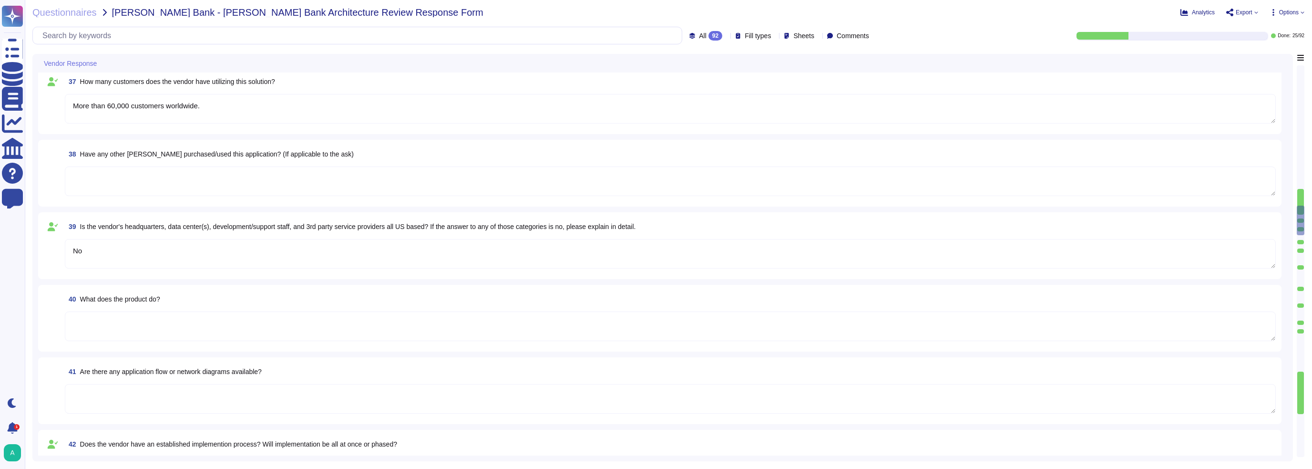
type textarea "TeamViewer was founded in [DATE]."
type textarea "More than 60,000 customers worldwide."
type textarea "No"
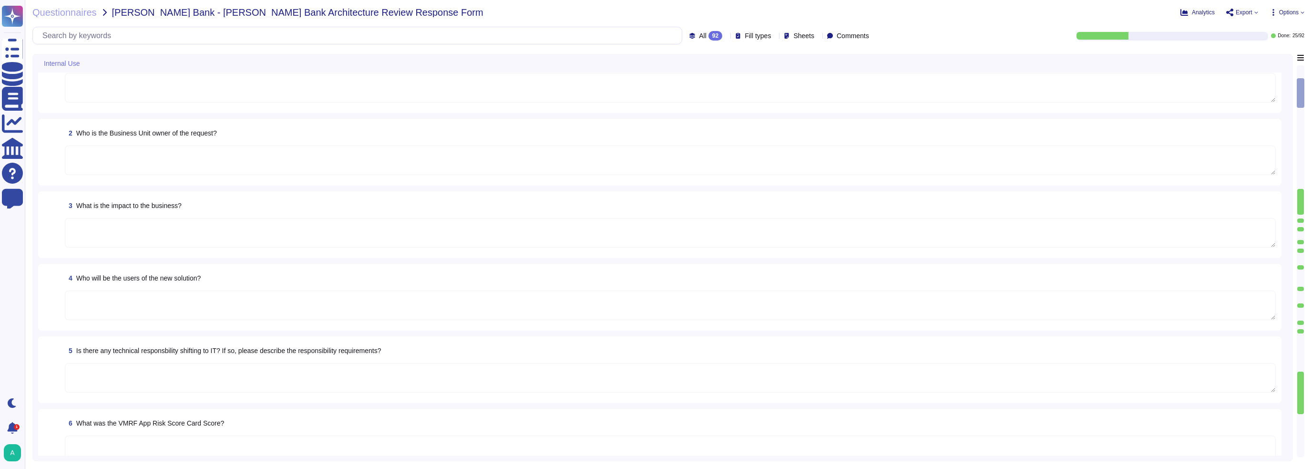
scroll to position [0, 0]
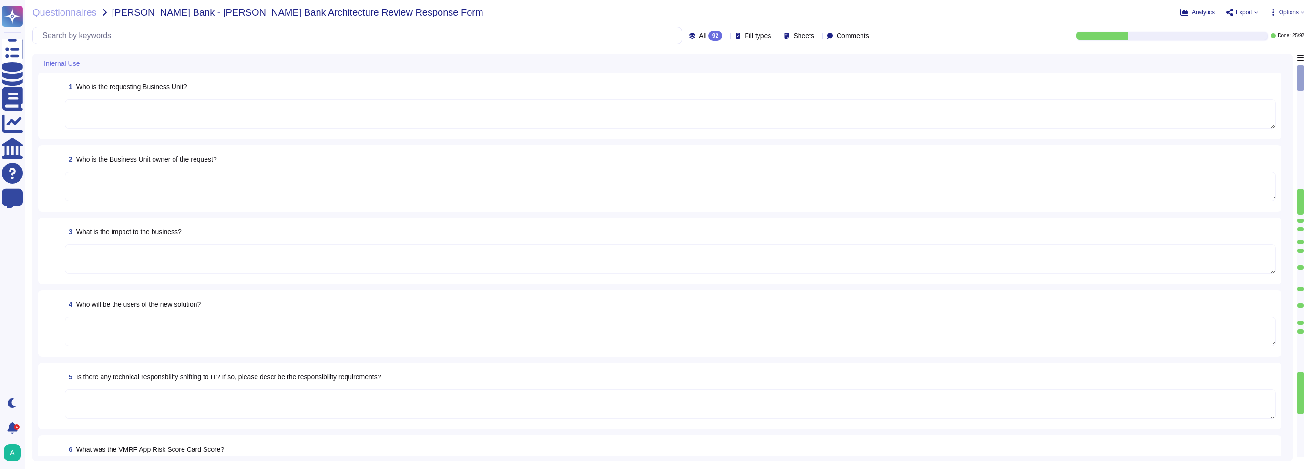
click at [101, 110] on textarea at bounding box center [670, 114] width 1211 height 30
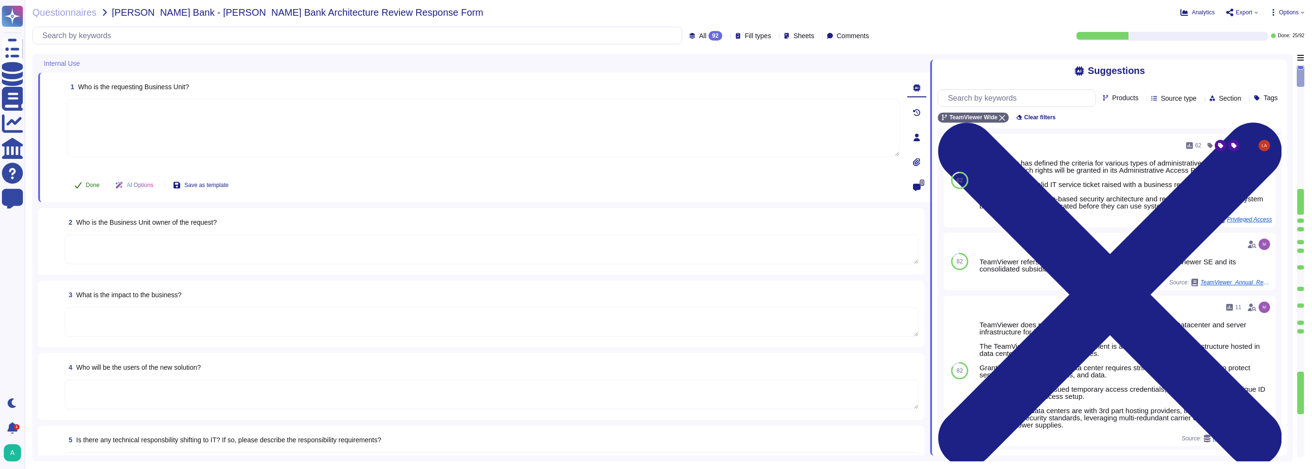
click at [96, 188] on button "Done" at bounding box center [87, 184] width 41 height 19
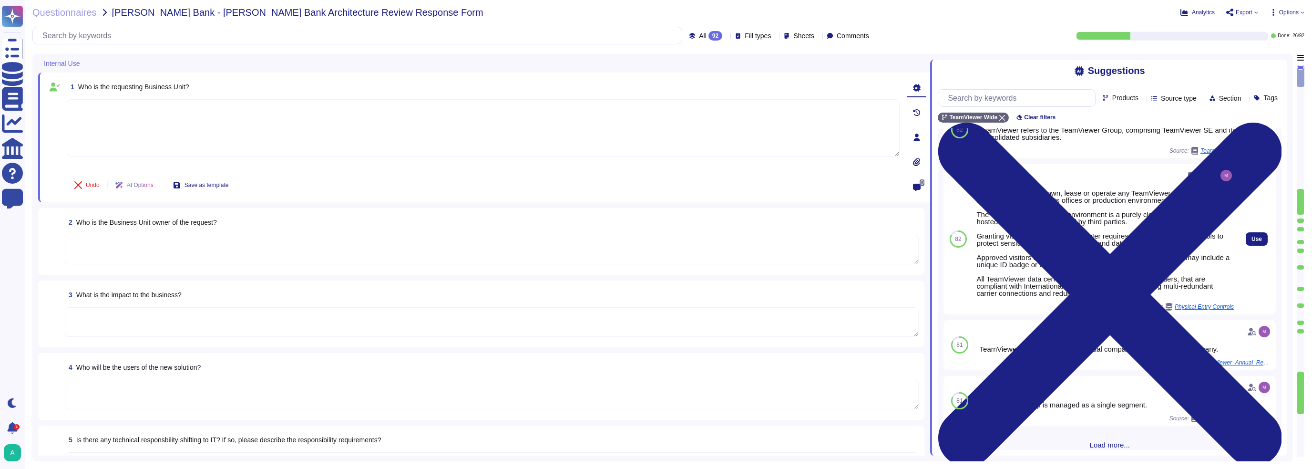
scroll to position [153, 0]
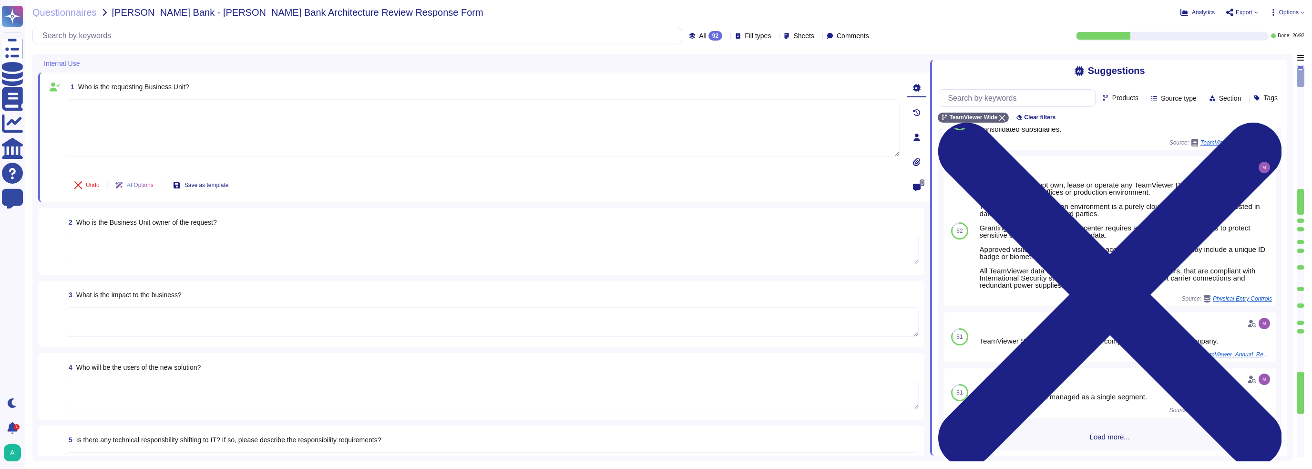
click at [1281, 6] on div "Questionnaires [PERSON_NAME] Bank - [PERSON_NAME] Bank Architecture Review Resp…" at bounding box center [668, 234] width 1287 height 469
click at [1278, 10] on span "Options" at bounding box center [1287, 13] width 35 height 8
click at [1274, 29] on div "Autofill" at bounding box center [1266, 38] width 60 height 31
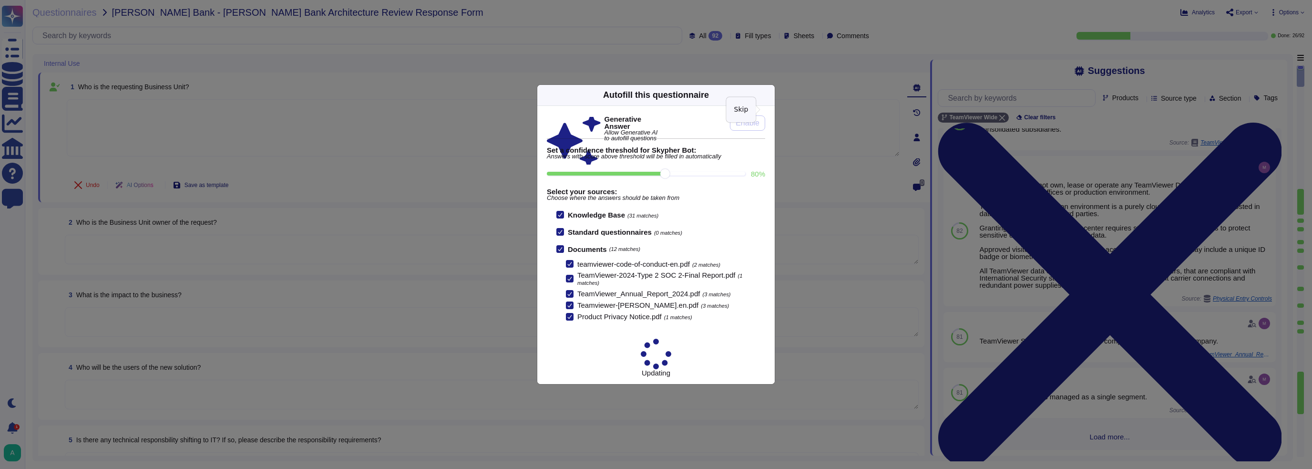
click at [769, 95] on icon at bounding box center [769, 95] width 0 height 0
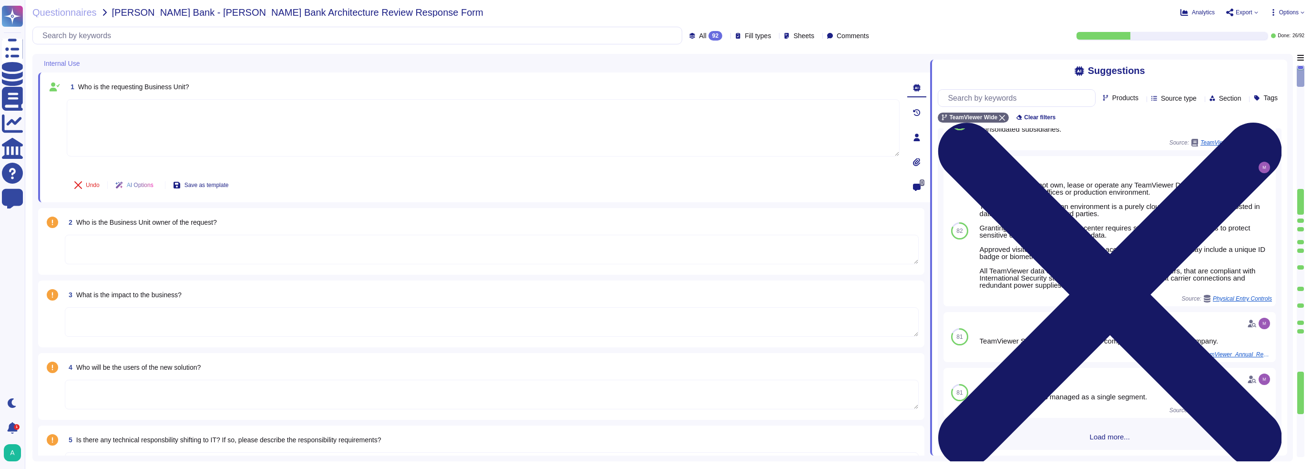
click at [1280, 72] on icon at bounding box center [1110, 294] width 344 height 458
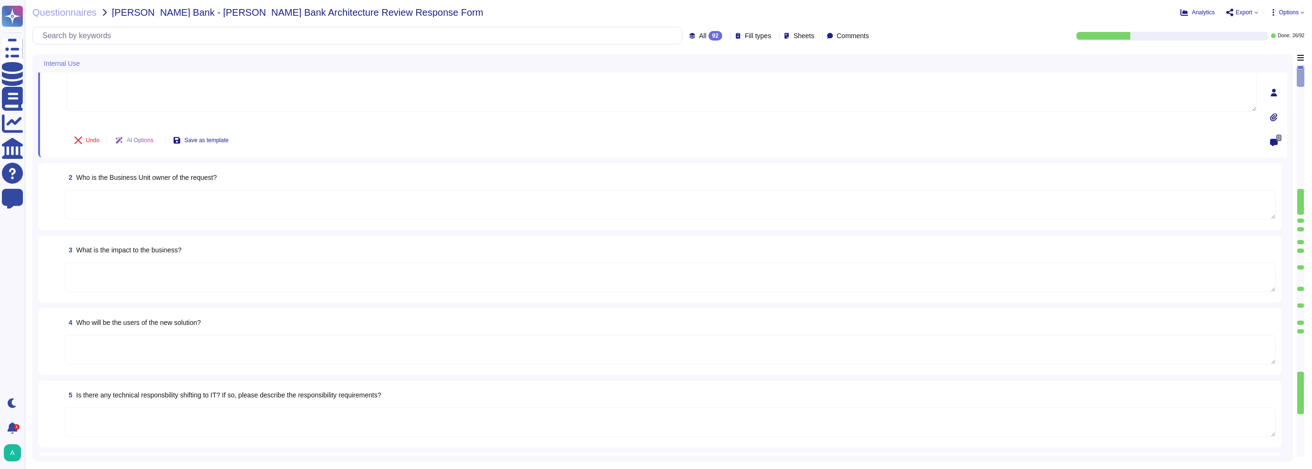
scroll to position [48, 0]
click at [1296, 12] on span "Options" at bounding box center [1289, 13] width 20 height 6
click at [1274, 24] on p "Autofill" at bounding box center [1285, 39] width 23 height 31
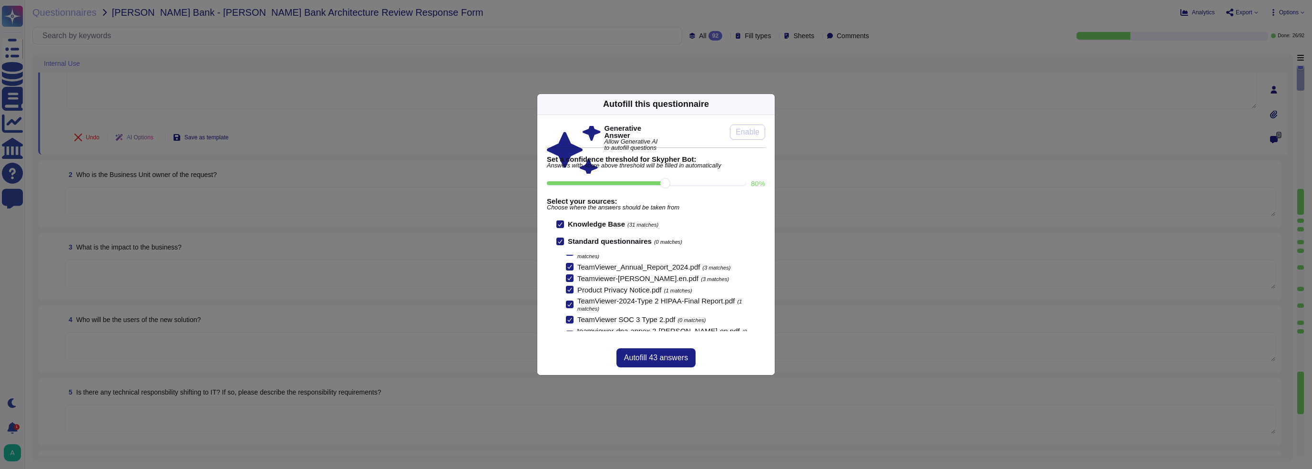
scroll to position [0, 0]
click at [563, 221] on div at bounding box center [560, 224] width 8 height 8
click at [0, 0] on input "Knowledge Base (31 matches)" at bounding box center [0, 0] width 0 height 0
click at [563, 221] on div at bounding box center [560, 224] width 8 height 8
click at [0, 0] on input "Knowledge Base (31 matches)" at bounding box center [0, 0] width 0 height 0
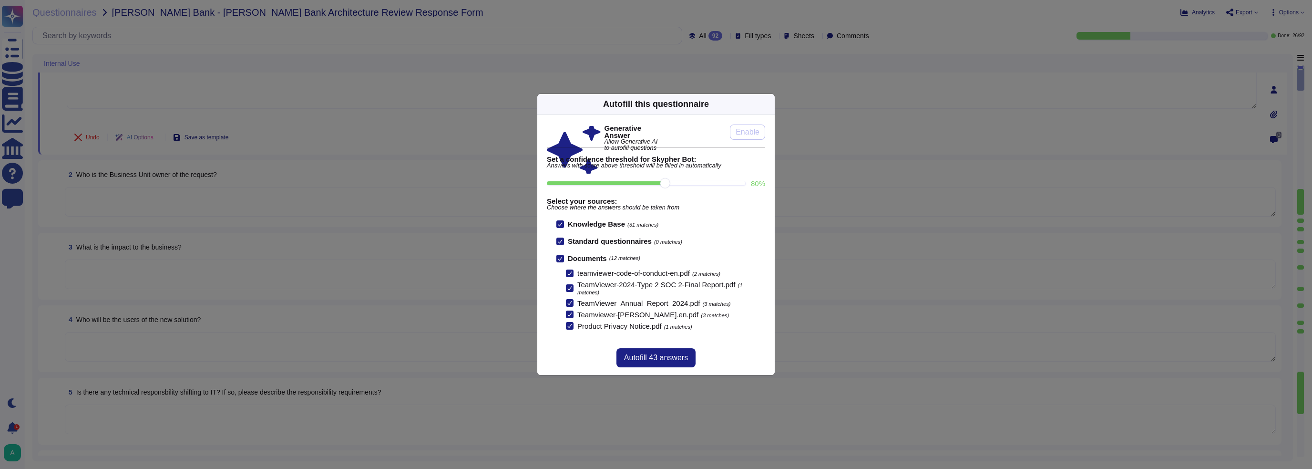
drag, startPoint x: 665, startPoint y: 185, endPoint x: 684, endPoint y: 186, distance: 19.1
click at [684, 185] on input "80 %" at bounding box center [646, 183] width 198 height 4
drag, startPoint x: 684, startPoint y: 186, endPoint x: 690, endPoint y: 186, distance: 6.7
click at [685, 185] on input "80 %" at bounding box center [646, 183] width 198 height 4
click at [678, 185] on input "80 %" at bounding box center [646, 183] width 198 height 4
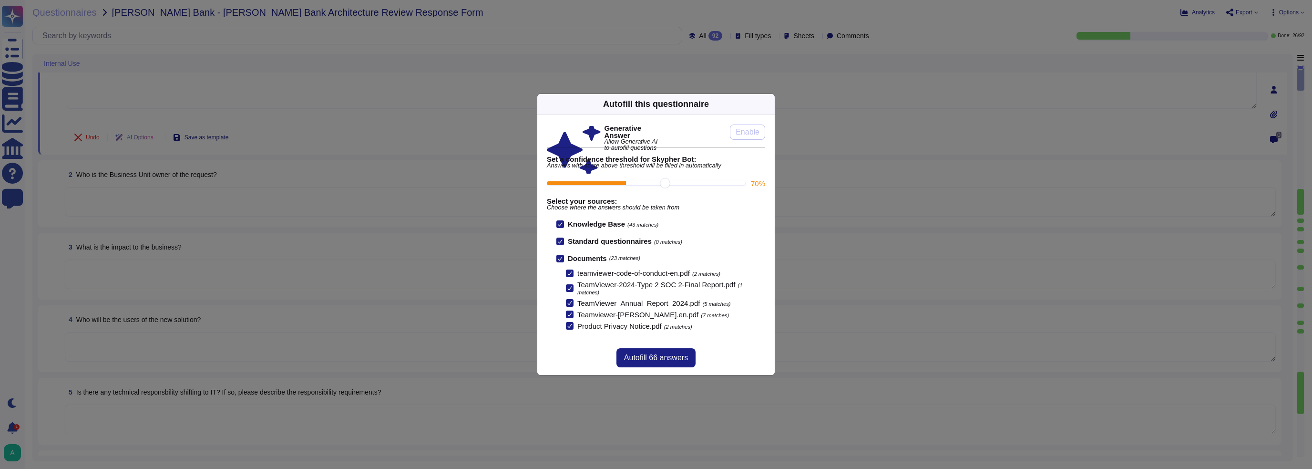
click at [638, 185] on input "70 %" at bounding box center [646, 183] width 198 height 4
type input "70"
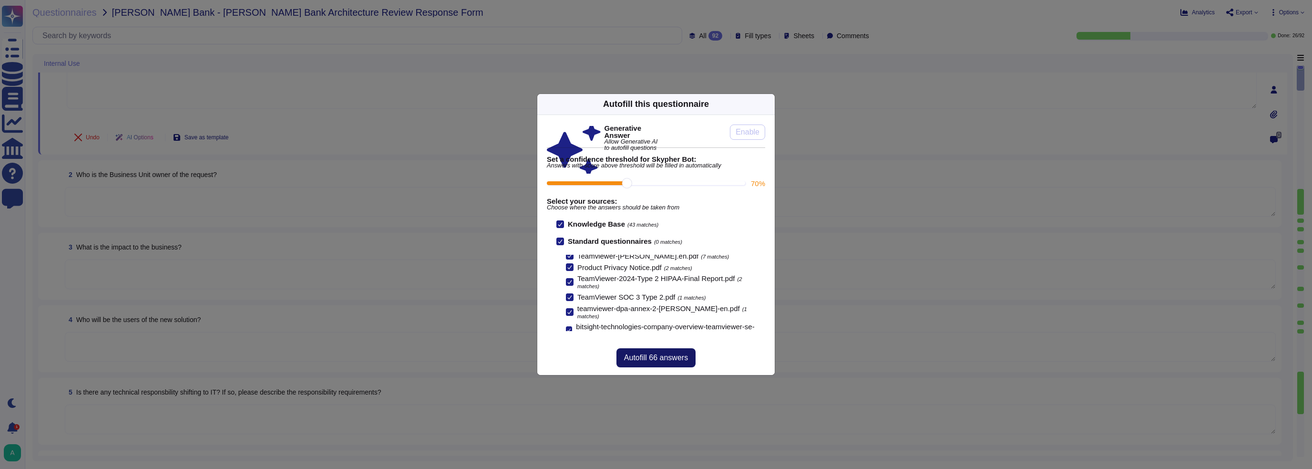
click at [635, 356] on span "Autofill 66 answers" at bounding box center [656, 358] width 64 height 8
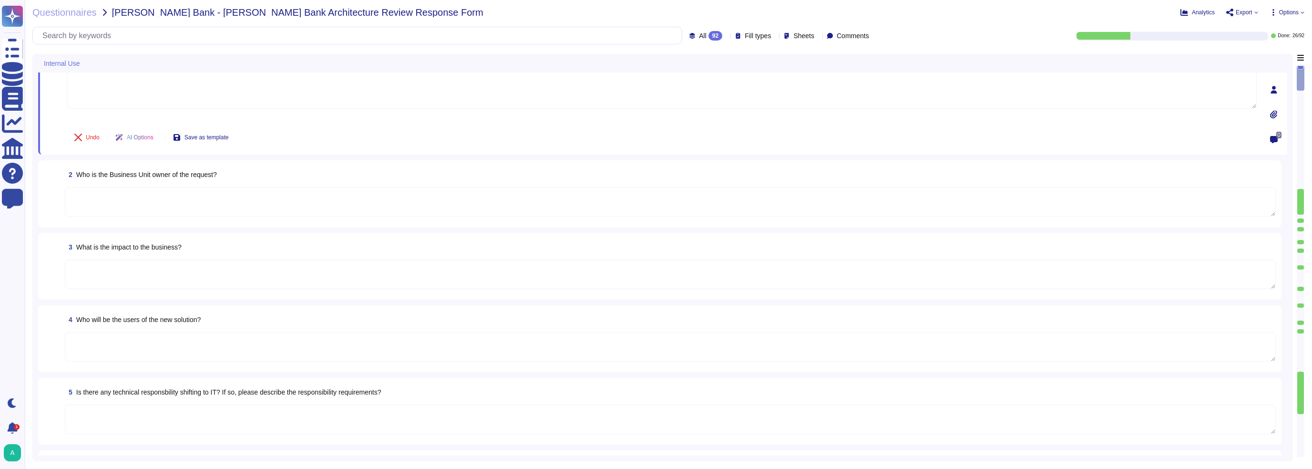
click at [1268, 137] on div "0" at bounding box center [1273, 139] width 19 height 19
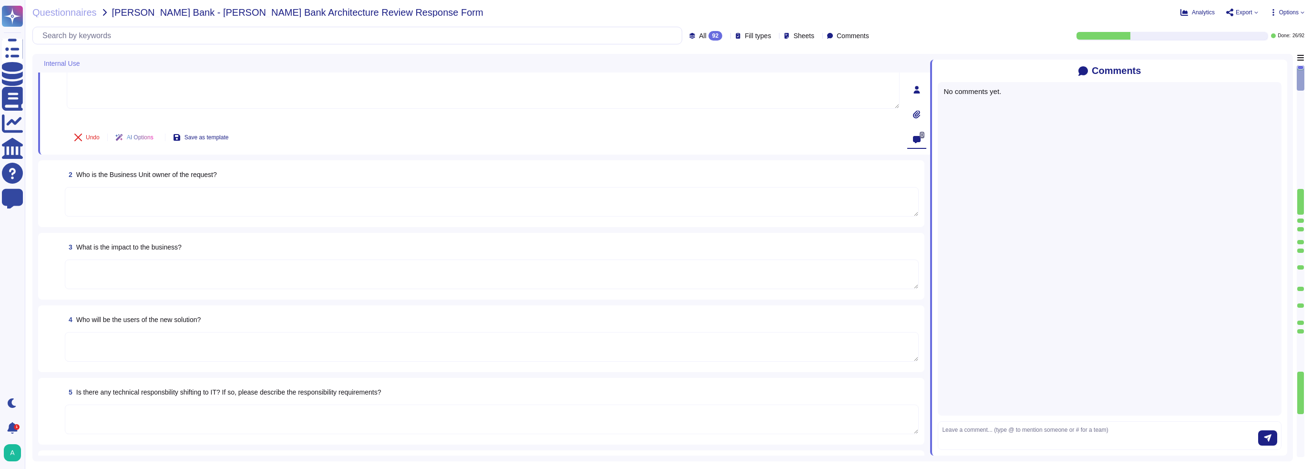
click at [1282, 71] on icon at bounding box center [1282, 71] width 0 height 0
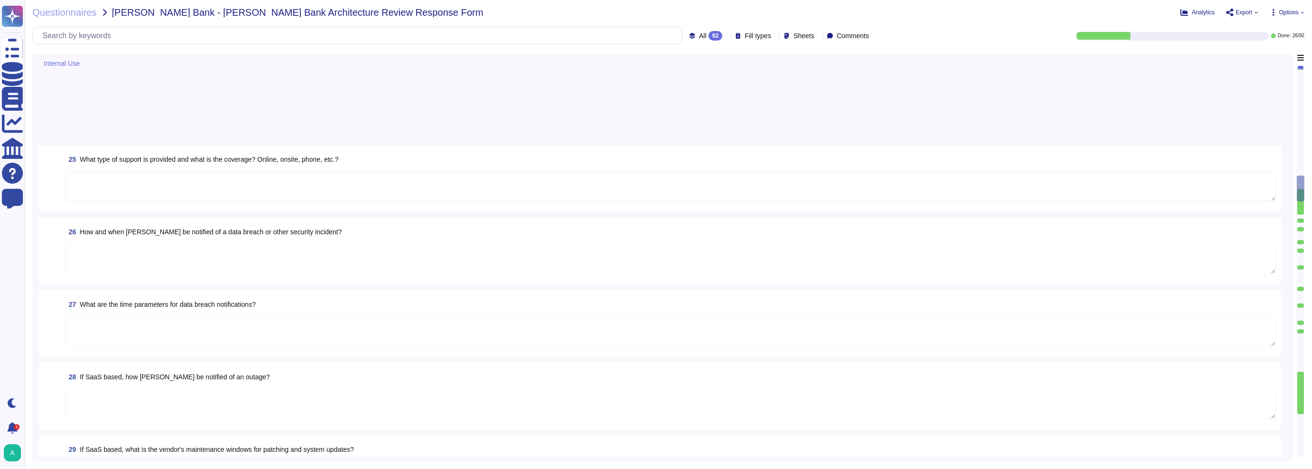
type textarea "TeamViewer Tensor"
type textarea "[DOMAIN_NAME]"
type textarea "[PERSON_NAME]"
type textarea "[EMAIL_ADDRESS][PERSON_NAME][DOMAIN_NAME]"
type textarea "[PHONE_NUMBER]"
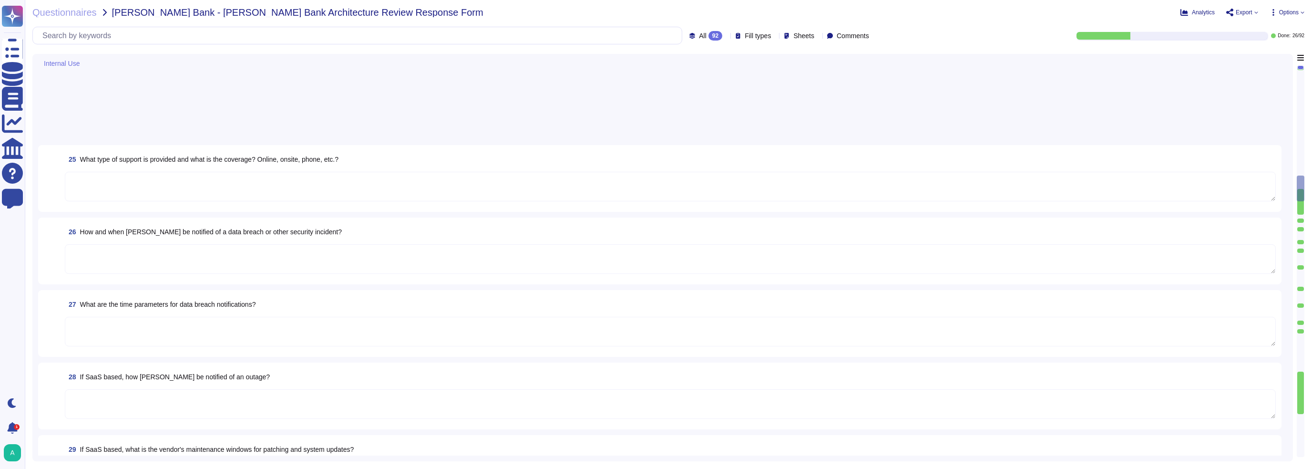
type textarea "TeamViewer was founded in [DATE]."
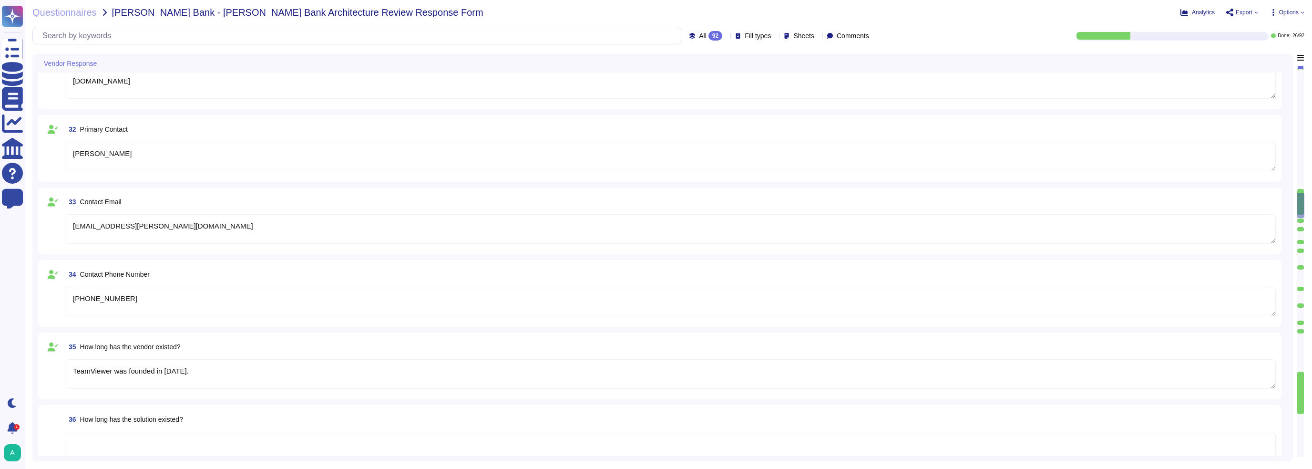
type textarea "More than 60,000 customers worldwide."
type textarea "No"
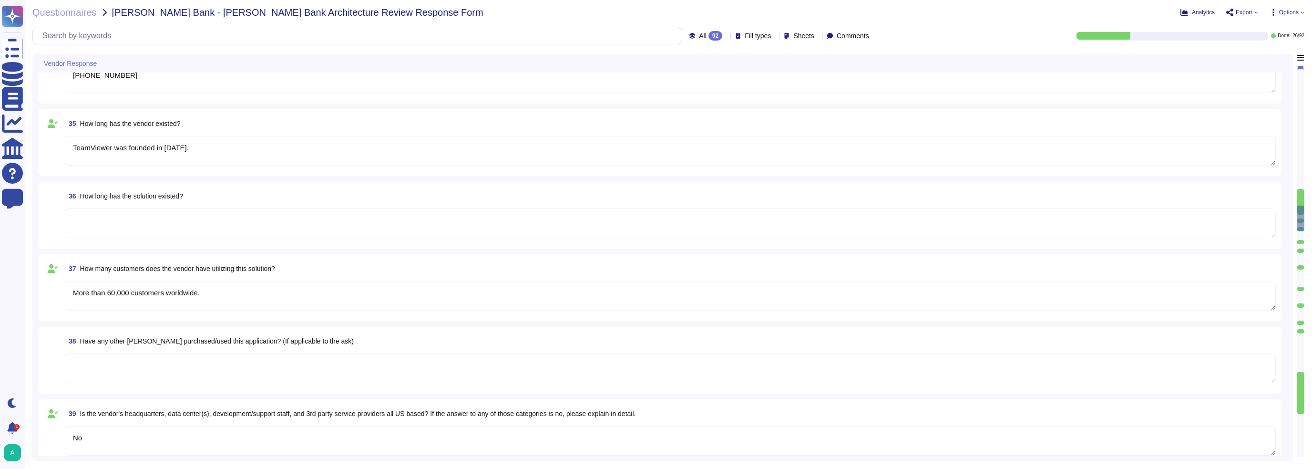
type textarea "Yes"
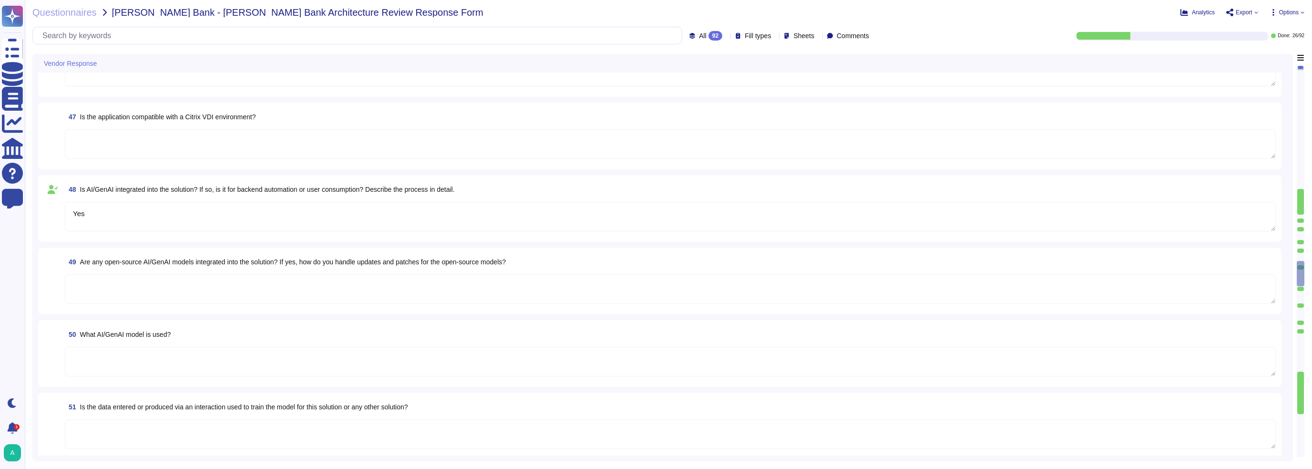
type textarea "Yes"
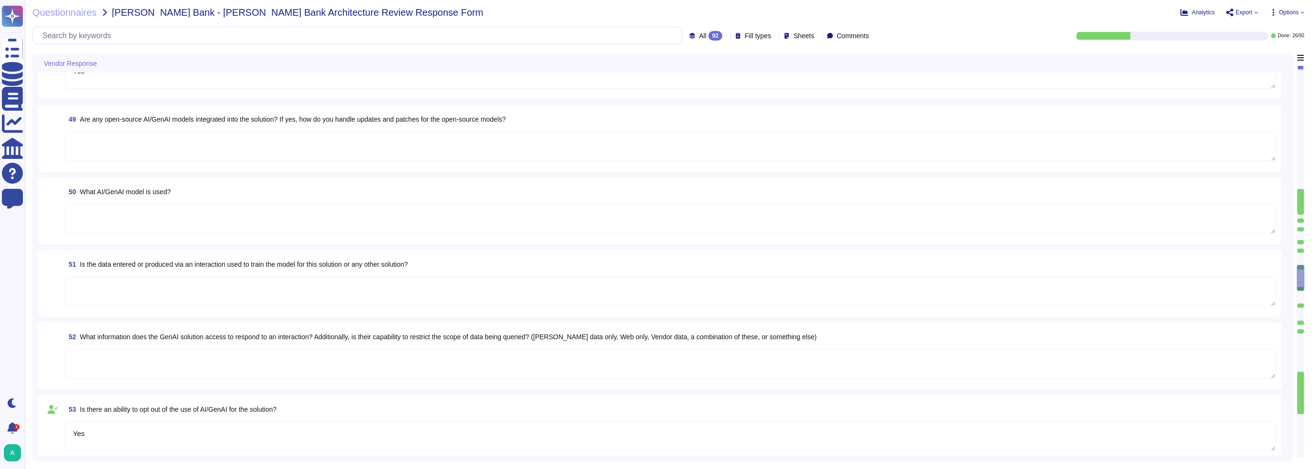
type textarea "Yes - API availability."
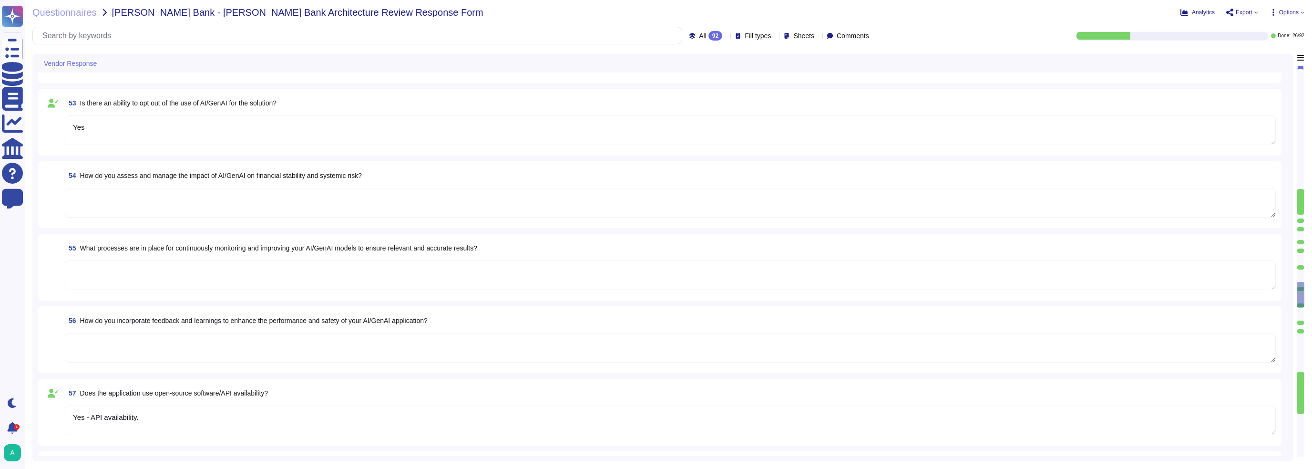
type textarea "Yes"
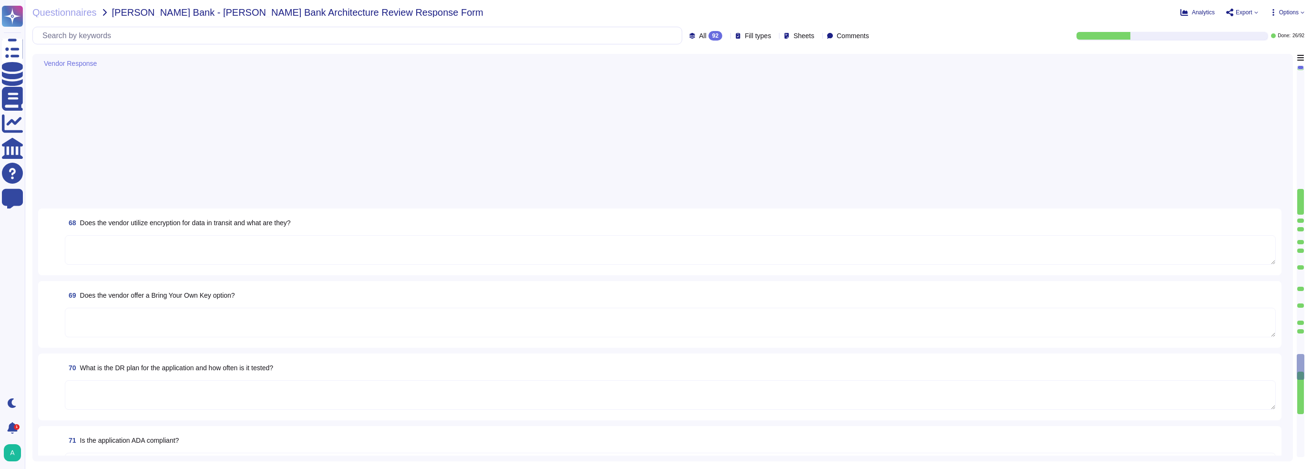
type textarea "Yes - current SOC 2. A signed NDA is required and the SOC 2 can be provided."
type textarea "Yes"
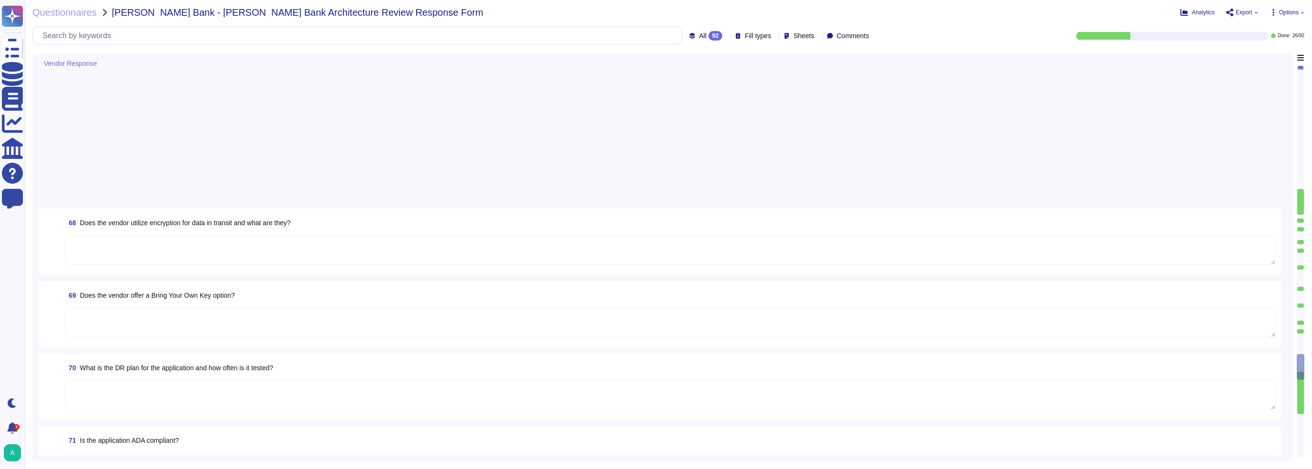
type textarea "Yes"
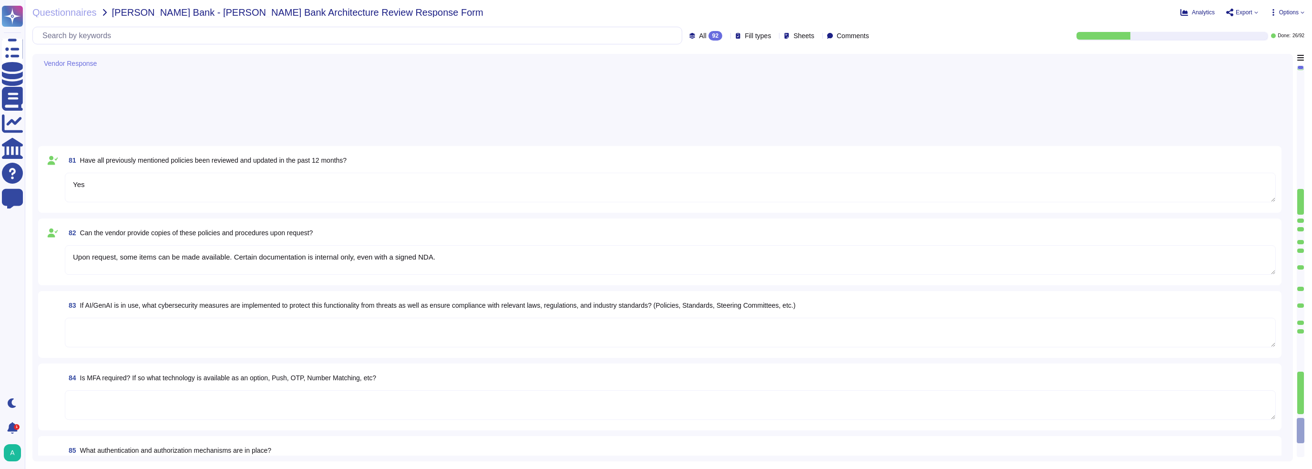
type textarea "Upon request, some items can be made available. Certain documentation is intern…"
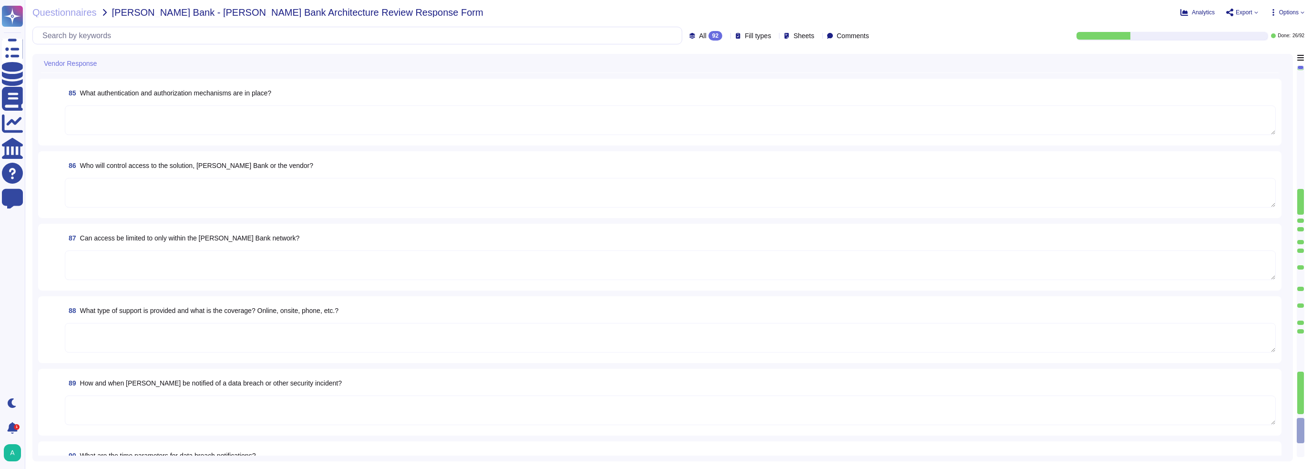
scroll to position [5885, 0]
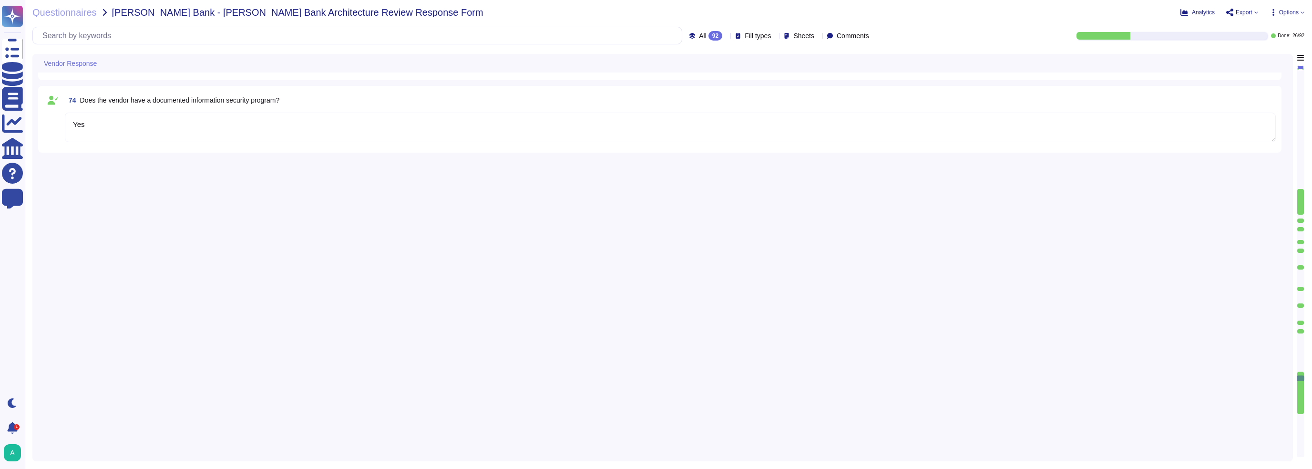
type textarea "Yes"
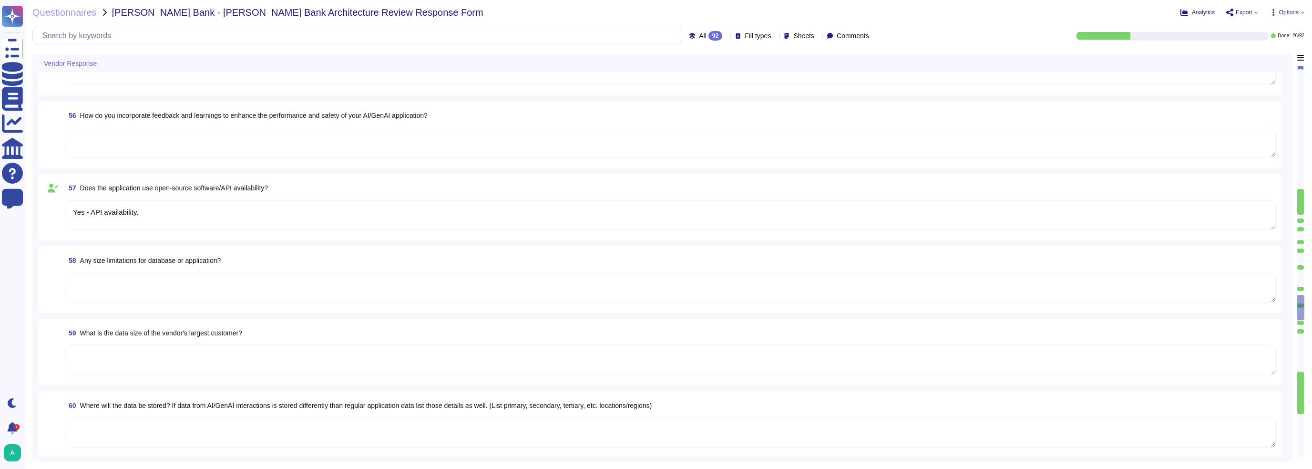
type textarea "Yes"
type textarea "Yes - API availability."
type textarea "Yes"
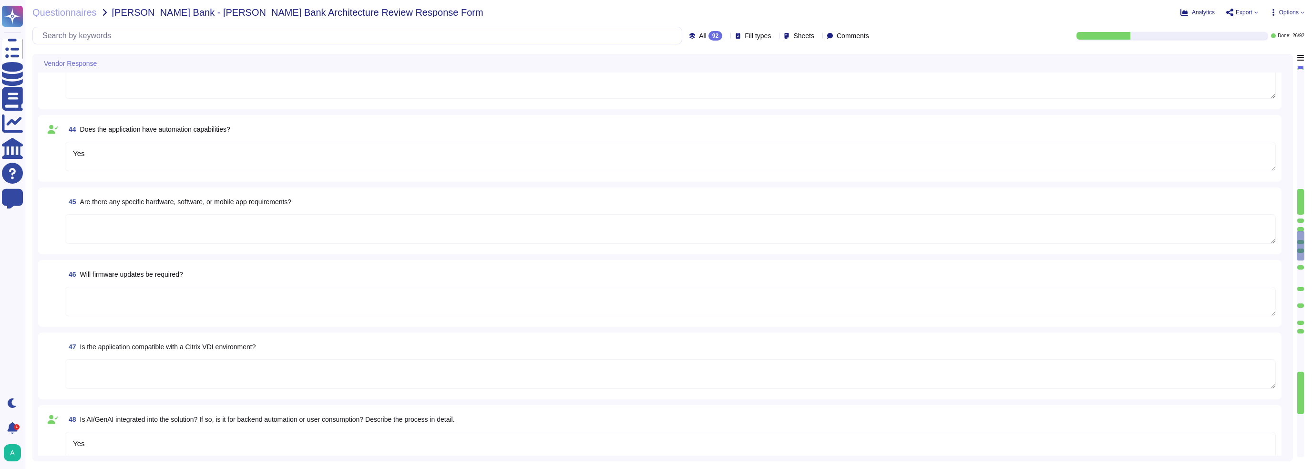
type textarea "No"
type textarea "Yes"
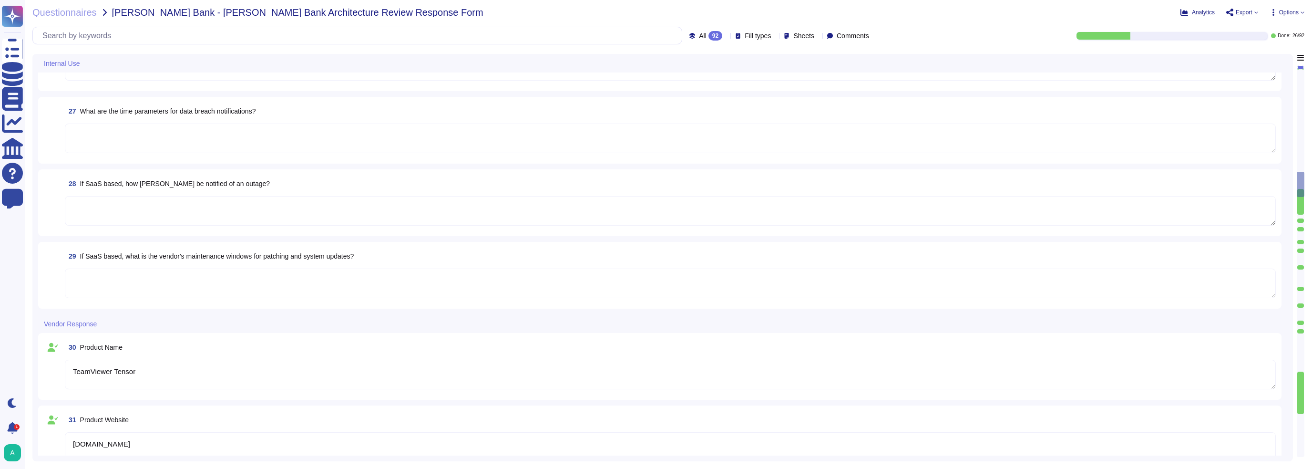
type textarea "TeamViewer Tensor"
type textarea "[DOMAIN_NAME]"
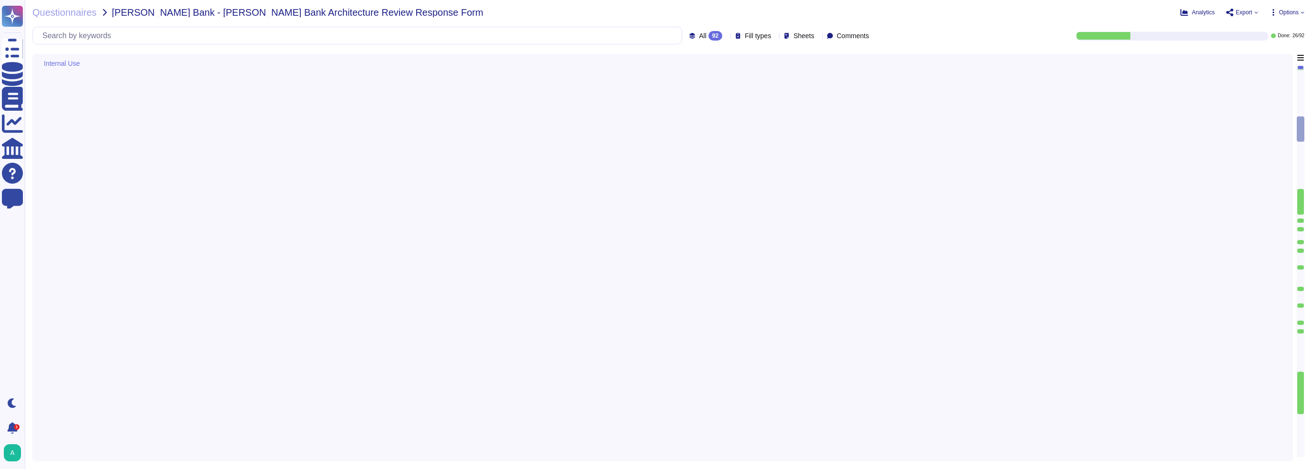
scroll to position [0, 0]
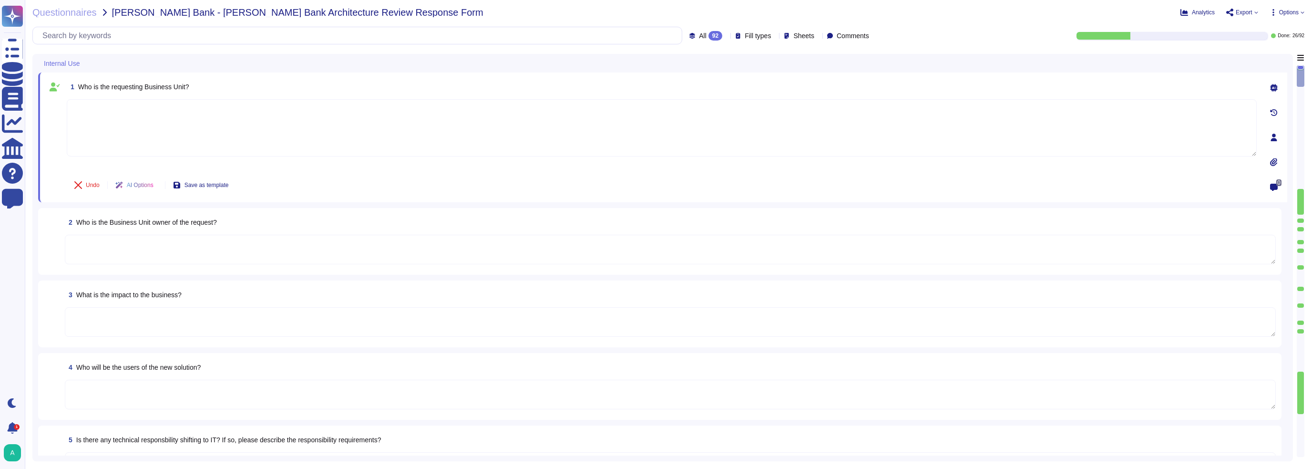
click at [1271, 85] on icon at bounding box center [1274, 88] width 8 height 8
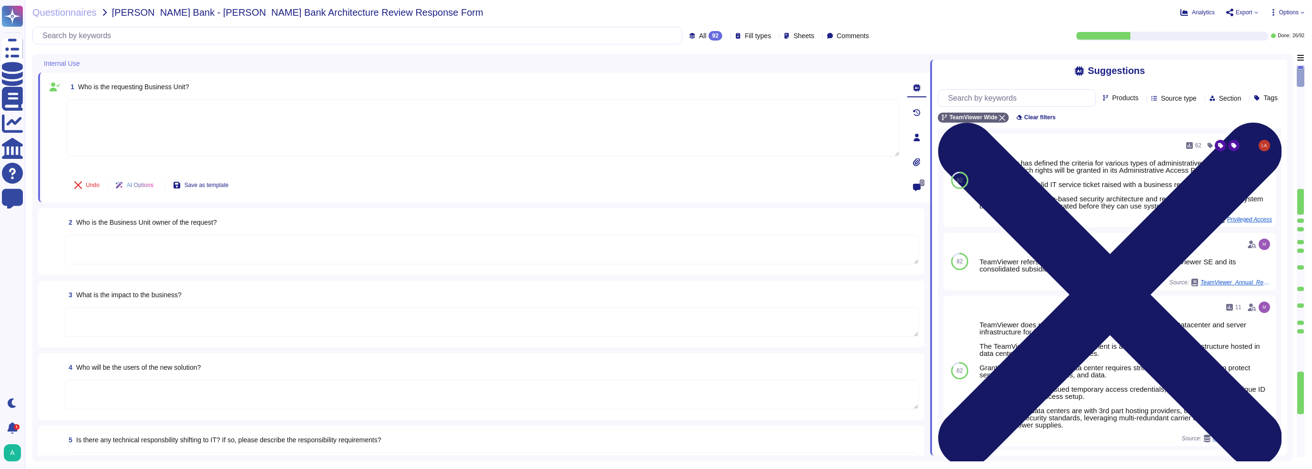
click at [1276, 68] on icon at bounding box center [1110, 294] width 344 height 458
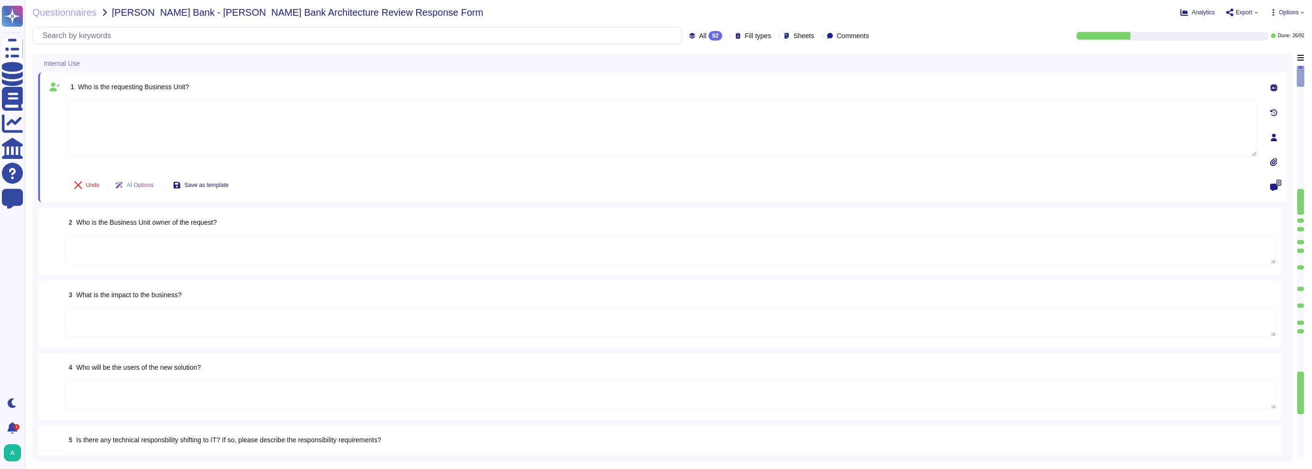
click at [358, 110] on textarea at bounding box center [662, 127] width 1190 height 57
click at [1243, 17] on div "Analytics Export Options Autofill Set Format Delete" at bounding box center [1101, 13] width 407 height 10
click at [1244, 12] on span "Export" at bounding box center [1244, 13] width 17 height 6
click at [1295, 10] on span "Options" at bounding box center [1289, 13] width 20 height 6
click at [917, 22] on div "Questionnaires [PERSON_NAME] Bank - [PERSON_NAME] Bank Architecture Review Resp…" at bounding box center [668, 234] width 1287 height 469
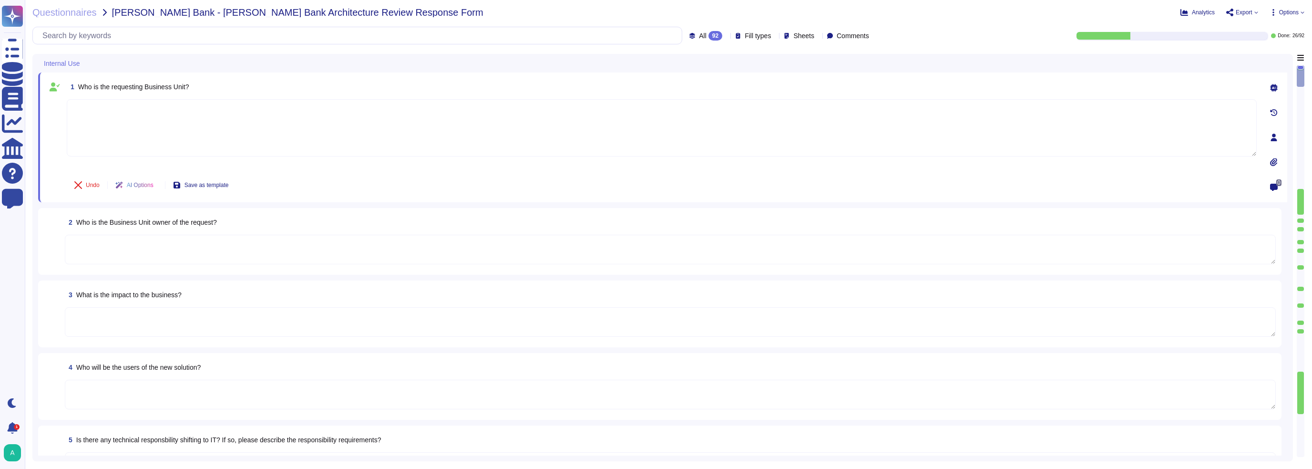
click at [33, 236] on div "Internal Use 1 Who is the requesting Business Unit? Undo AI Options Save as tem…" at bounding box center [662, 257] width 1261 height 407
click at [204, 54] on div "Internal Use" at bounding box center [596, 63] width 1116 height 19
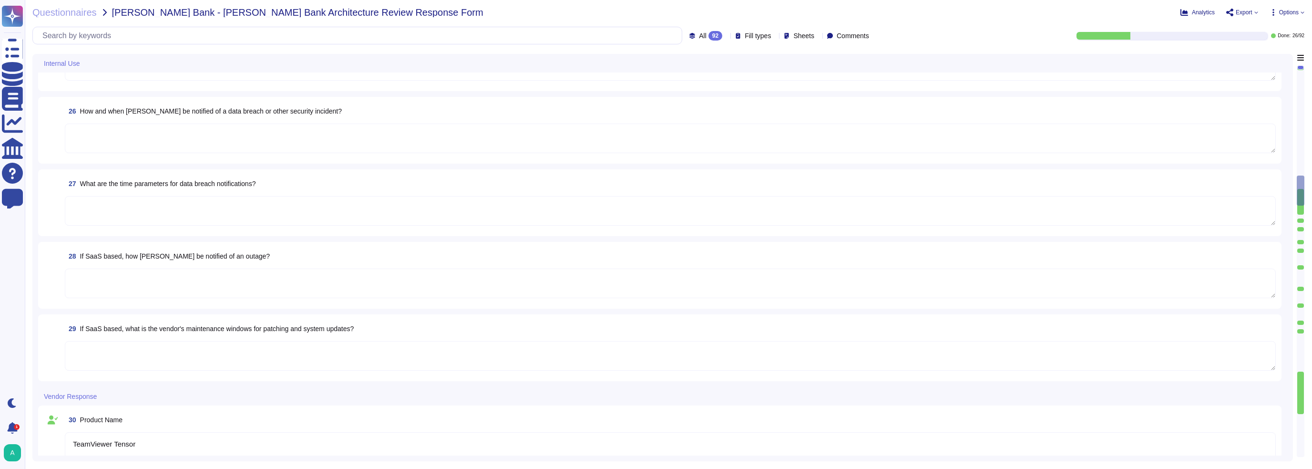
type textarea "TeamViewer Tensor"
type textarea "[DOMAIN_NAME]"
type textarea "[PERSON_NAME]"
type textarea "[EMAIL_ADDRESS][PERSON_NAME][DOMAIN_NAME]"
type textarea "[PHONE_NUMBER]"
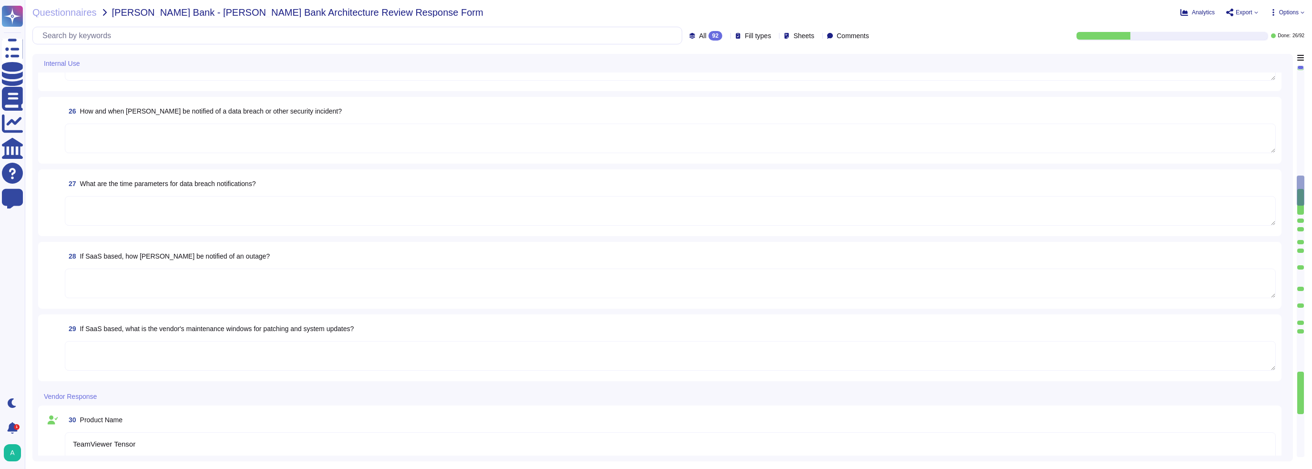
type textarea "TeamViewer was founded in [DATE]."
type textarea "More than 60,000 customers worldwide."
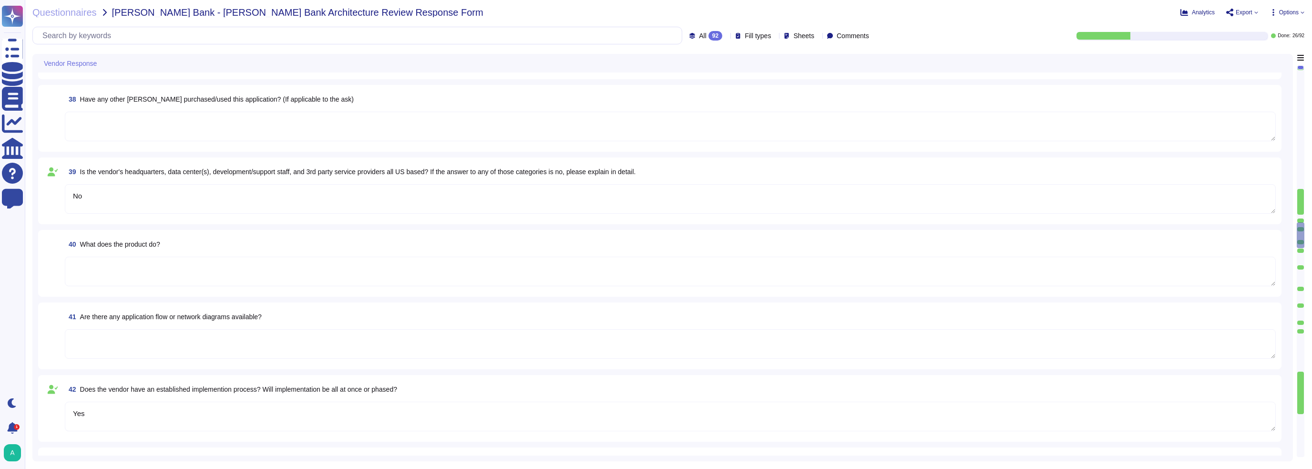
type textarea "No"
type textarea "Yes"
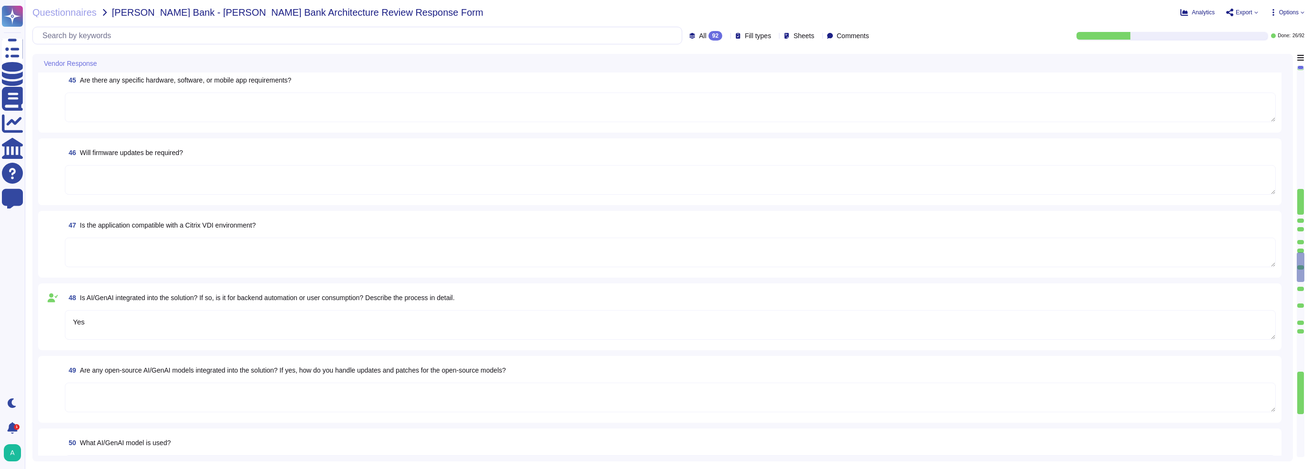
type textarea "Yes"
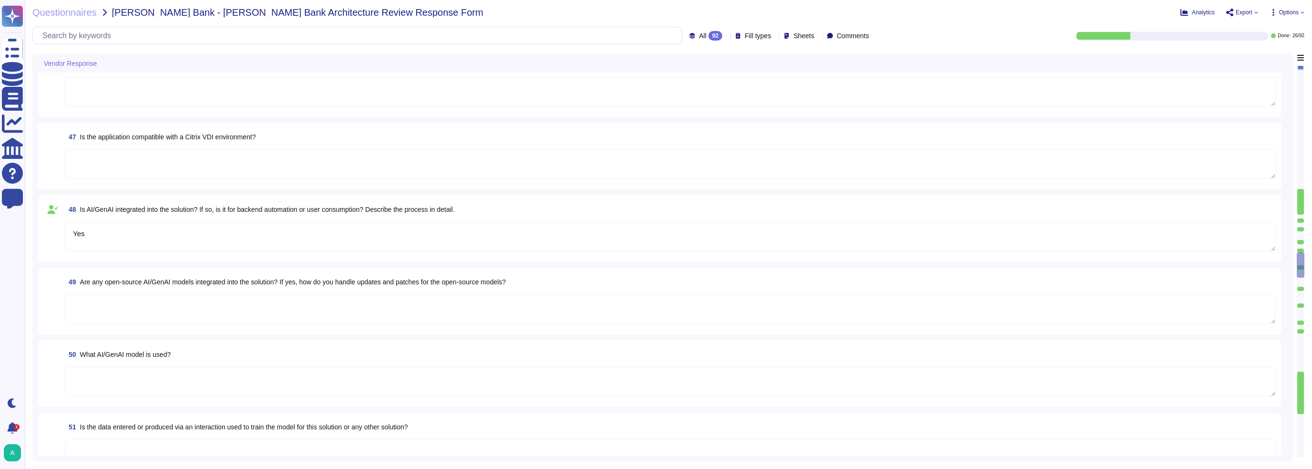
type textarea "Yes"
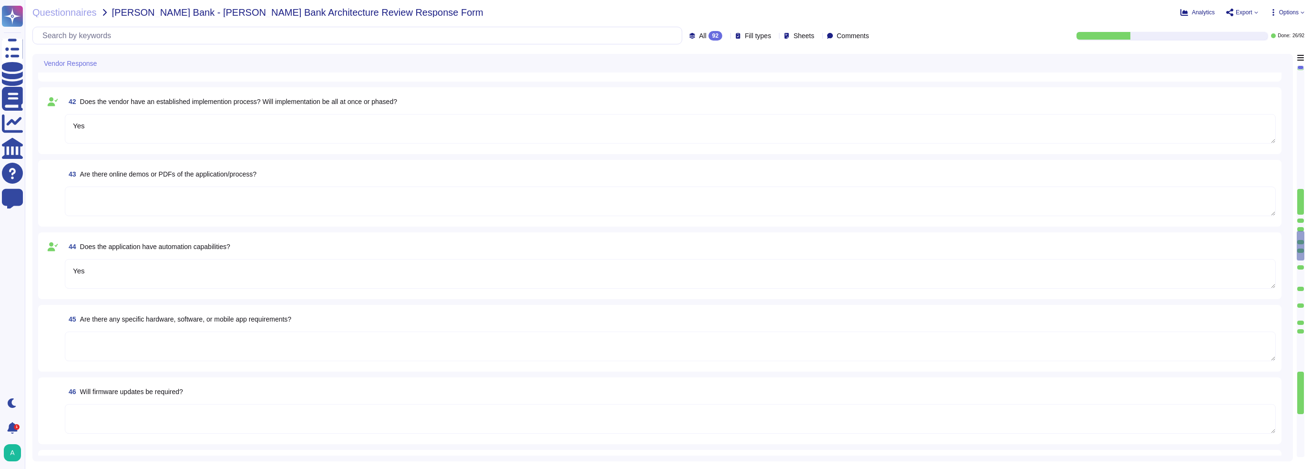
type textarea "More than 60,000 customers worldwide."
type textarea "No"
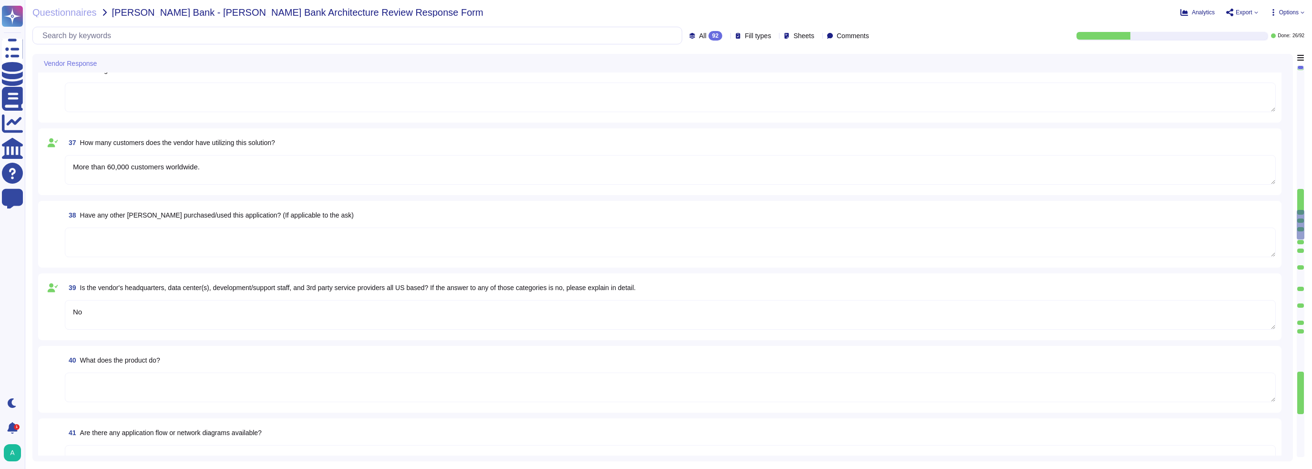
type textarea "[EMAIL_ADDRESS][PERSON_NAME][DOMAIN_NAME]"
type textarea "[PHONE_NUMBER]"
type textarea "TeamViewer was founded in [DATE]."
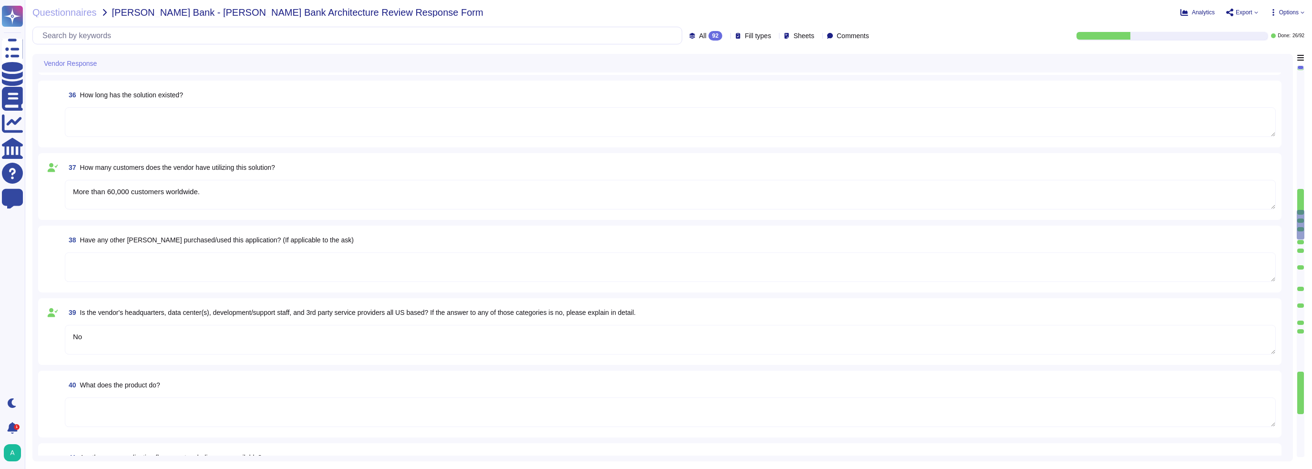
type textarea "[PERSON_NAME]"
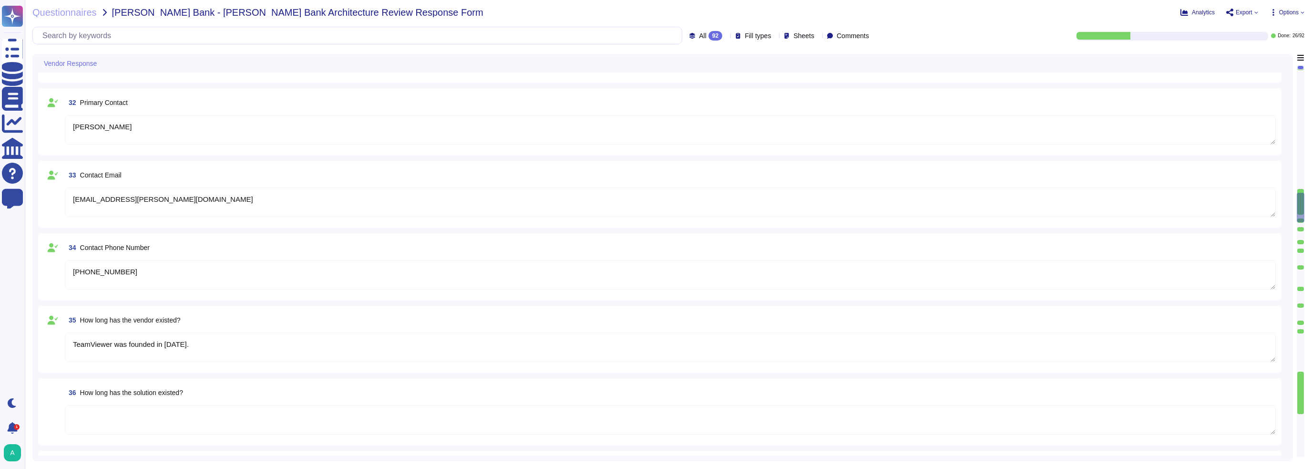
type textarea "TeamViewer Tensor"
type textarea "[DOMAIN_NAME]"
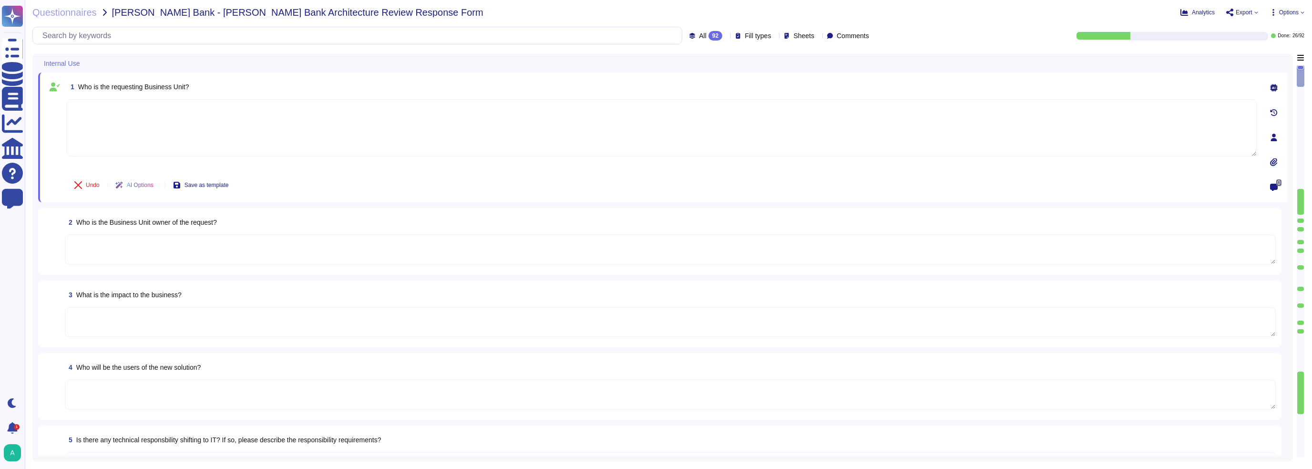
click at [141, 47] on div "Questionnaires [PERSON_NAME] Bank - [PERSON_NAME] Bank Architecture Review Resp…" at bounding box center [668, 234] width 1287 height 469
click at [108, 38] on input "text" at bounding box center [360, 35] width 644 height 17
click at [116, 49] on div "Questionnaires [PERSON_NAME] Bank - [PERSON_NAME] Bank Architecture Review Resp…" at bounding box center [668, 234] width 1287 height 469
click at [726, 36] on icon at bounding box center [726, 36] width 0 height 0
click at [694, 109] on div "Done 26" at bounding box center [716, 108] width 77 height 10
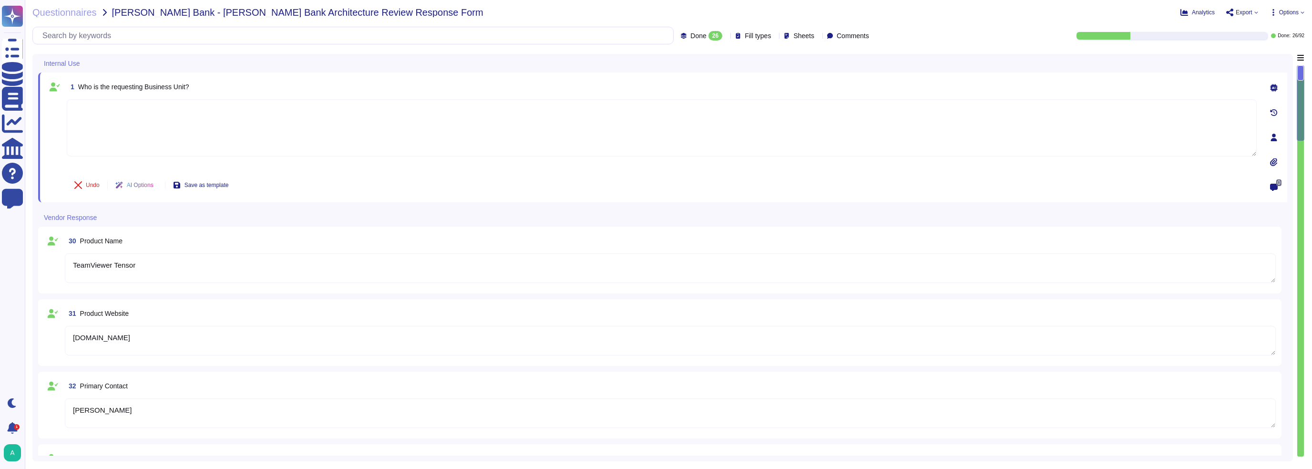
type textarea "More than 60,000 customers worldwide."
type textarea "TeamViewer Tensor"
type textarea "[DOMAIN_NAME]"
type textarea "[PERSON_NAME]"
type textarea "[EMAIL_ADDRESS][PERSON_NAME][DOMAIN_NAME]"
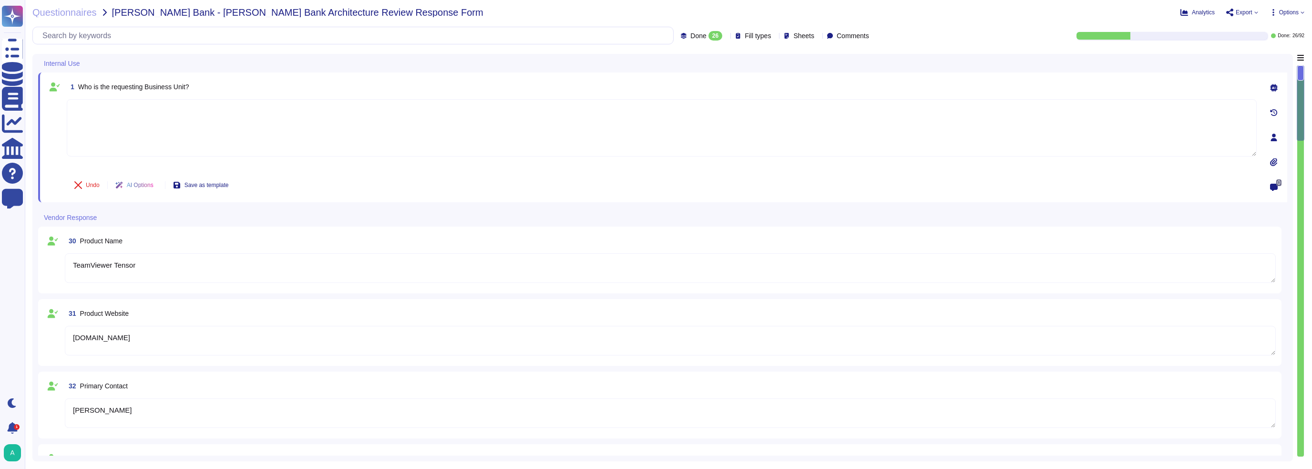
type textarea "[PHONE_NUMBER]"
type textarea "TeamViewer was founded in [DATE]."
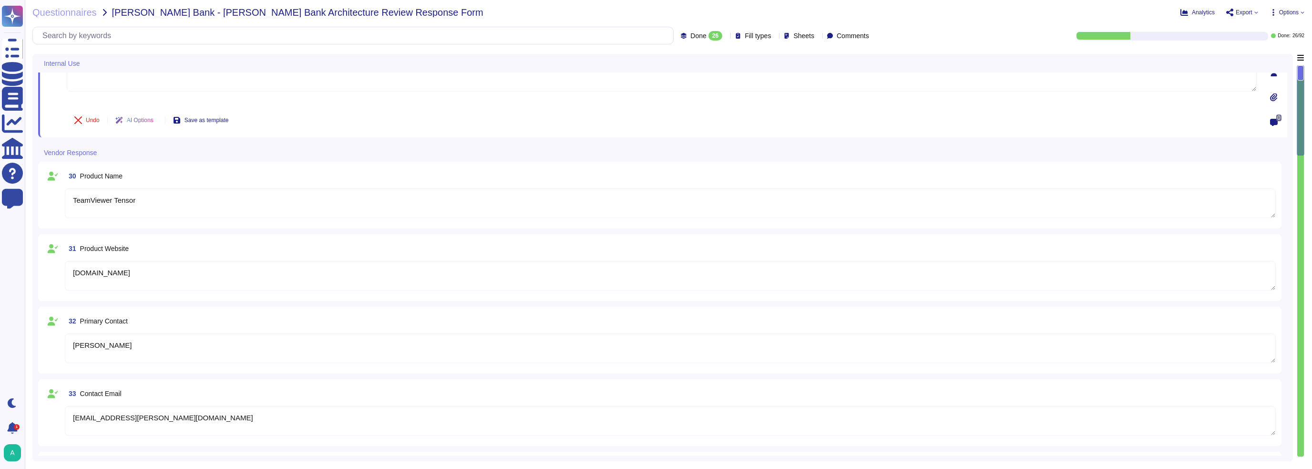
type textarea "No"
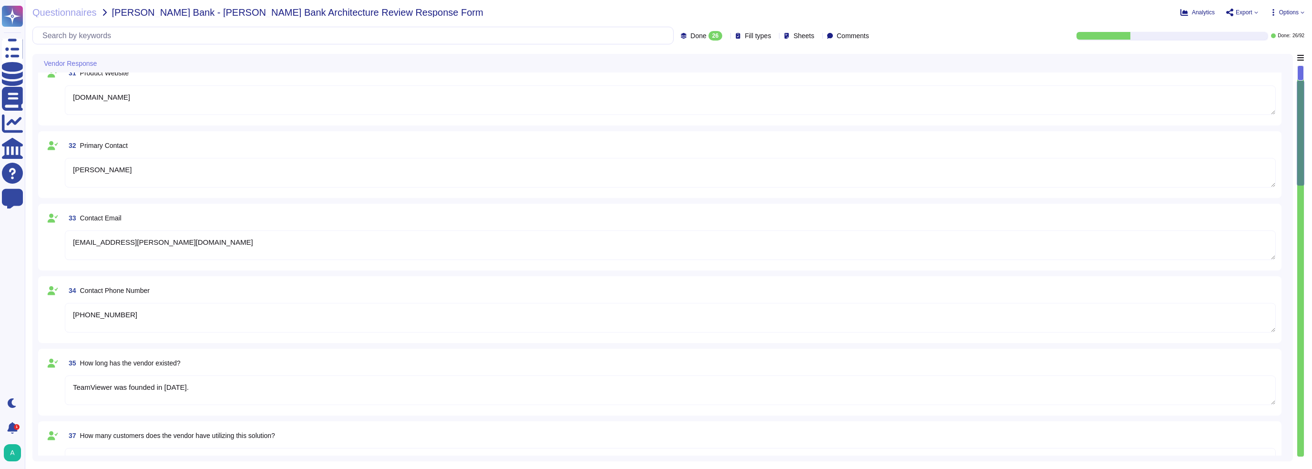
type textarea "Yes"
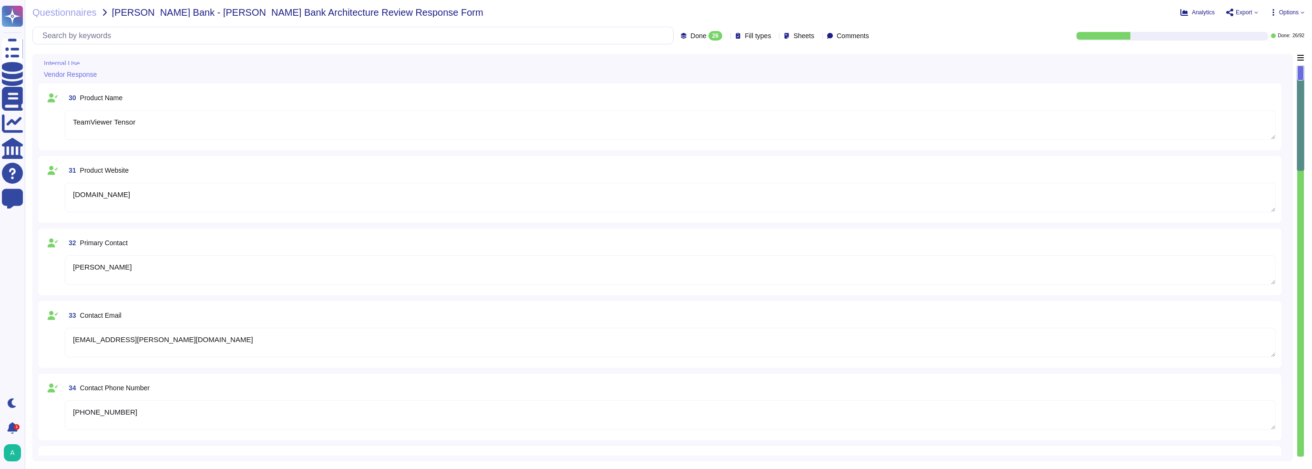
type textarea "No"
type textarea "Yes"
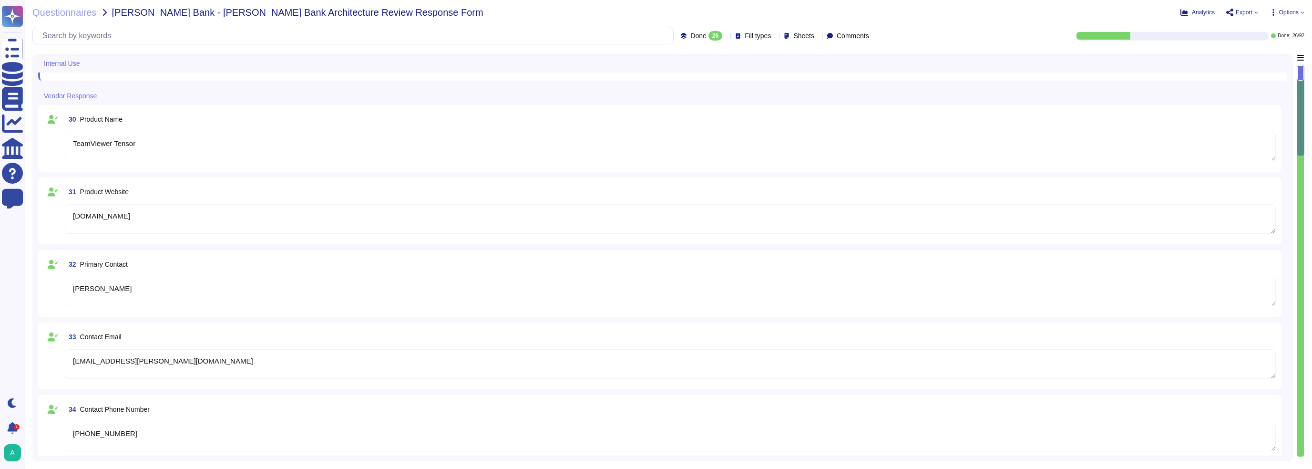
type textarea "Yes"
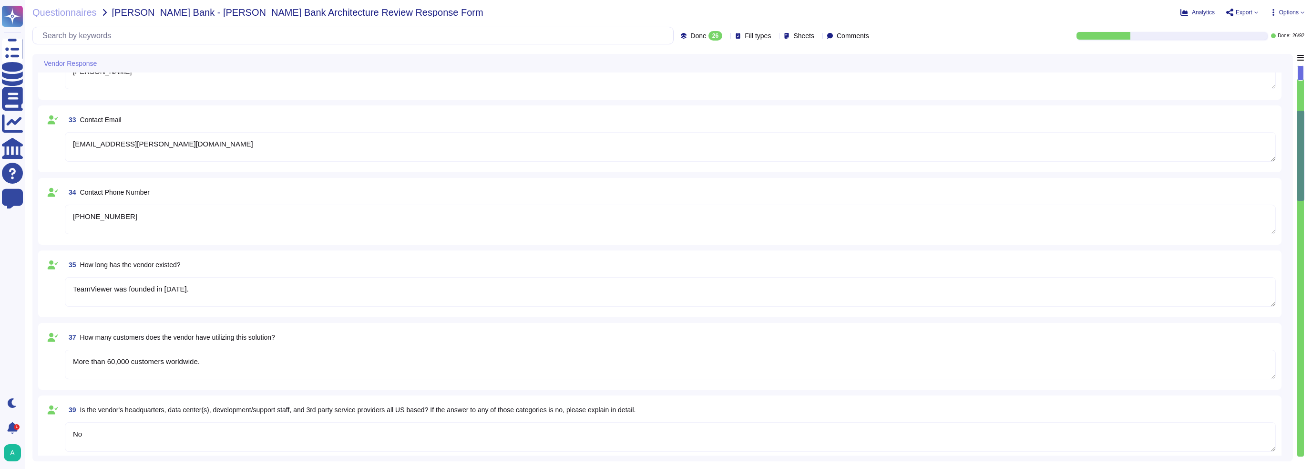
type textarea "Yes"
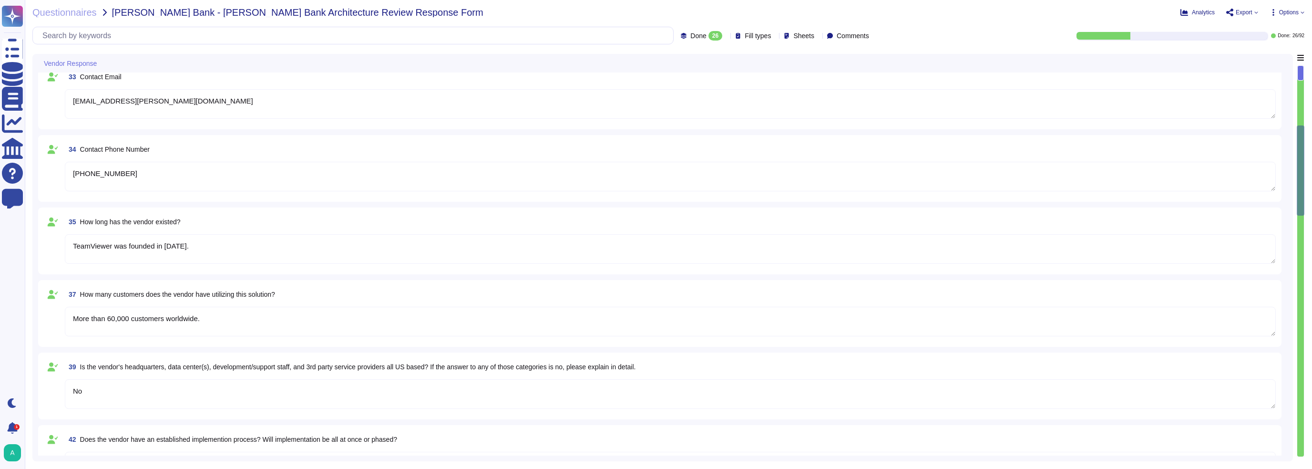
type textarea "Yes - API availability."
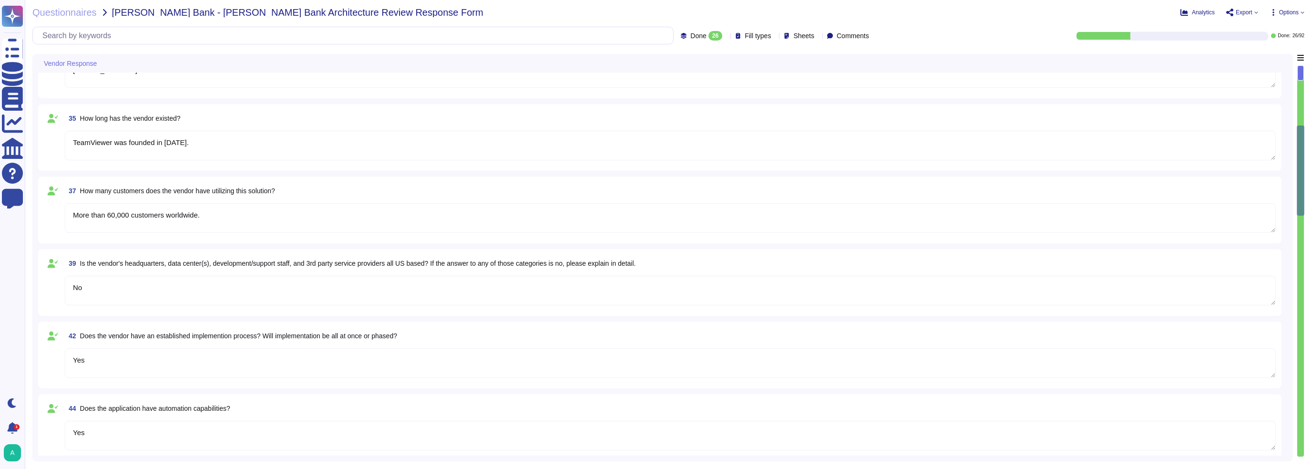
scroll to position [524, 0]
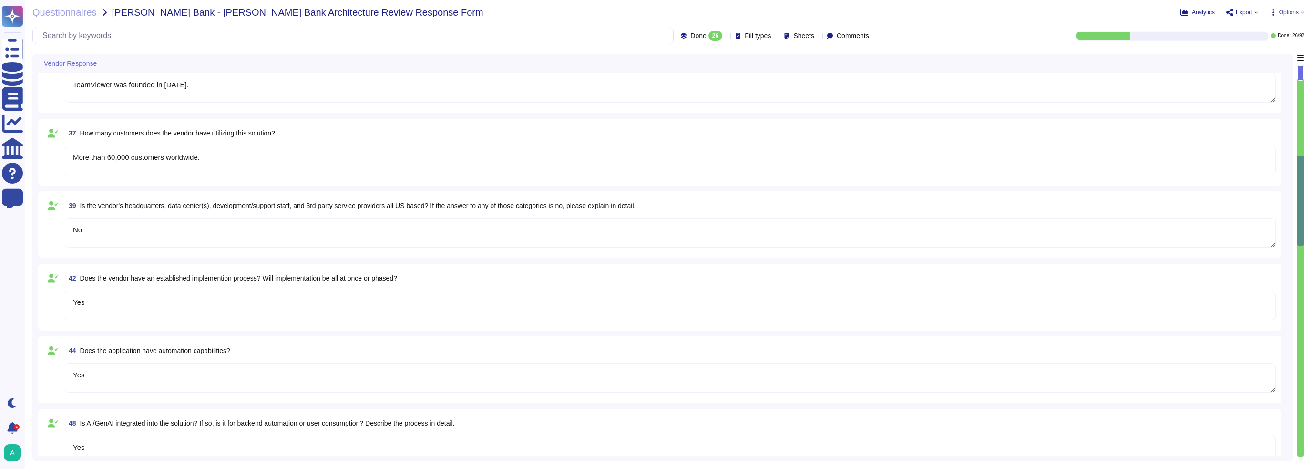
type textarea "Yes"
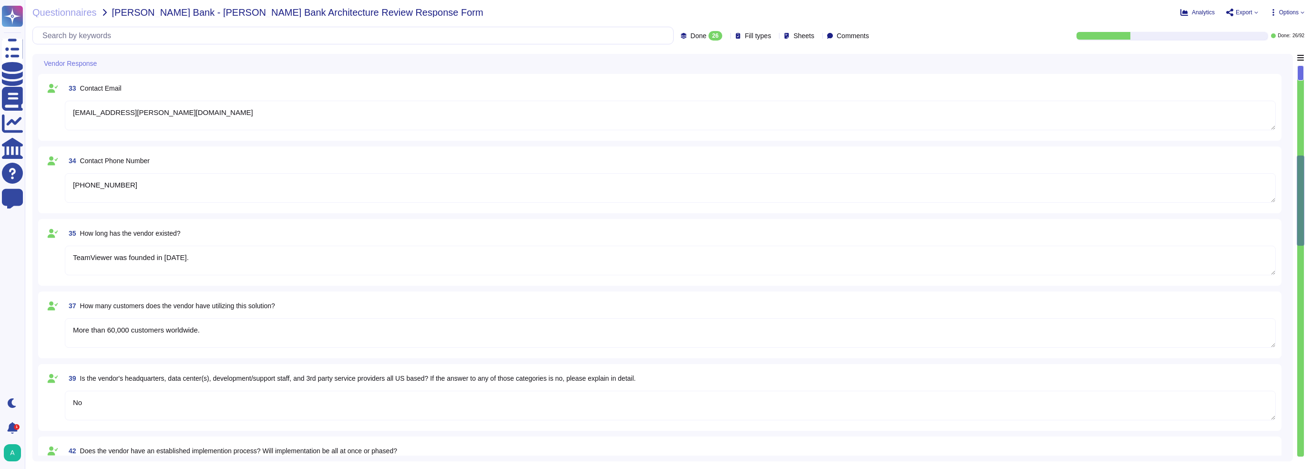
scroll to position [0, 0]
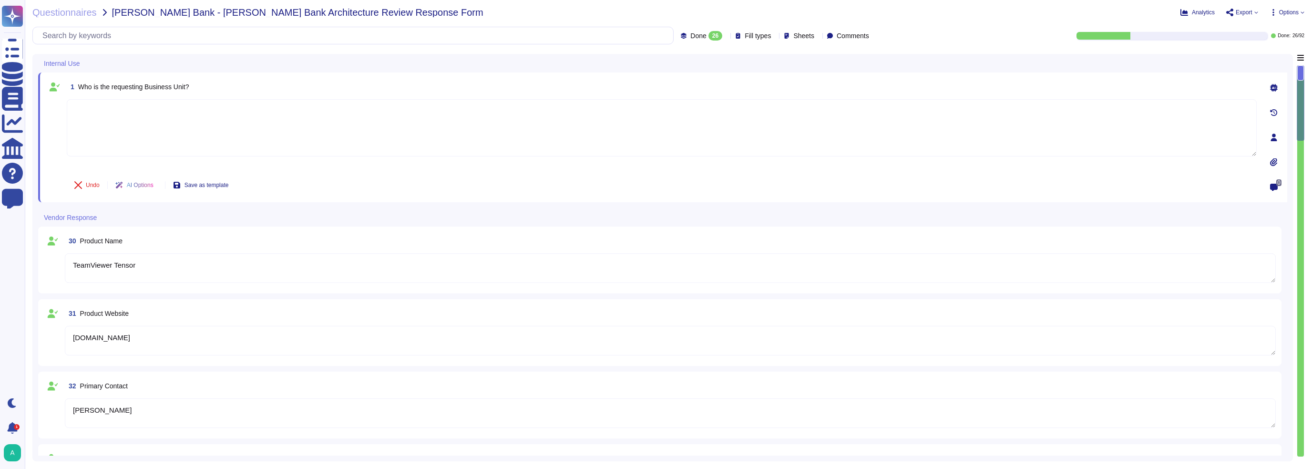
type textarea "TeamViewer Tensor"
type textarea "[DOMAIN_NAME]"
click at [1236, 10] on span "Export" at bounding box center [1244, 13] width 17 height 6
click at [1196, 12] on span "Analytics" at bounding box center [1203, 13] width 23 height 6
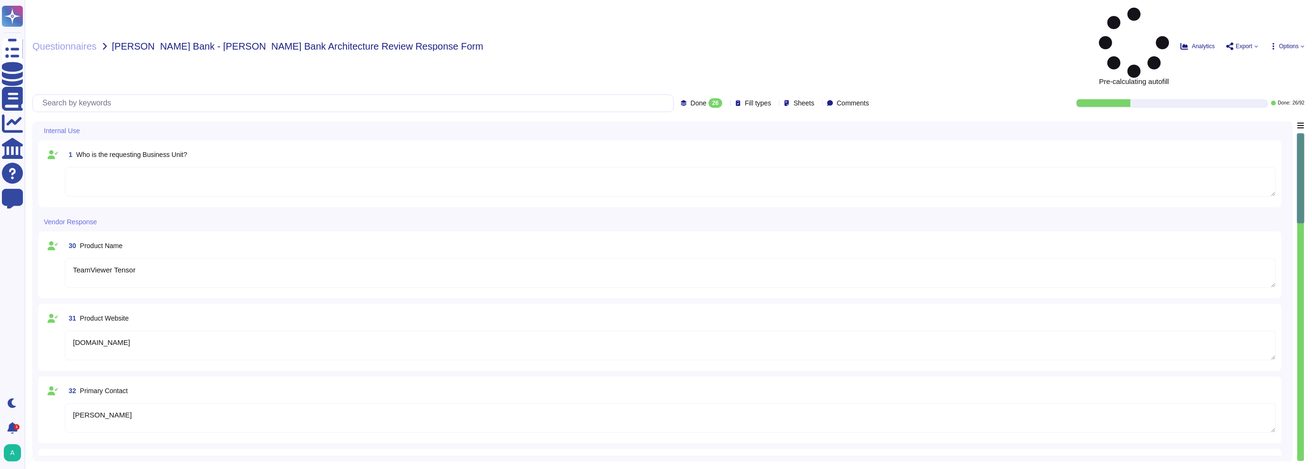
type textarea "TeamViewer Tensor"
type textarea "[DOMAIN_NAME]"
type textarea "[PERSON_NAME]"
type textarea "[EMAIL_ADDRESS][PERSON_NAME][DOMAIN_NAME]"
type textarea "[PHONE_NUMBER]"
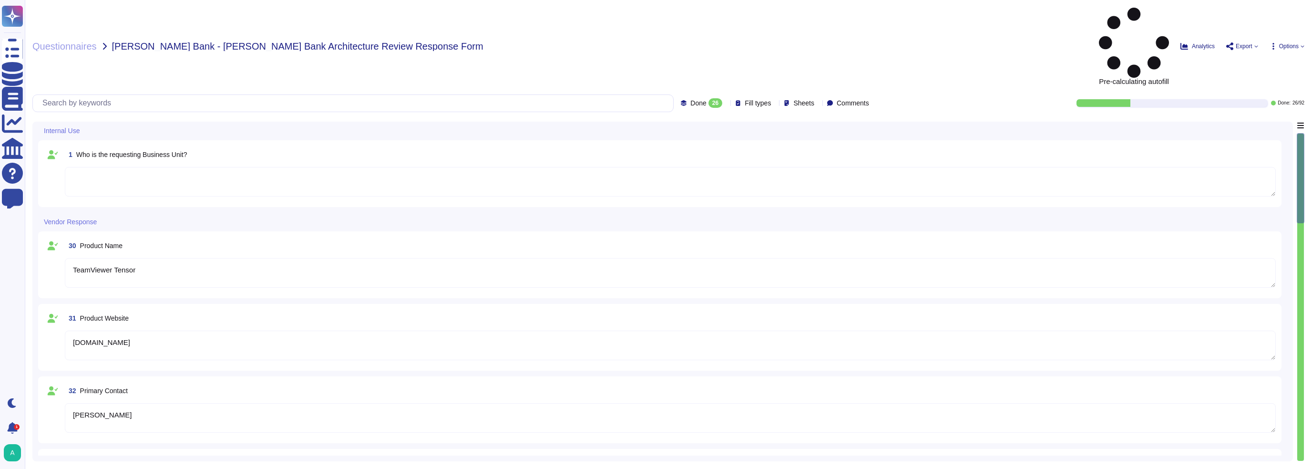
type textarea "TeamViewer was founded in [DATE]."
type textarea "More than 60,000 customers worldwide."
type textarea "No"
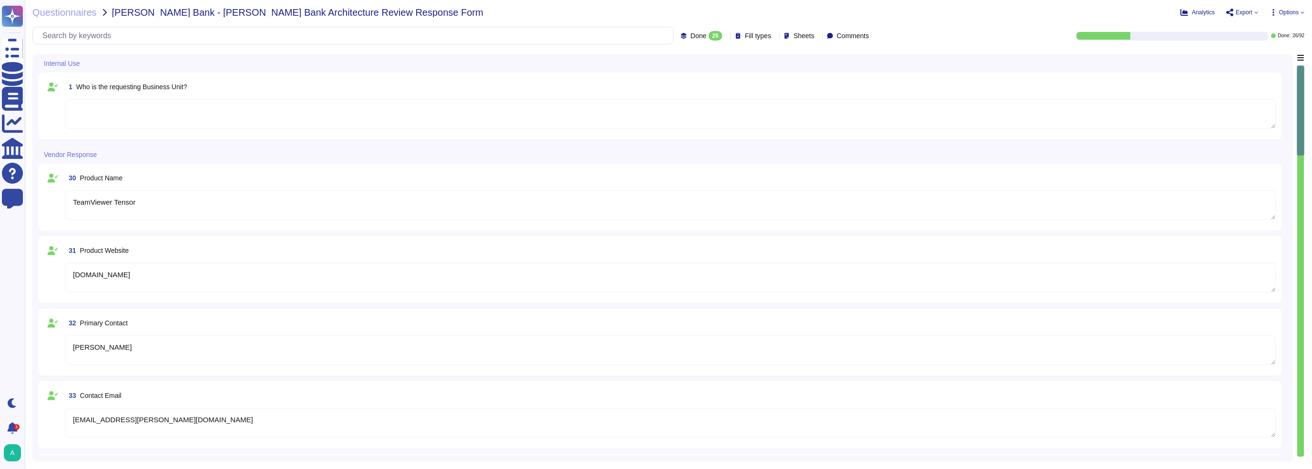
click at [1286, 11] on span "Options" at bounding box center [1289, 13] width 20 height 6
click at [1274, 26] on p "Autofill" at bounding box center [1285, 39] width 23 height 31
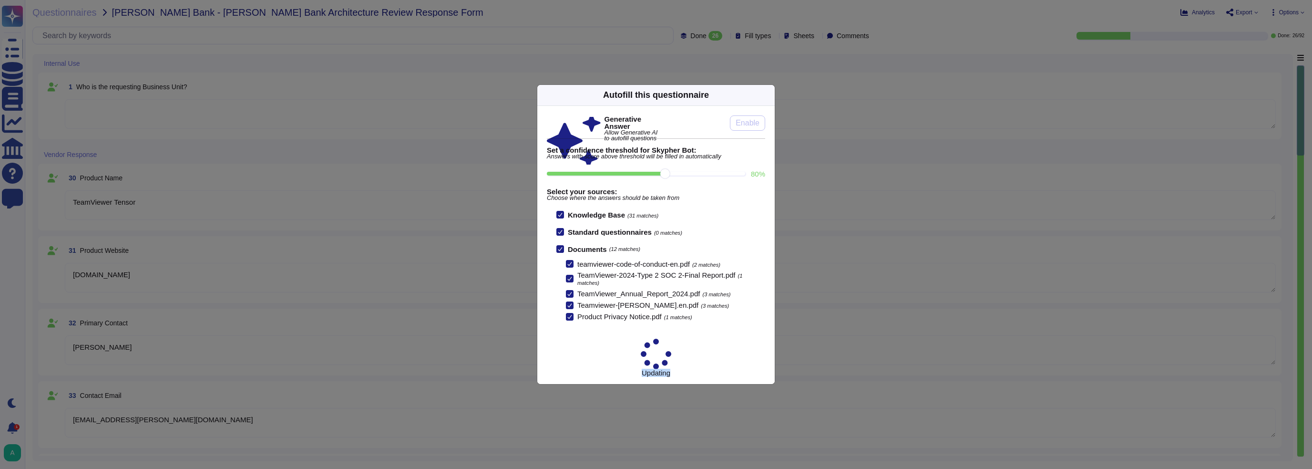
drag, startPoint x: 645, startPoint y: 358, endPoint x: 611, endPoint y: 357, distance: 33.9
click at [611, 357] on div "Updating" at bounding box center [655, 357] width 237 height 53
click at [632, 360] on div "Updating" at bounding box center [655, 357] width 237 height 53
click at [769, 95] on icon at bounding box center [769, 95] width 0 height 0
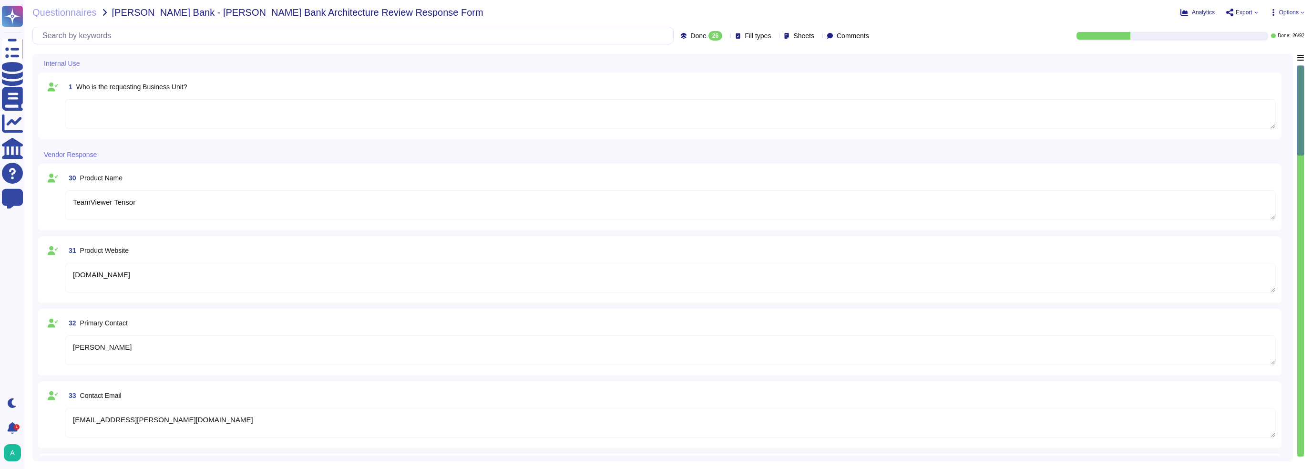
click at [769, 97] on div "1 Who is the requesting Business Unit?" at bounding box center [660, 105] width 1232 height 55
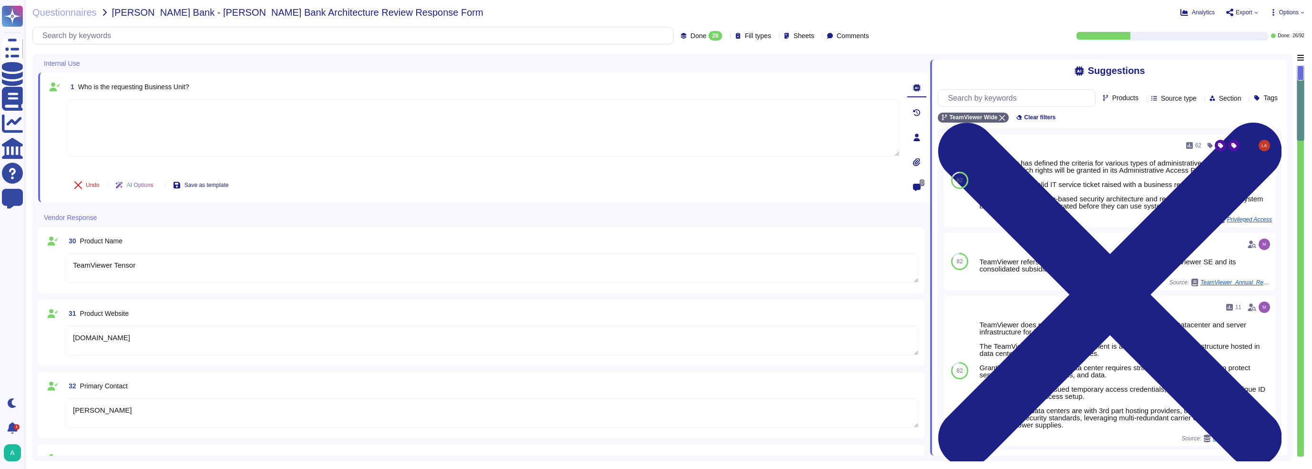
click at [740, 76] on div "1 Who is the requesting Business Unit? Undo AI Options Save as template 0" at bounding box center [484, 137] width 892 height 130
click at [1277, 64] on div "Suggestions Products Source type Section Tags TeamViewer Wide Clear filters 82 …" at bounding box center [1108, 258] width 357 height 396
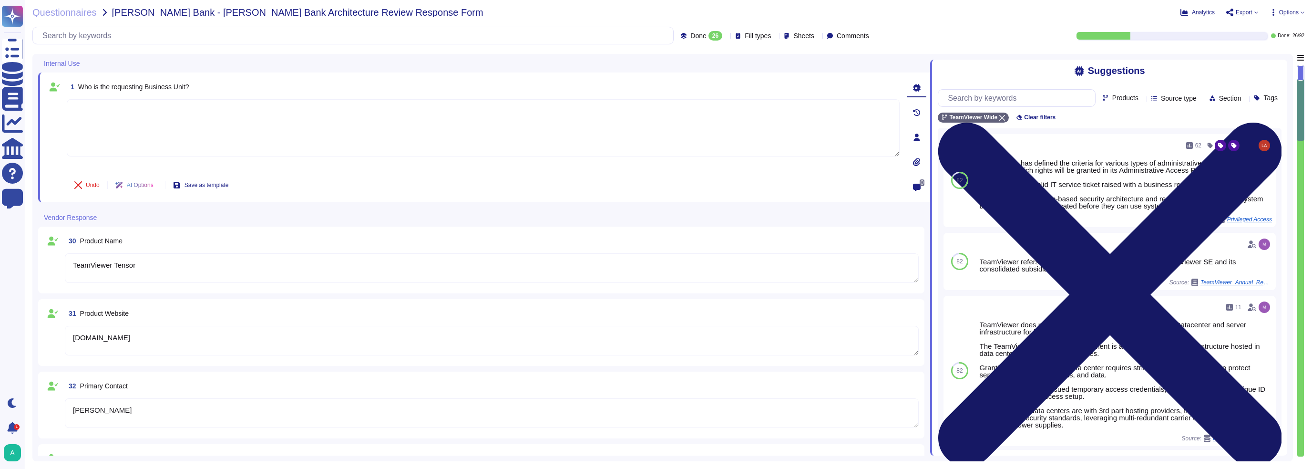
click at [1272, 68] on icon at bounding box center [1110, 294] width 344 height 458
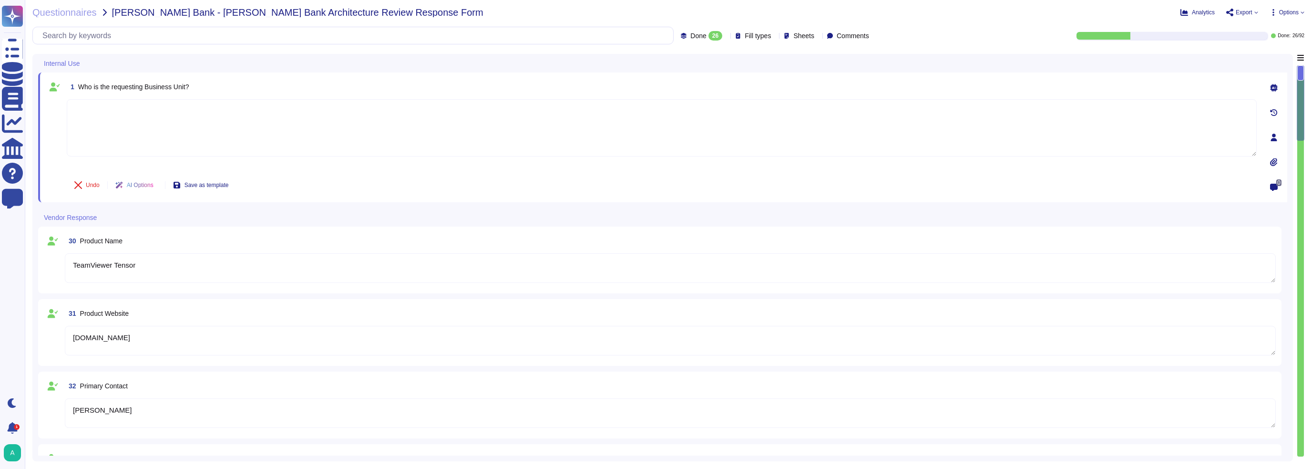
click at [1295, 14] on span "Options" at bounding box center [1289, 13] width 20 height 6
click at [1274, 24] on p "Autofill" at bounding box center [1285, 39] width 23 height 31
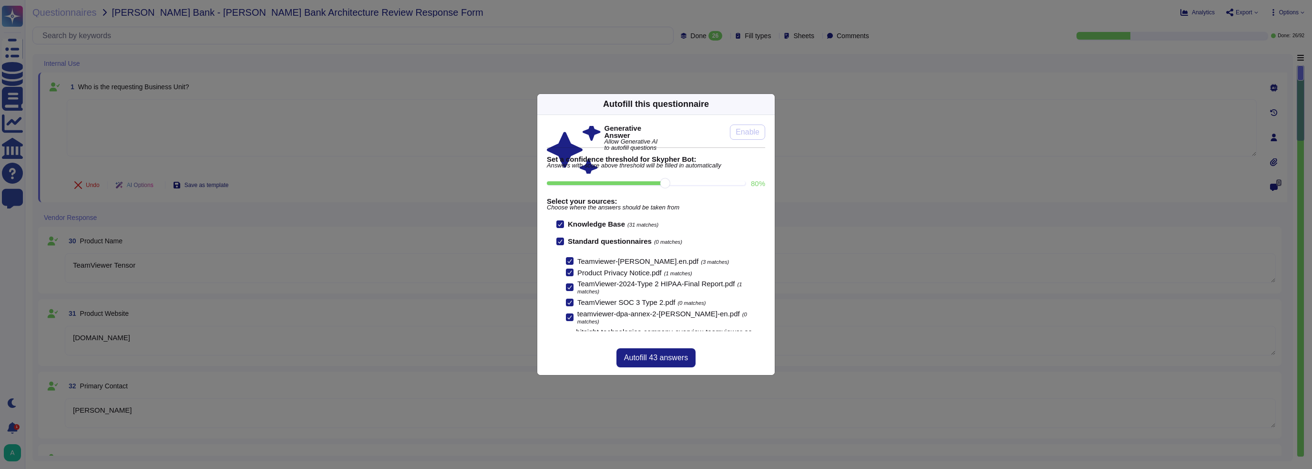
scroll to position [59, 0]
click at [644, 360] on span "Autofill 43 answers" at bounding box center [656, 358] width 64 height 8
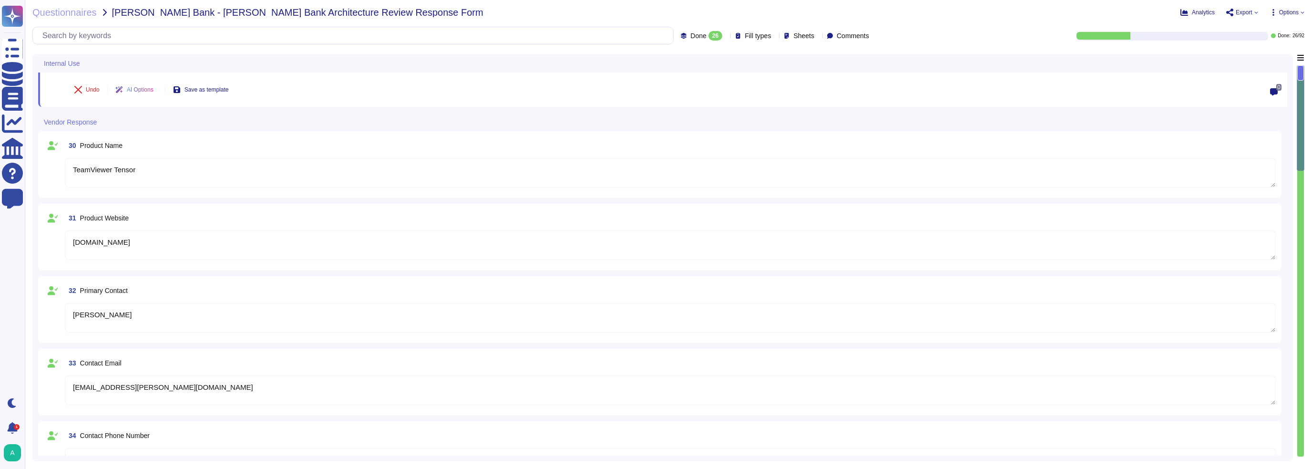
type textarea "No"
type textarea "Yes"
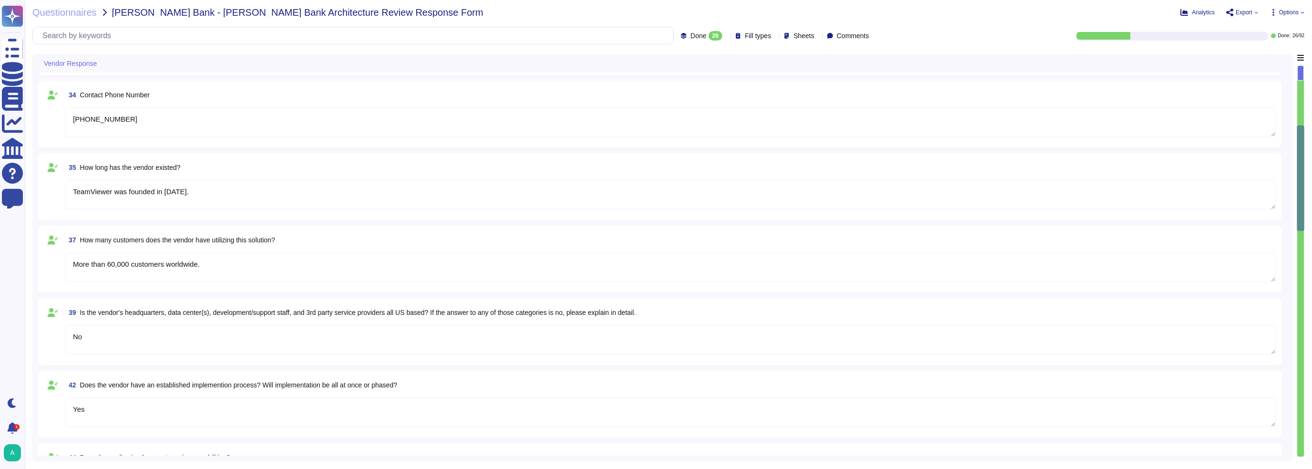
type textarea "Yes"
type textarea "Yes - API availability."
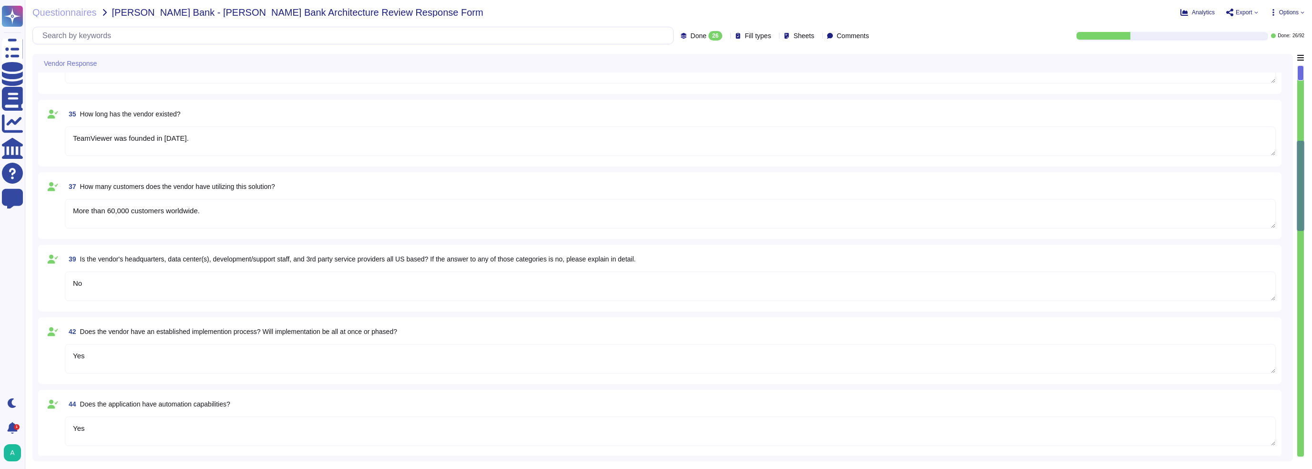
type textarea "Yes"
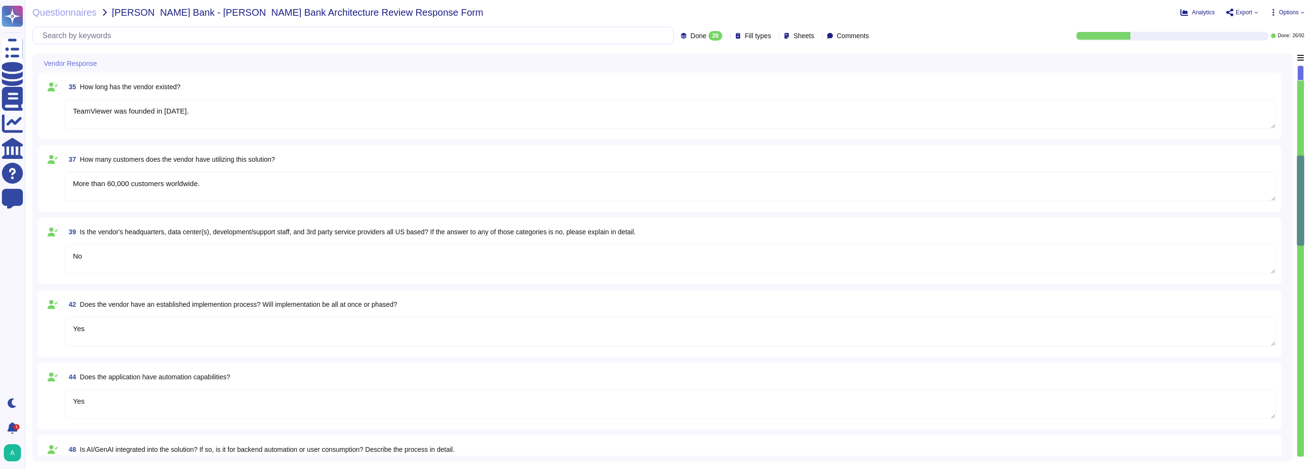
type textarea "Yes"
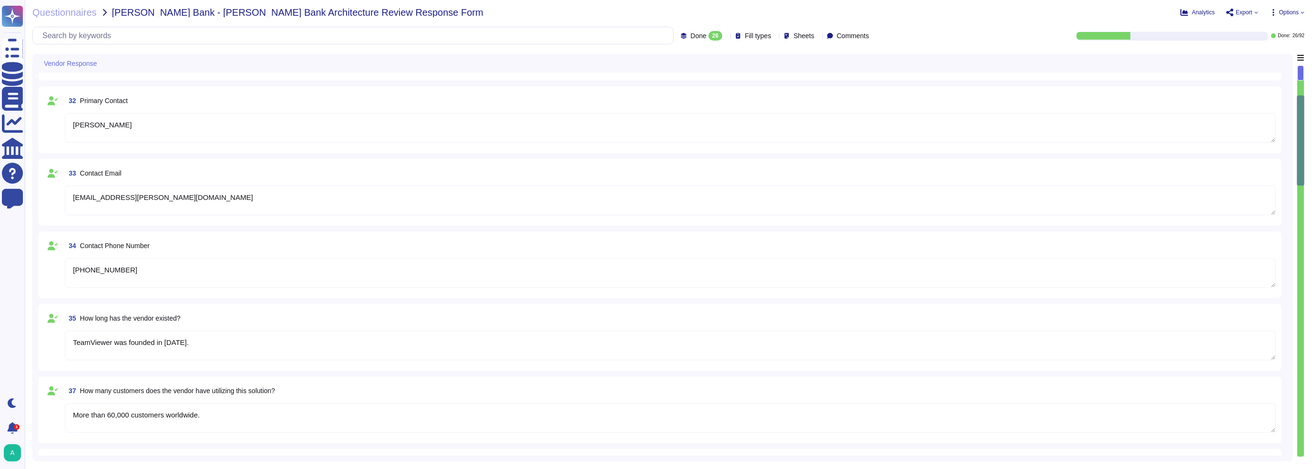
scroll to position [0, 0]
type textarea "TeamViewer Tensor"
type textarea "[DOMAIN_NAME]"
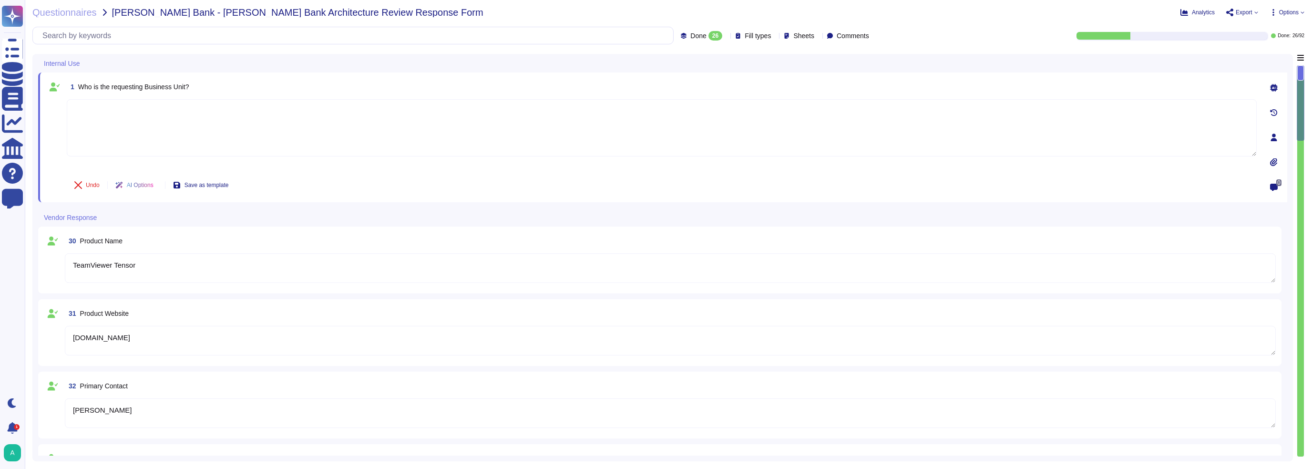
click at [709, 36] on div "26" at bounding box center [716, 36] width 14 height 10
click at [699, 83] on div "To do 66" at bounding box center [707, 84] width 77 height 10
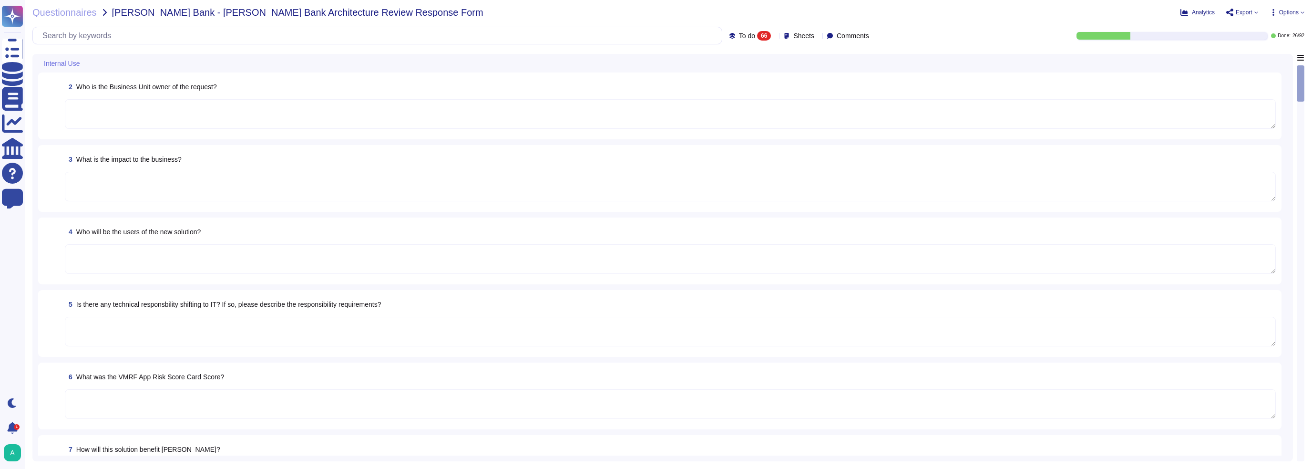
click at [757, 37] on div "66" at bounding box center [764, 36] width 14 height 10
click at [725, 59] on span "All" at bounding box center [726, 60] width 8 height 9
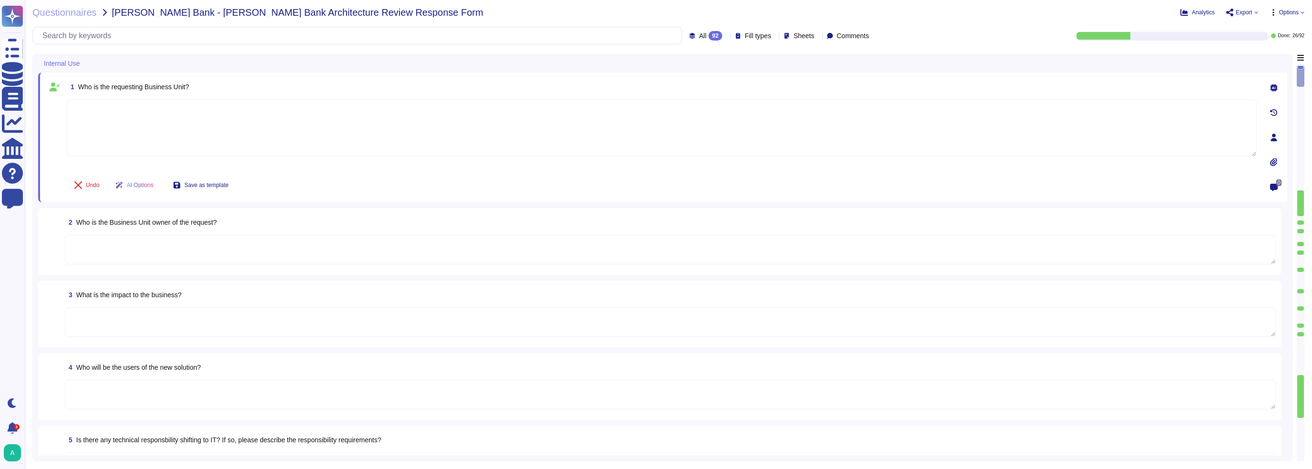
click at [699, 32] on span "All" at bounding box center [703, 35] width 8 height 7
click at [915, 32] on div "Done: 26 / 92" at bounding box center [1094, 36] width 420 height 8
click at [1254, 3] on div "Questionnaires [PERSON_NAME] Bank - [PERSON_NAME] Bank Architecture Review Resp…" at bounding box center [668, 234] width 1287 height 469
